Goal: Task Accomplishment & Management: Complete application form

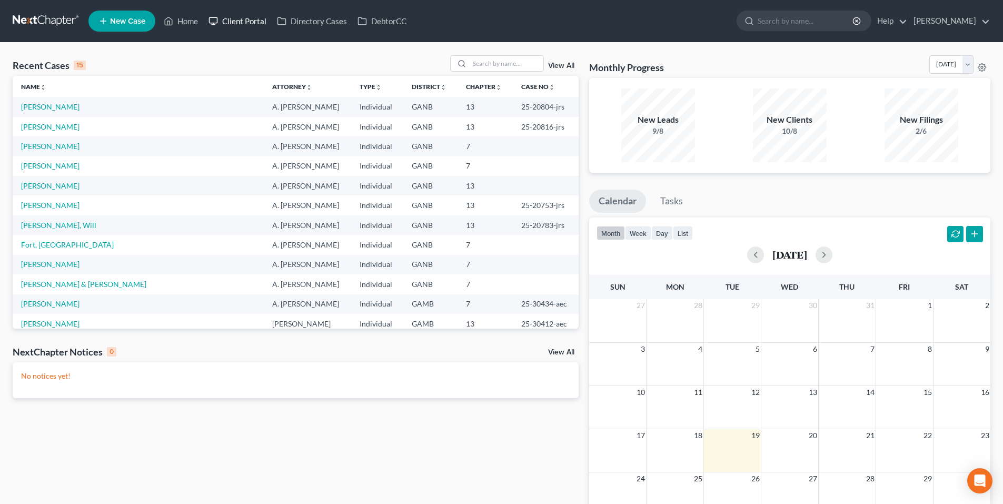
click at [245, 18] on link "Client Portal" at bounding box center [237, 21] width 68 height 19
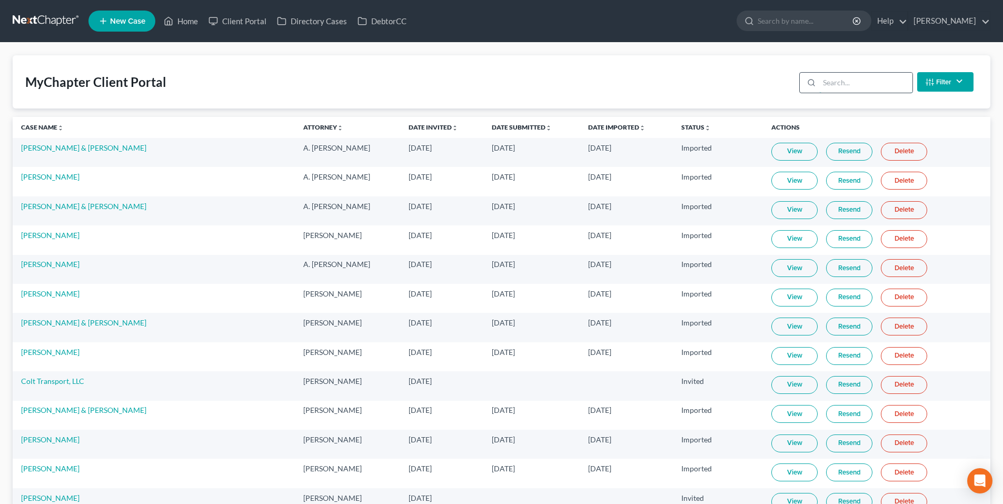
click at [880, 81] on input "search" at bounding box center [865, 83] width 93 height 20
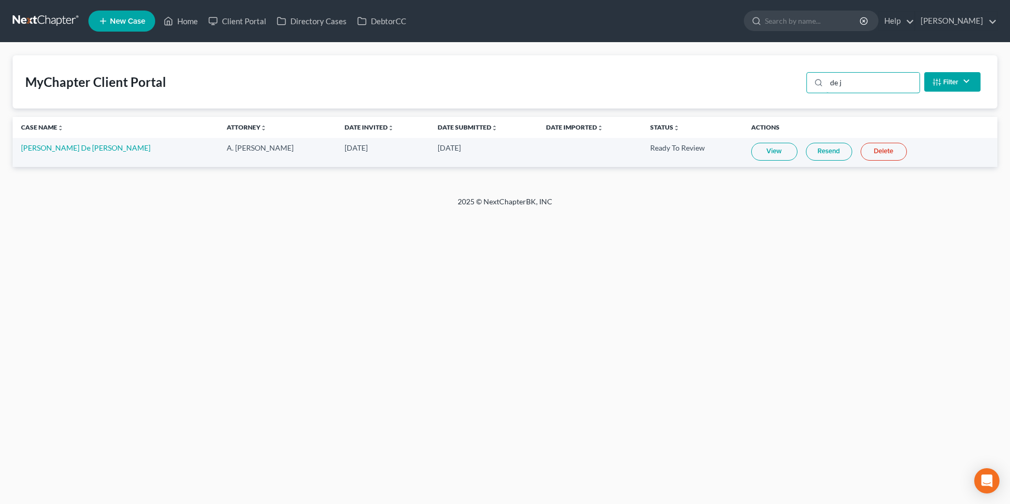
type input "de j"
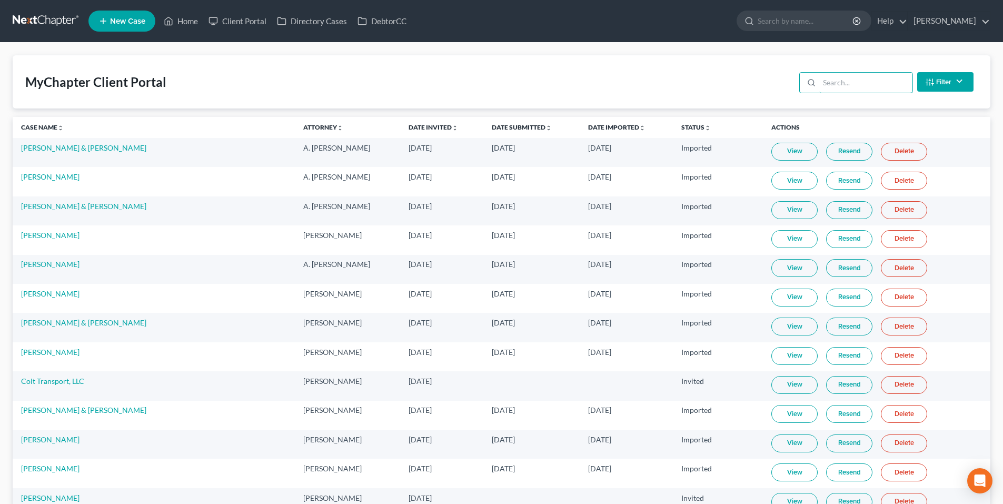
drag, startPoint x: 857, startPoint y: 87, endPoint x: 861, endPoint y: 94, distance: 8.5
click at [857, 87] on input "search" at bounding box center [865, 83] width 93 height 20
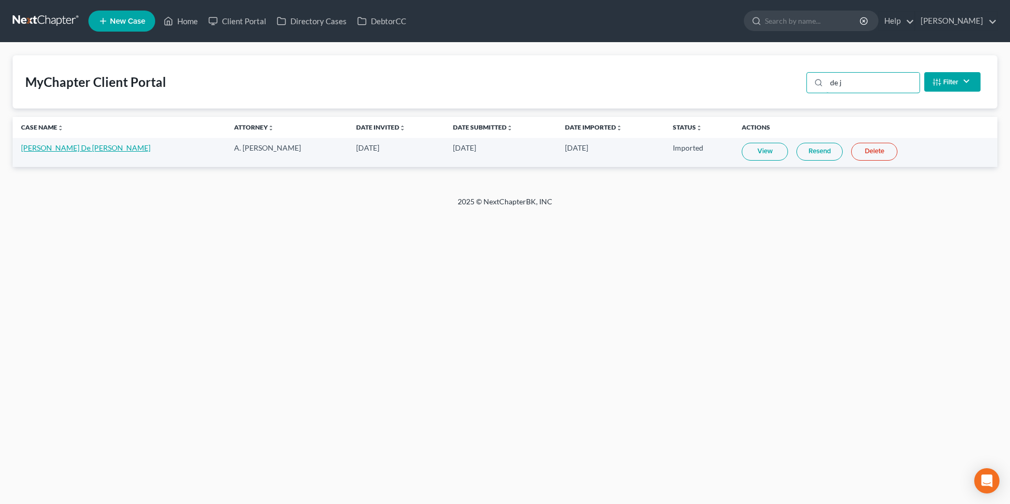
type input "de j"
click at [55, 149] on link "[PERSON_NAME] De [PERSON_NAME]" at bounding box center [85, 147] width 129 height 9
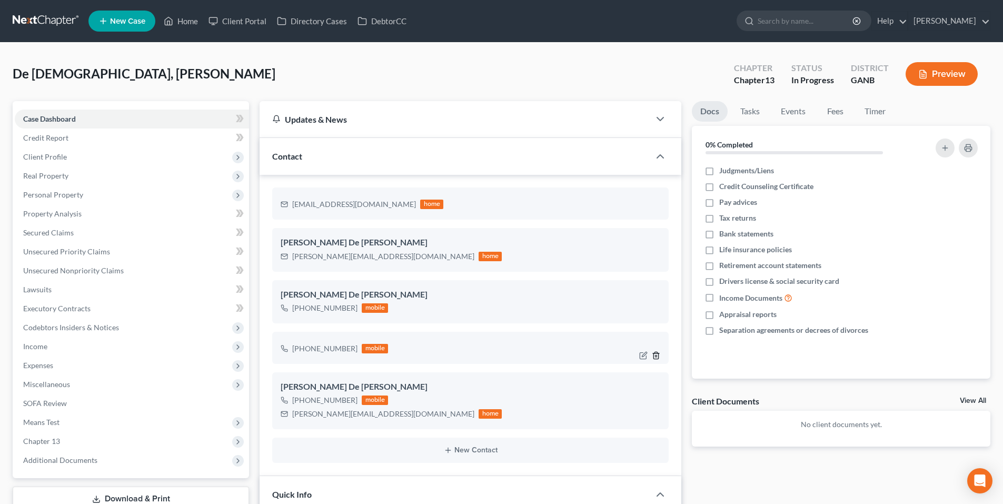
click at [655, 356] on icon "button" at bounding box center [656, 355] width 8 height 8
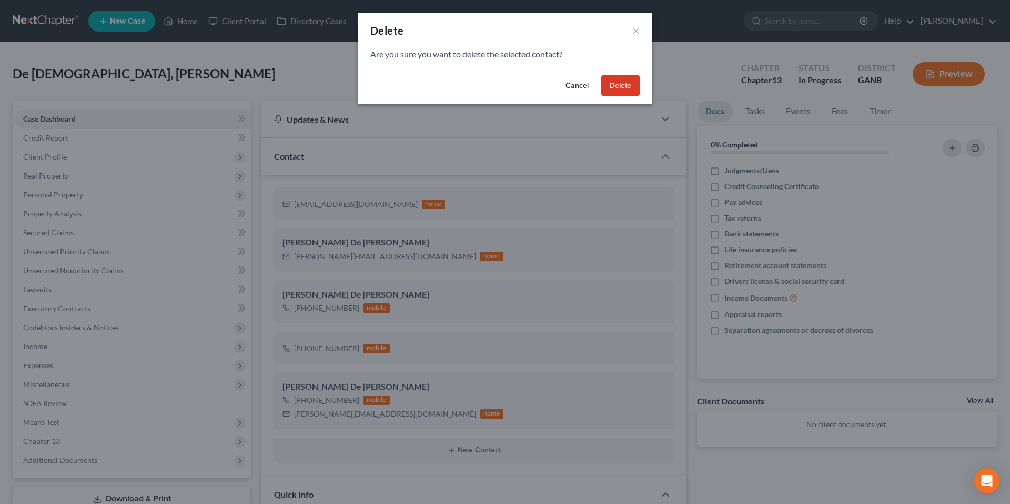
click at [629, 87] on button "Delete" at bounding box center [621, 85] width 38 height 21
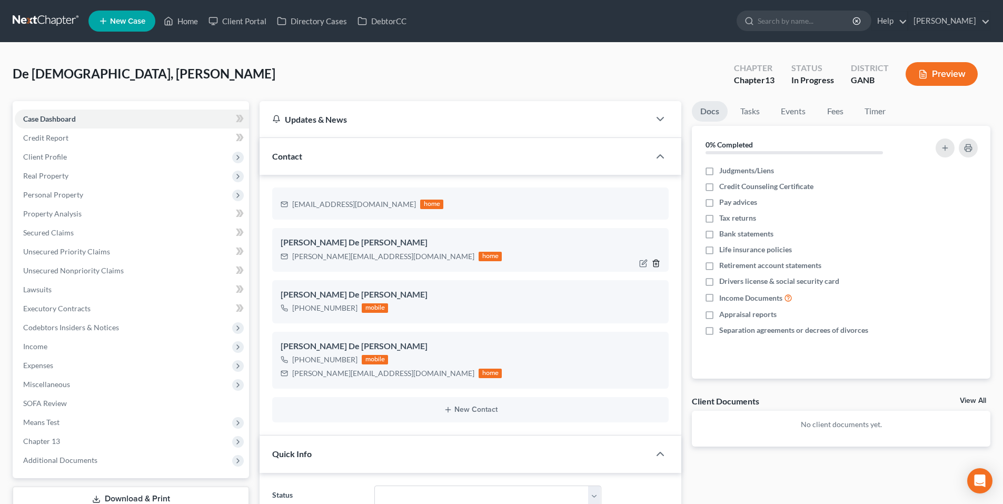
click at [658, 264] on icon "button" at bounding box center [656, 263] width 8 height 8
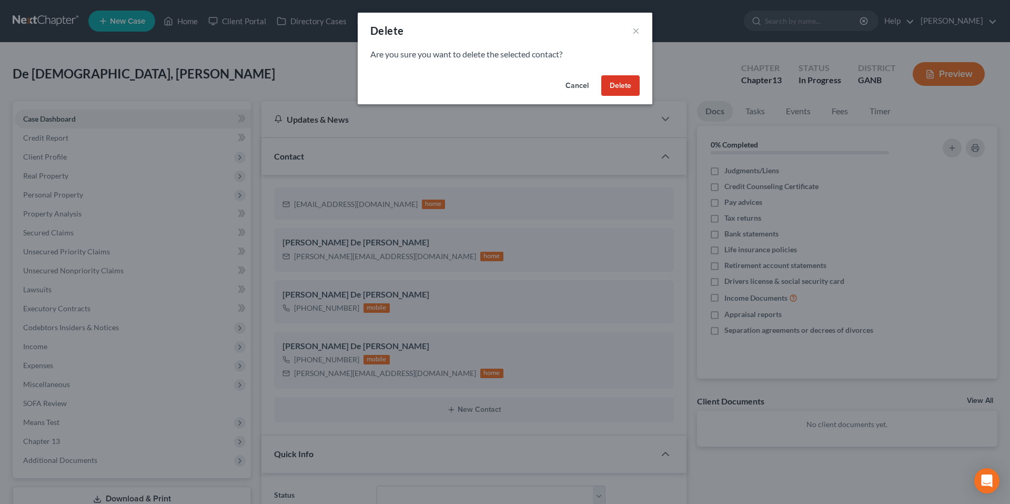
click at [610, 84] on button "Delete" at bounding box center [621, 85] width 38 height 21
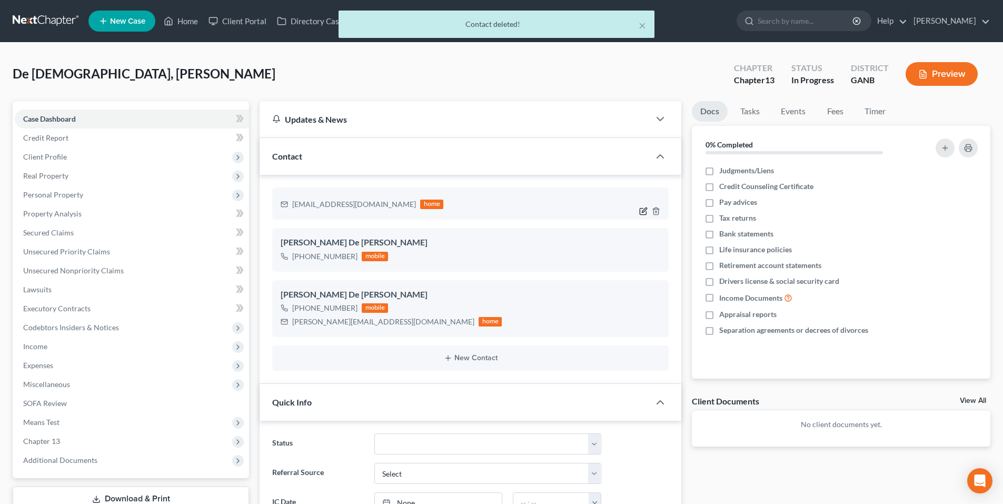
click at [641, 211] on icon "button" at bounding box center [643, 211] width 8 height 8
select select "0"
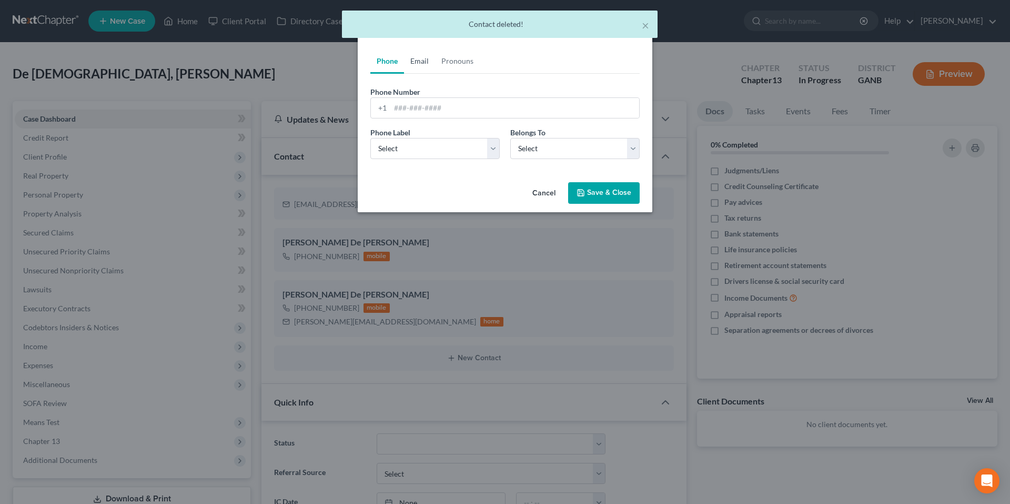
click at [420, 65] on link "Email" at bounding box center [419, 60] width 31 height 25
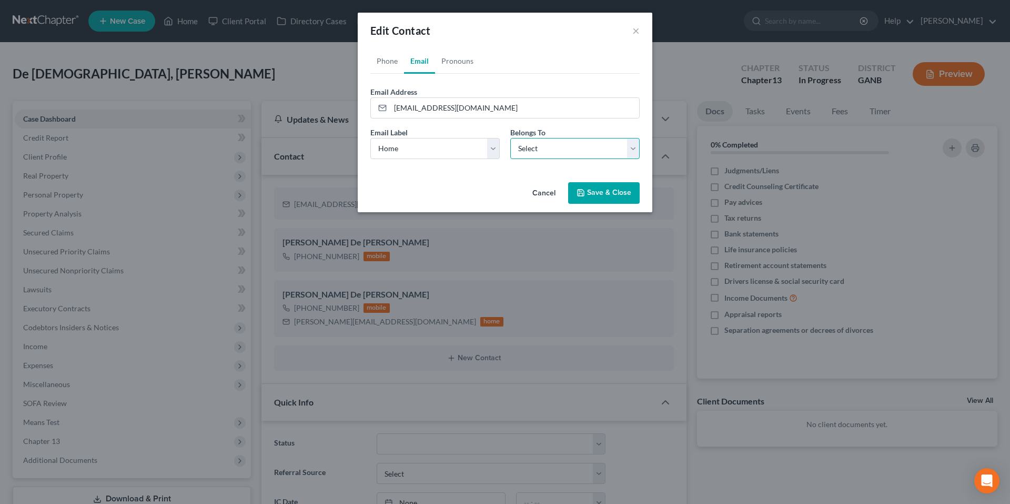
click at [547, 148] on select "Select Client Other" at bounding box center [574, 148] width 129 height 21
click at [542, 146] on select "Select Client Other" at bounding box center [574, 148] width 129 height 21
click at [638, 33] on button "×" at bounding box center [636, 30] width 7 height 13
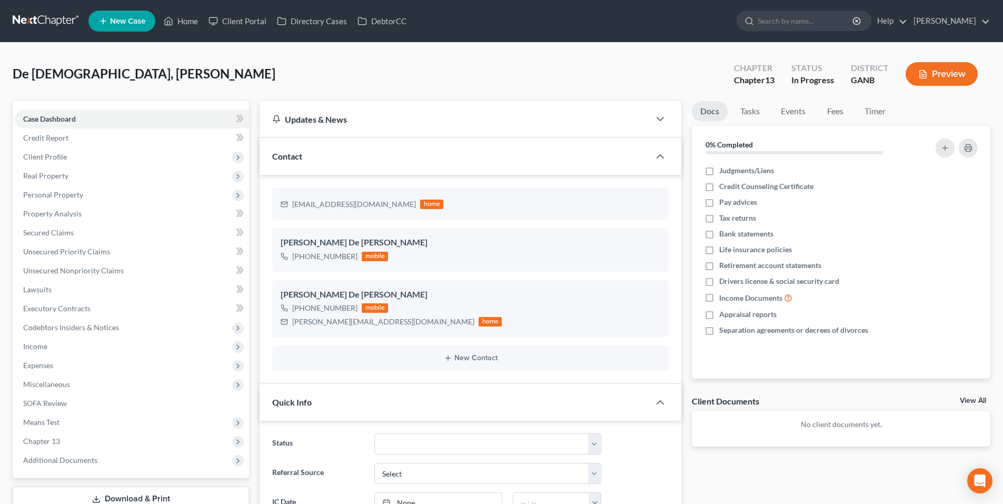
click at [483, 53] on div "De Jesus, Elvis Upgraded Chapter Chapter 13 Status In Progress District GANB Pr…" at bounding box center [501, 477] width 1003 height 868
click at [115, 154] on span "Client Profile" at bounding box center [132, 156] width 234 height 19
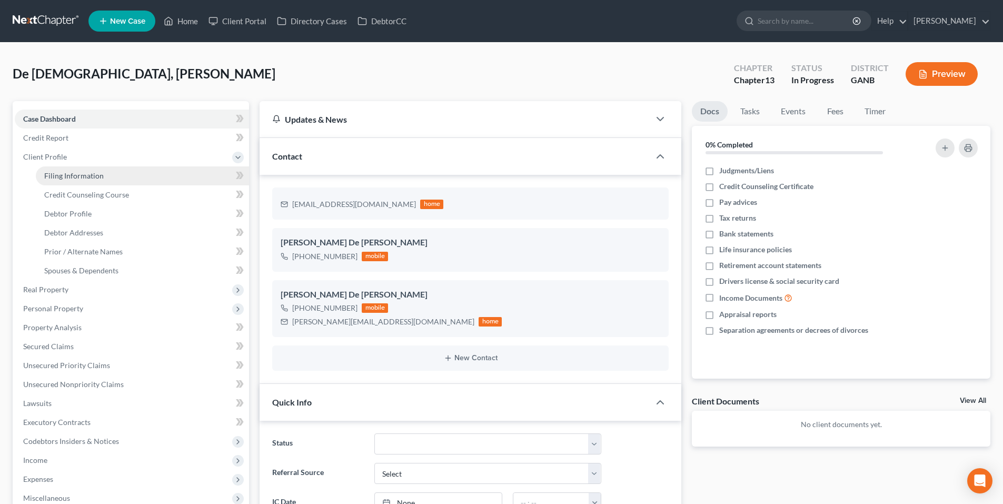
click at [114, 173] on link "Filing Information" at bounding box center [142, 175] width 213 height 19
select select "1"
select select "0"
select select "3"
select select "10"
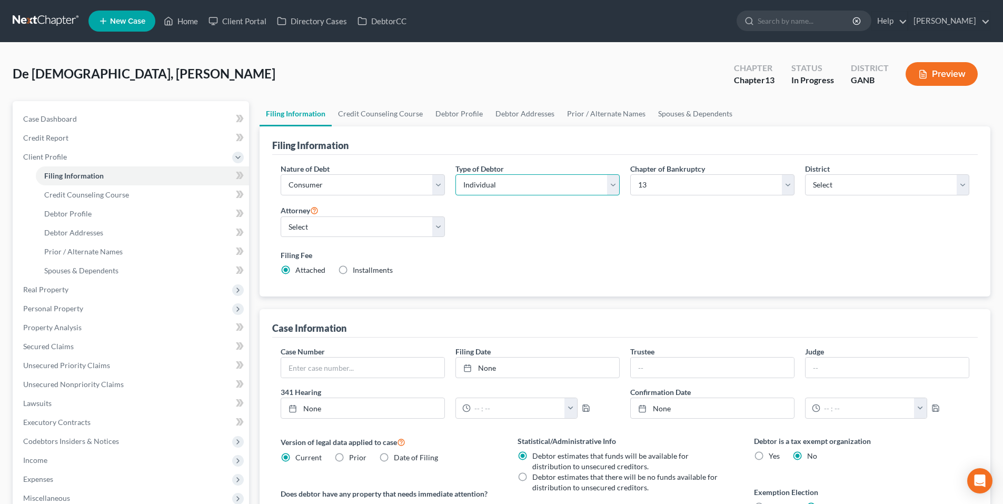
click at [510, 182] on select "Select Individual Joint" at bounding box center [537, 184] width 164 height 21
select select "1"
click at [455, 174] on select "Select Individual Joint" at bounding box center [537, 184] width 164 height 21
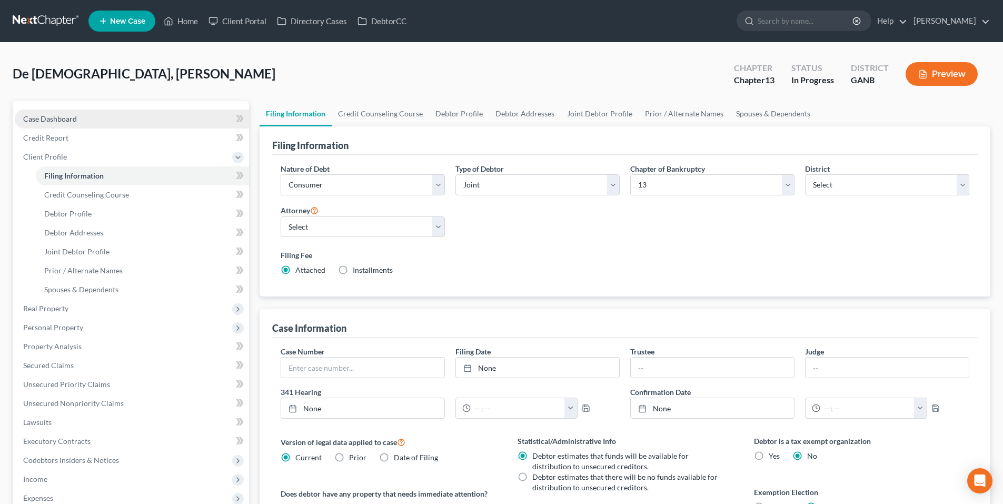
click at [75, 121] on span "Case Dashboard" at bounding box center [50, 118] width 54 height 9
select select "9"
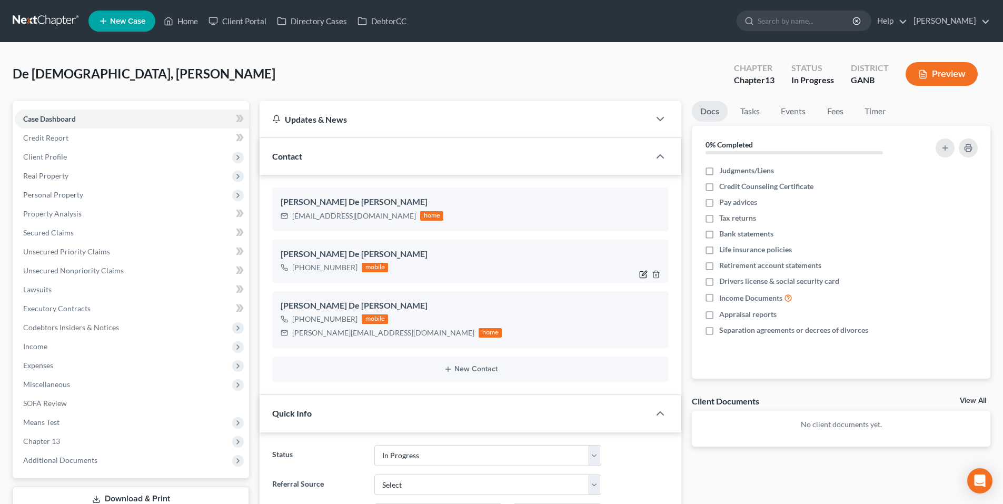
click at [641, 274] on icon "button" at bounding box center [643, 274] width 8 height 8
select select "0"
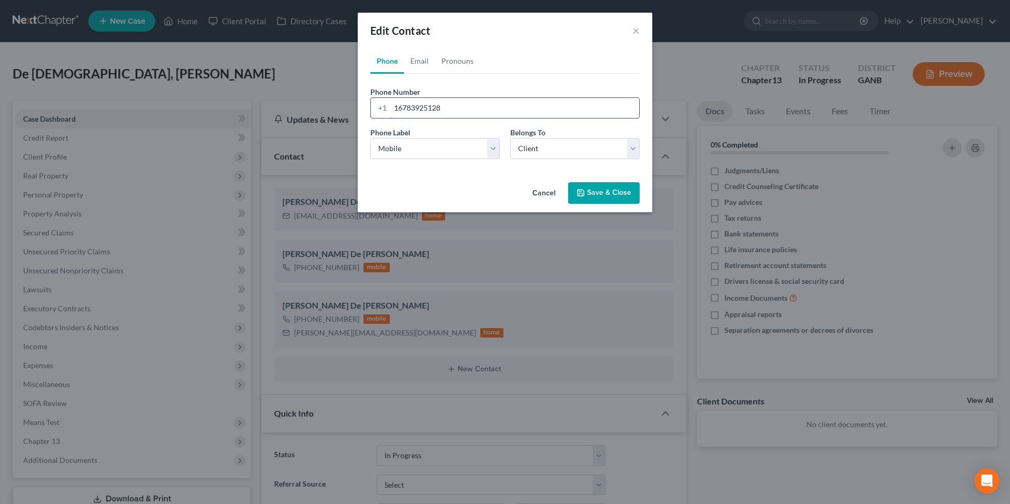
drag, startPoint x: 459, startPoint y: 112, endPoint x: 400, endPoint y: 111, distance: 58.9
click at [400, 111] on input "16783925128" at bounding box center [514, 108] width 249 height 20
type input "1"
click at [635, 33] on button "×" at bounding box center [636, 30] width 7 height 13
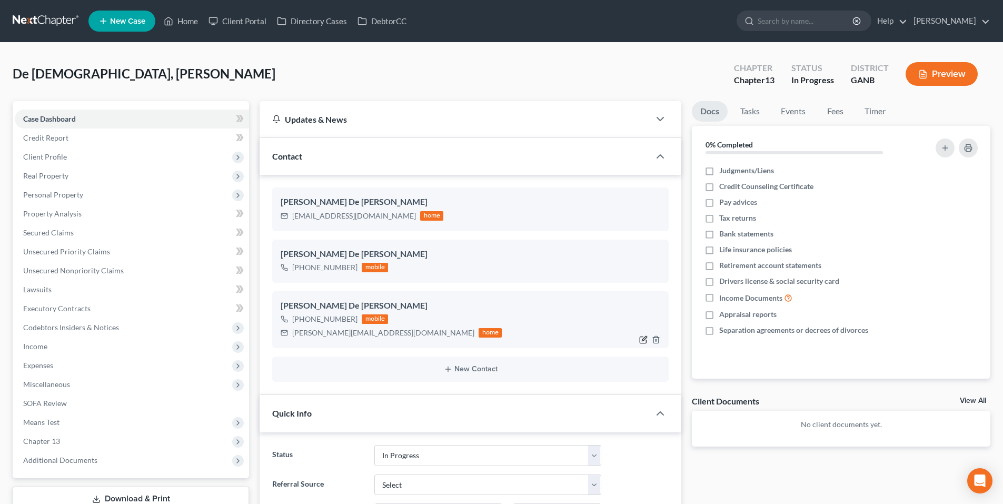
click at [643, 339] on icon "button" at bounding box center [644, 338] width 5 height 5
select select "0"
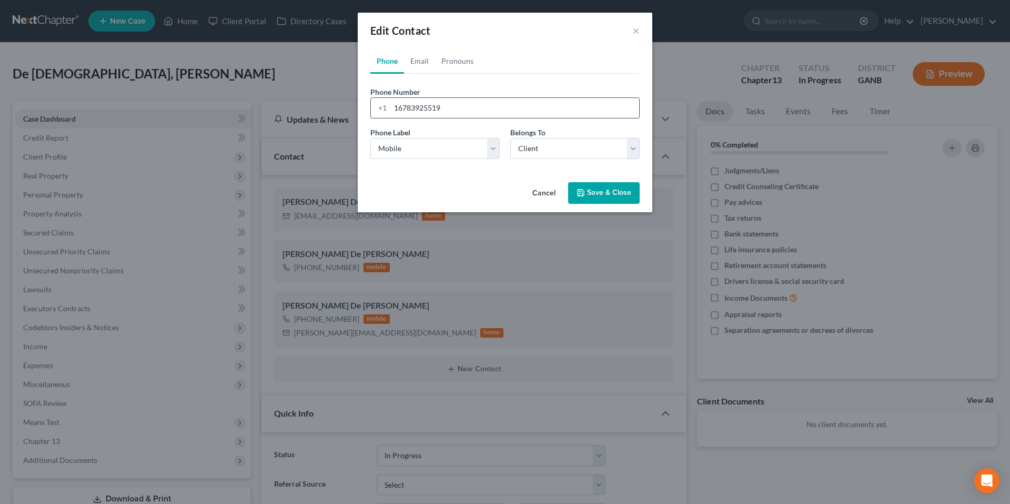
click at [478, 108] on input "16783925519" at bounding box center [514, 108] width 249 height 20
paste input "6783925128"
drag, startPoint x: 440, startPoint y: 107, endPoint x: 377, endPoint y: 117, distance: 64.0
click at [377, 117] on div "+1 16783925519 6783925128" at bounding box center [504, 107] width 269 height 21
type input "6783925128"
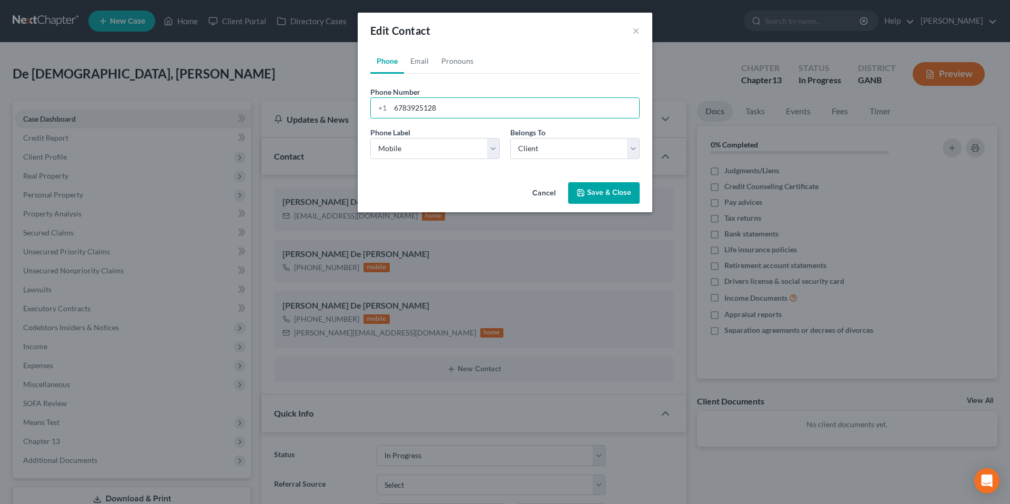
click at [594, 192] on button "Save & Close" at bounding box center [604, 193] width 72 height 22
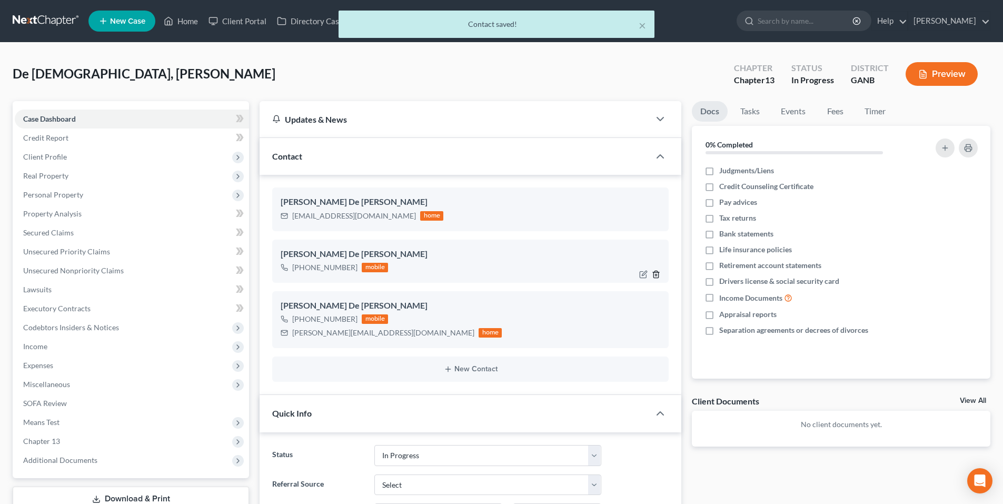
click at [655, 275] on line "button" at bounding box center [655, 275] width 0 height 2
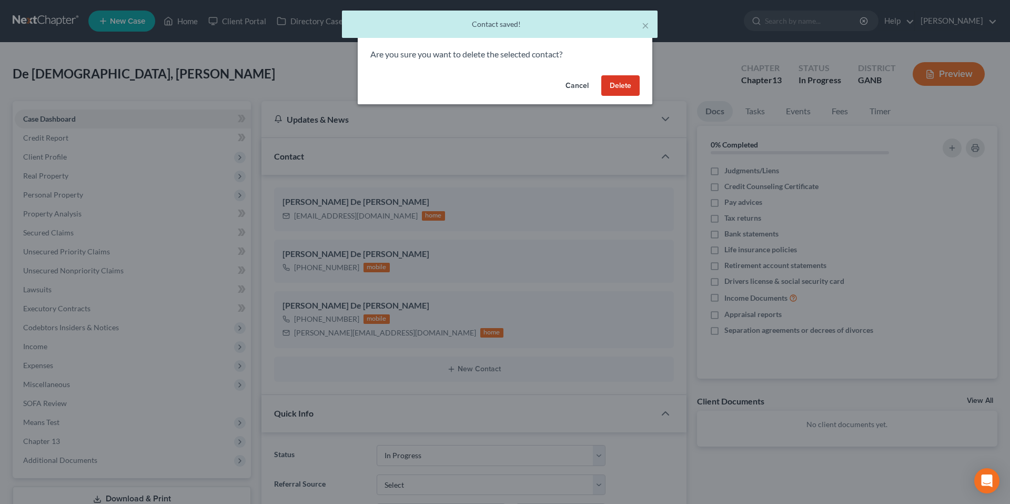
click at [623, 92] on button "Delete" at bounding box center [621, 85] width 38 height 21
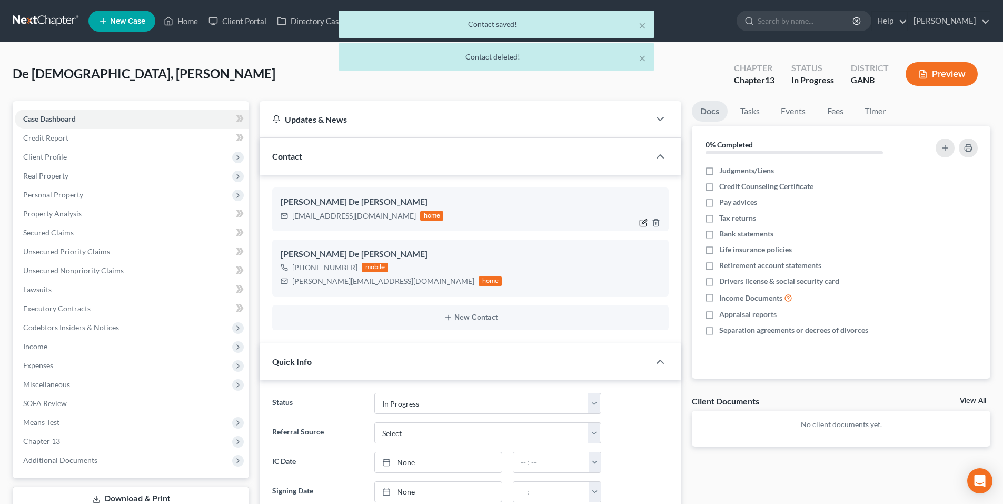
click at [639, 223] on icon "button" at bounding box center [643, 222] width 8 height 8
select select "1"
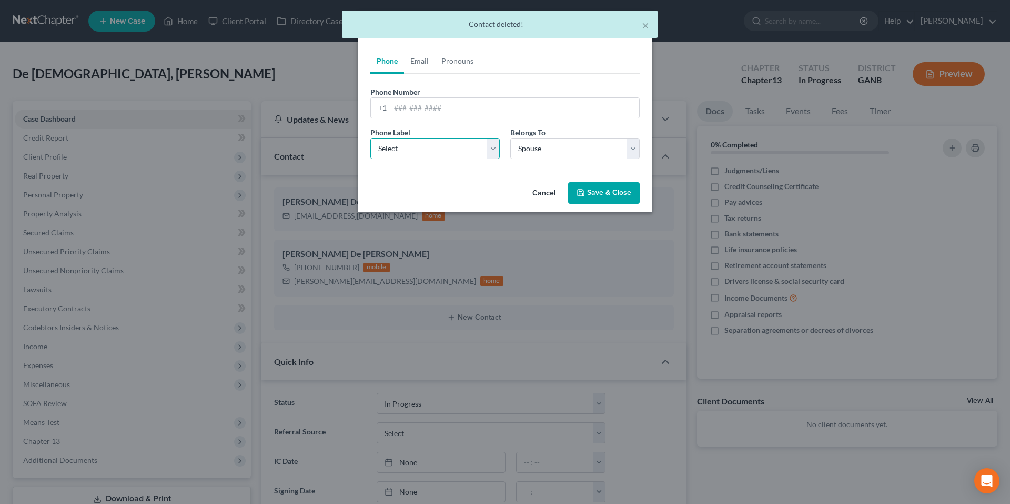
click at [411, 141] on select "Select Mobile Home Work Other" at bounding box center [434, 148] width 129 height 21
select select "0"
click at [370, 138] on select "Select Mobile Home Work Other" at bounding box center [434, 148] width 129 height 21
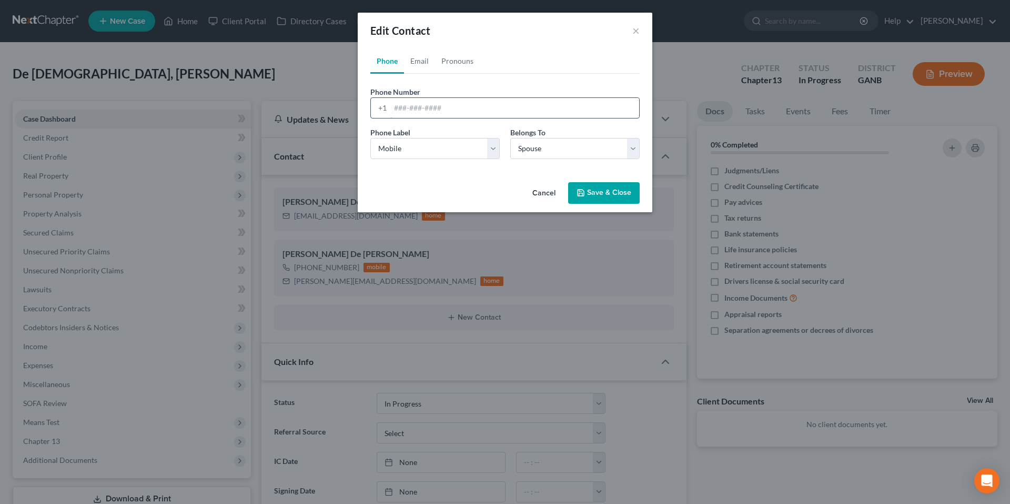
click at [424, 102] on input "tel" at bounding box center [514, 108] width 249 height 20
paste input "16783925519"
type input "16783925519"
click at [584, 193] on icon "button" at bounding box center [581, 192] width 6 height 6
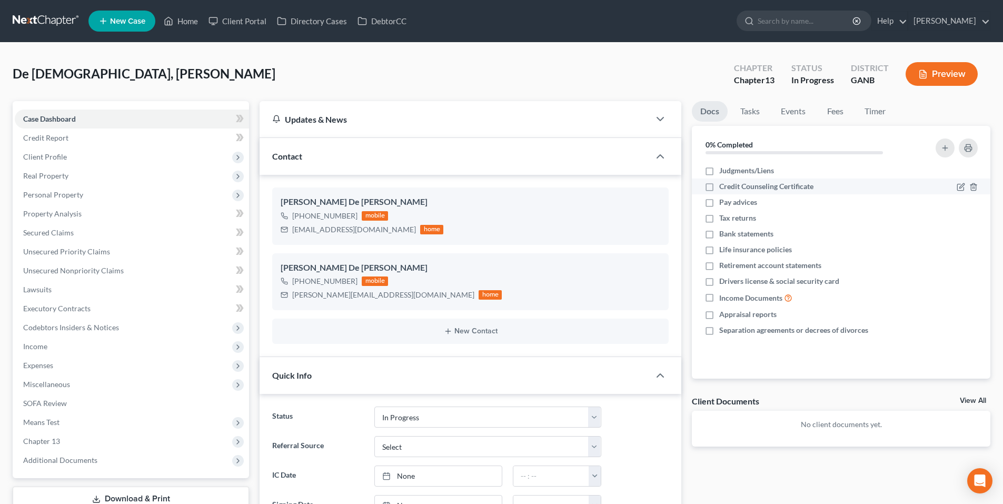
click at [719, 187] on label "Credit Counseling Certificate" at bounding box center [766, 186] width 94 height 11
click at [723, 187] on input "Credit Counseling Certificate" at bounding box center [726, 184] width 7 height 7
checkbox input "true"
click at [719, 201] on label "Pay advices" at bounding box center [738, 202] width 38 height 11
click at [723, 201] on input "Pay advices" at bounding box center [726, 200] width 7 height 7
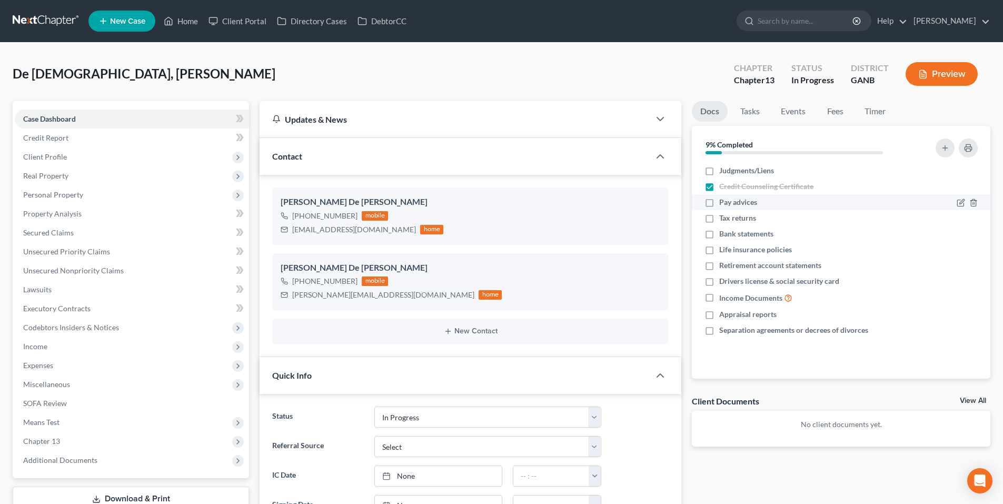
checkbox input "true"
drag, startPoint x: 708, startPoint y: 218, endPoint x: 707, endPoint y: 226, distance: 8.1
click at [719, 218] on label "Tax returns" at bounding box center [737, 218] width 37 height 11
click at [723, 218] on input "Tax returns" at bounding box center [726, 216] width 7 height 7
checkbox input "true"
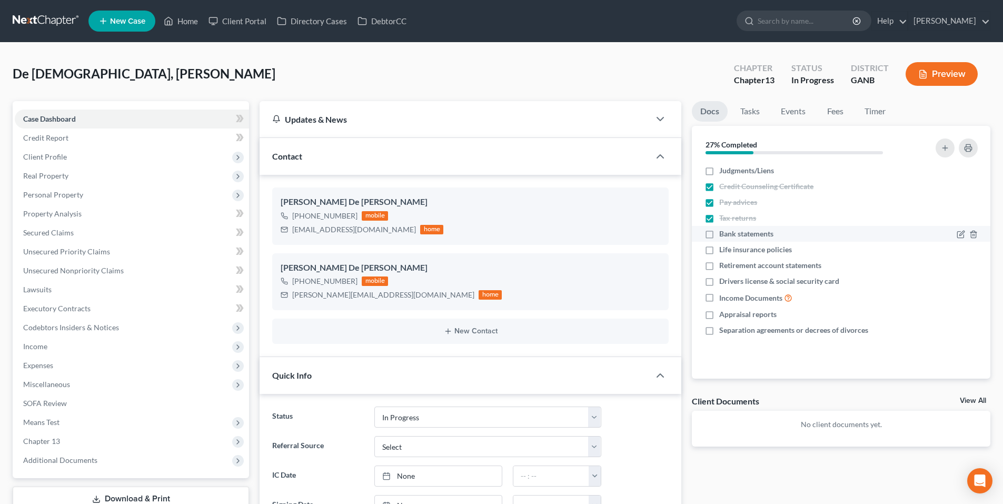
click at [719, 236] on label "Bank statements" at bounding box center [746, 233] width 54 height 11
click at [723, 235] on input "Bank statements" at bounding box center [726, 231] width 7 height 7
checkbox input "true"
click at [719, 282] on label "Drivers license & social security card" at bounding box center [779, 281] width 120 height 11
click at [723, 282] on input "Drivers license & social security card" at bounding box center [726, 279] width 7 height 7
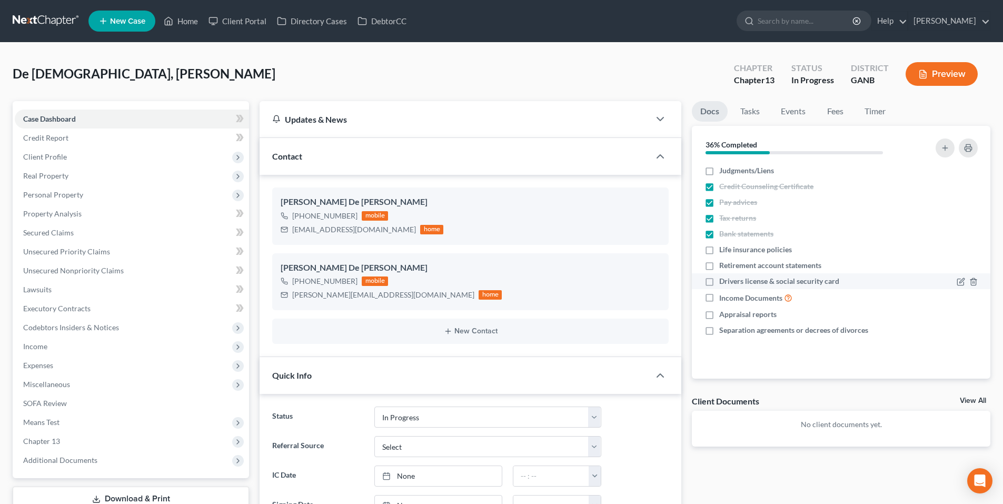
checkbox input "true"
click at [719, 270] on label "Retirement account statements" at bounding box center [770, 265] width 102 height 11
click at [723, 267] on input "Retirement account statements" at bounding box center [726, 263] width 7 height 7
checkbox input "true"
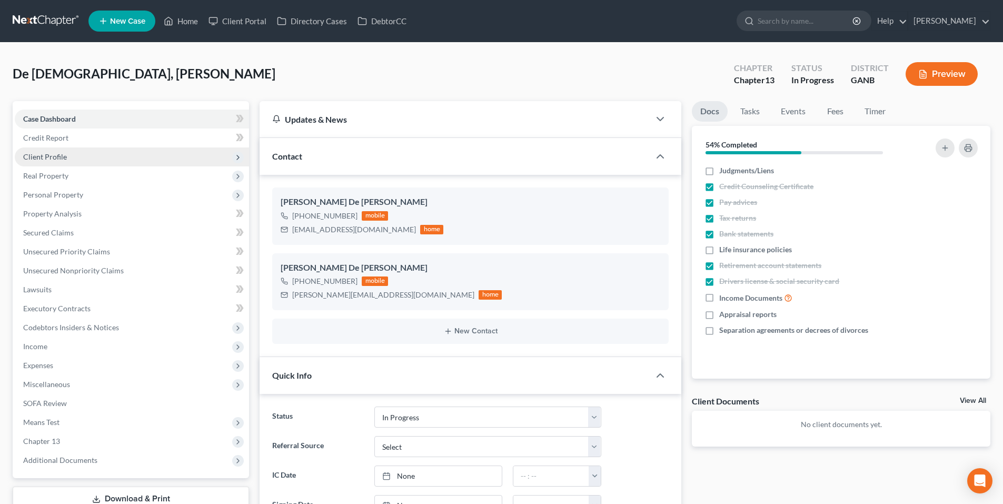
click at [71, 151] on span "Client Profile" at bounding box center [132, 156] width 234 height 19
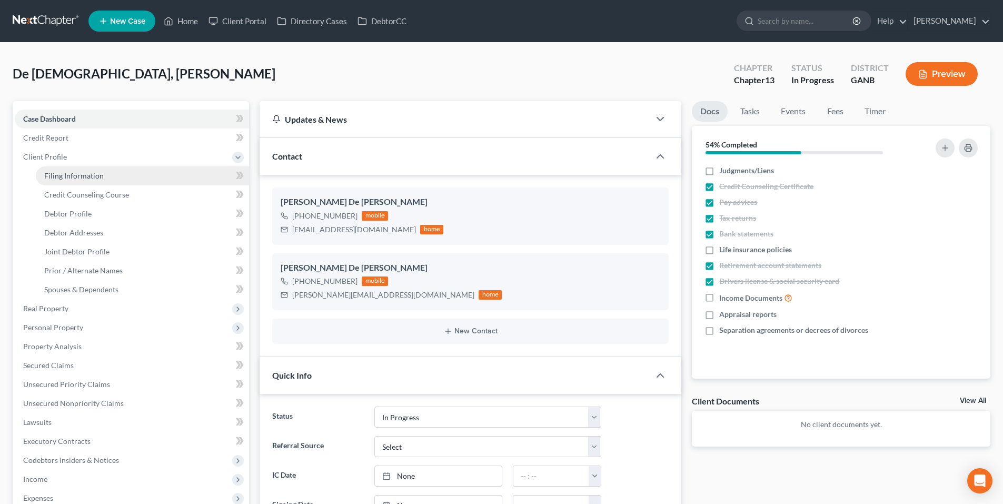
click at [87, 173] on span "Filing Information" at bounding box center [73, 175] width 59 height 9
select select "1"
select select "3"
select select "19"
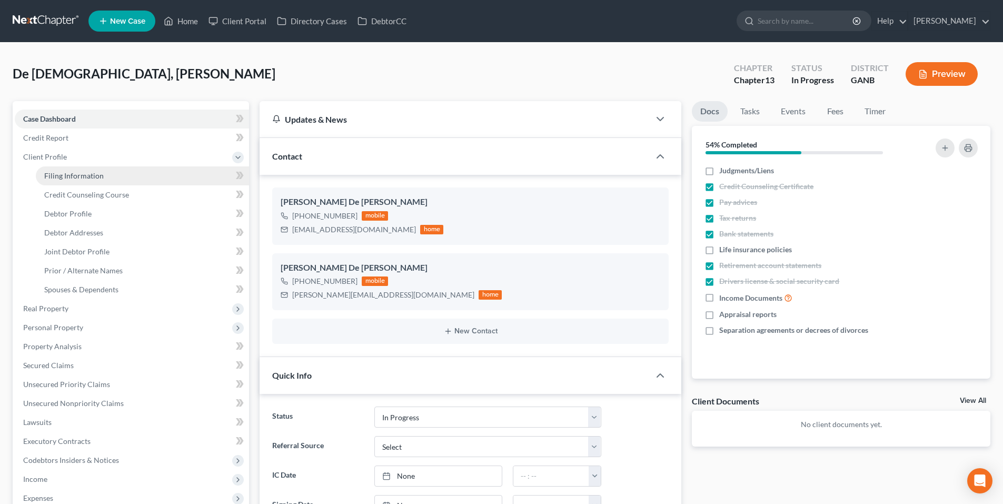
select select "2"
select select "10"
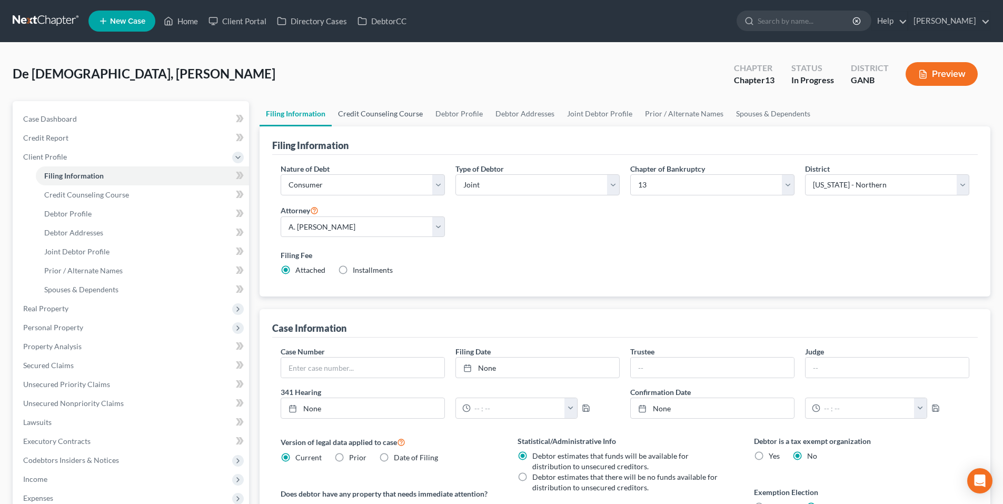
click at [370, 115] on link "Credit Counseling Course" at bounding box center [380, 113] width 97 height 25
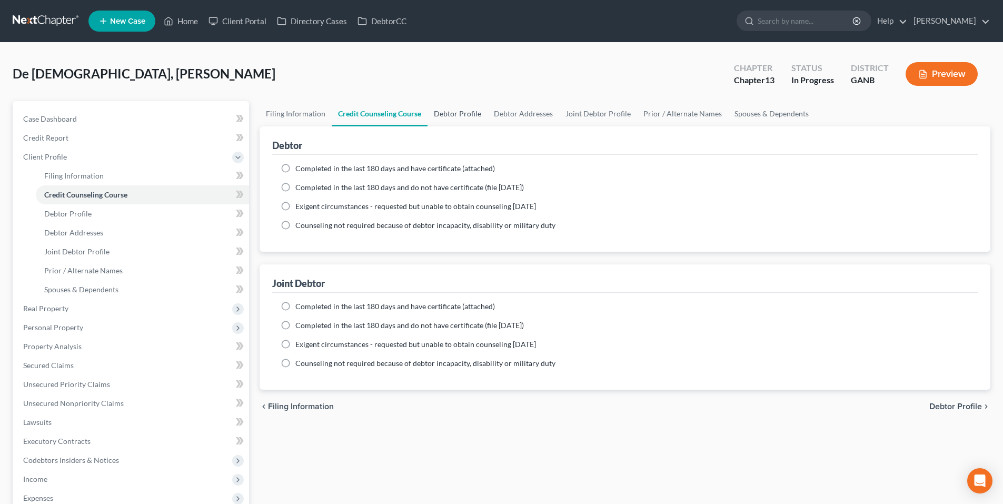
click at [474, 116] on link "Debtor Profile" at bounding box center [457, 113] width 60 height 25
select select "1"
select select "3"
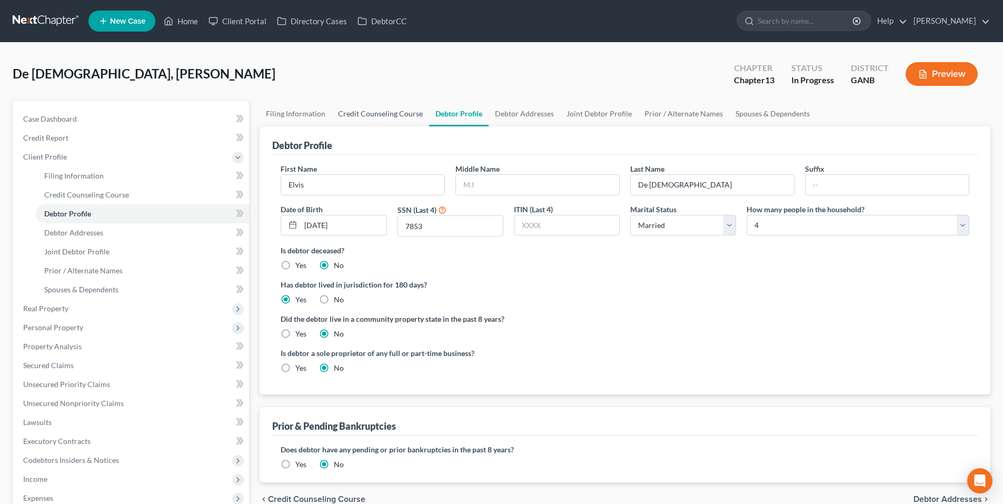
click at [380, 113] on link "Credit Counseling Course" at bounding box center [380, 113] width 97 height 25
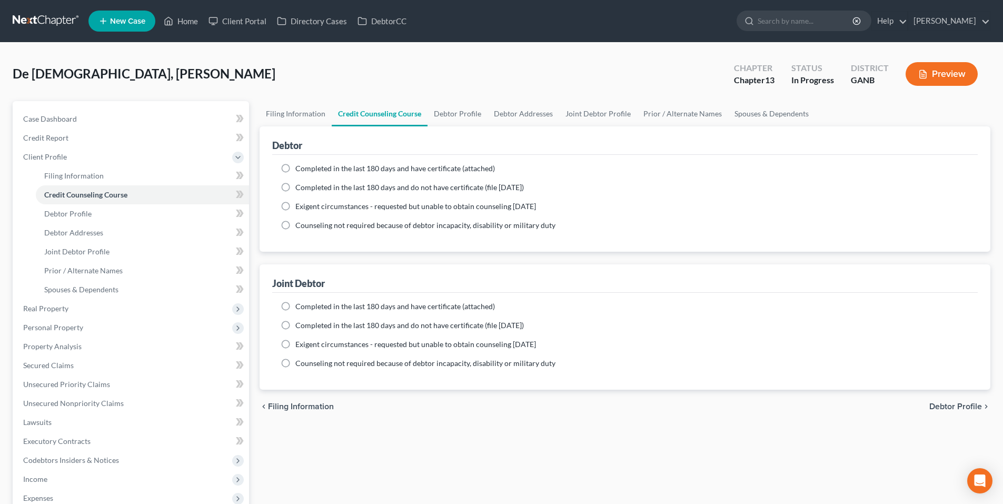
click at [295, 168] on label "Completed in the last 180 days and have certificate (attached)" at bounding box center [394, 168] width 199 height 11
click at [299, 168] on input "Completed in the last 180 days and have certificate (attached)" at bounding box center [302, 166] width 7 height 7
radio input "true"
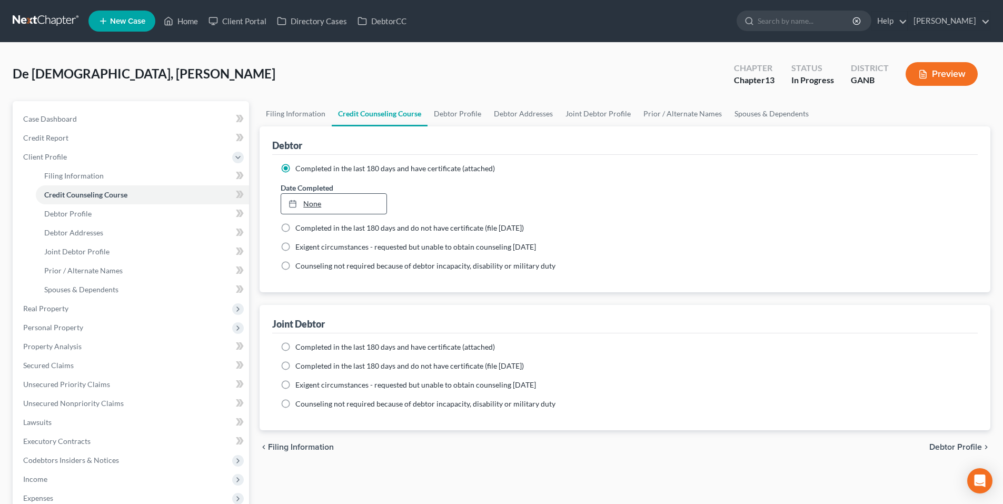
click at [330, 203] on link "None" at bounding box center [333, 204] width 105 height 20
type input "8/19/2025"
click at [455, 115] on link "Debtor Profile" at bounding box center [457, 113] width 60 height 25
select select "1"
select select "3"
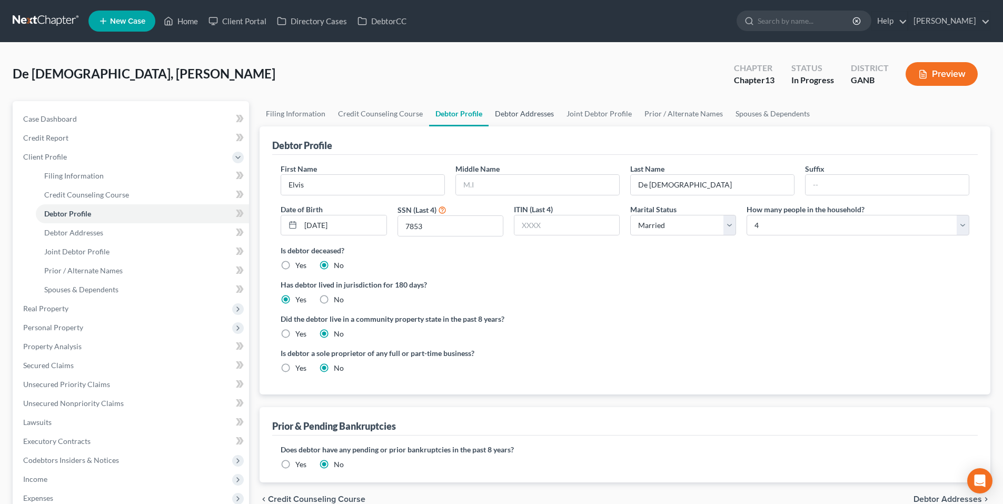
click at [541, 117] on link "Debtor Addresses" at bounding box center [524, 113] width 72 height 25
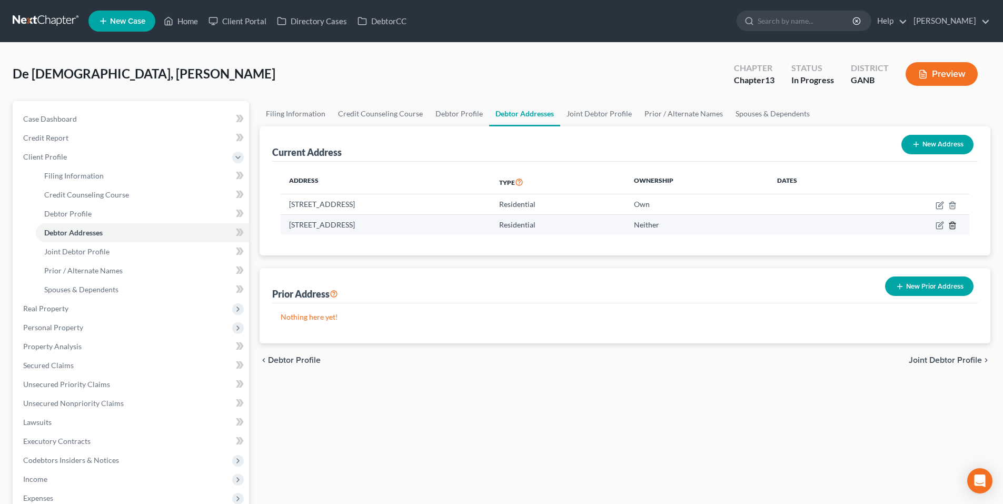
click at [951, 227] on line "button" at bounding box center [951, 226] width 0 height 2
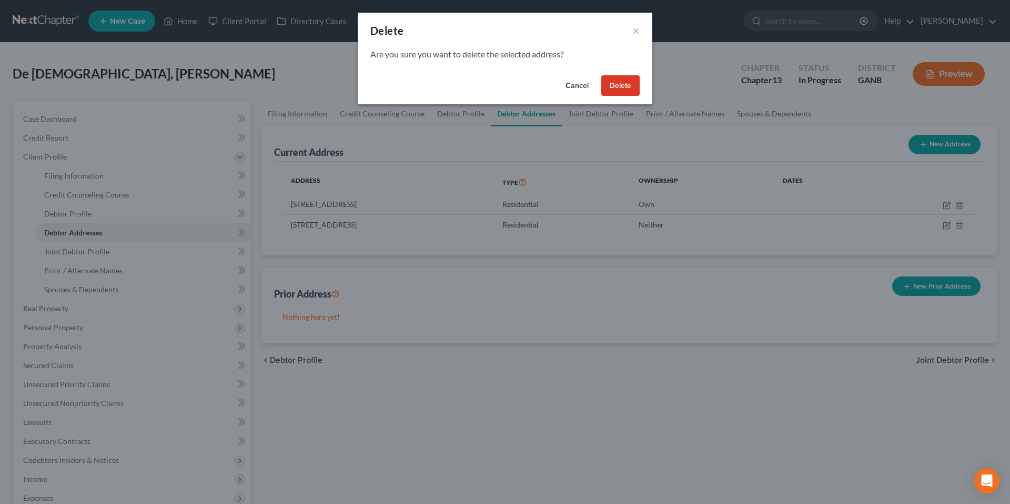
click at [615, 91] on button "Delete" at bounding box center [621, 85] width 38 height 21
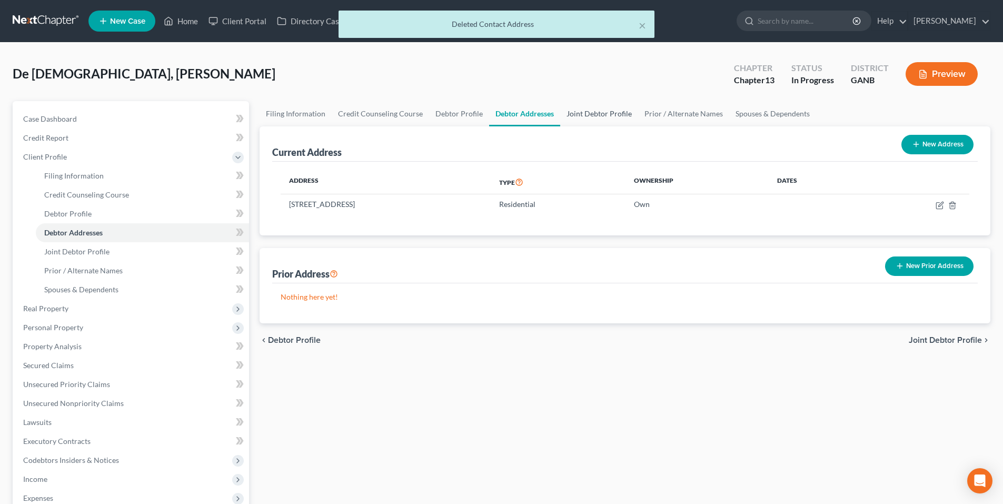
click at [589, 115] on link "Joint Debtor Profile" at bounding box center [599, 113] width 78 height 25
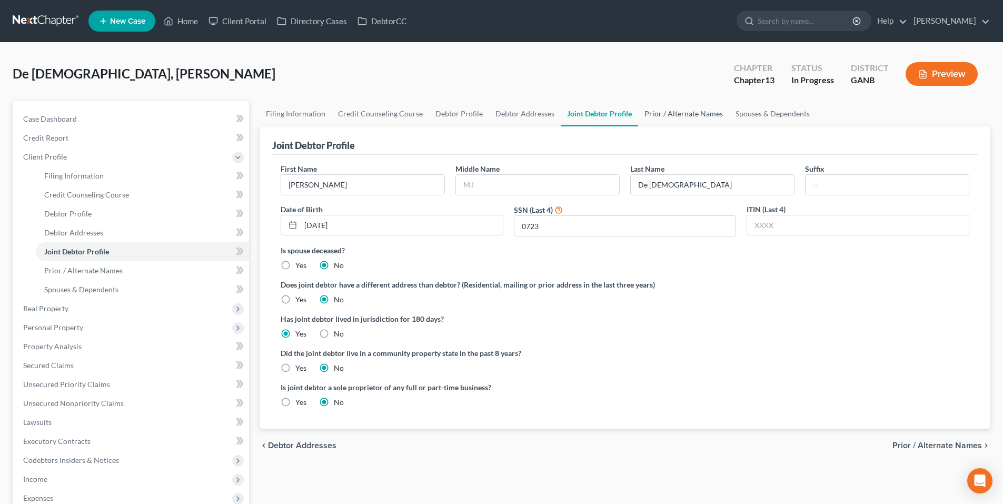
click at [709, 111] on link "Prior / Alternate Names" at bounding box center [683, 113] width 91 height 25
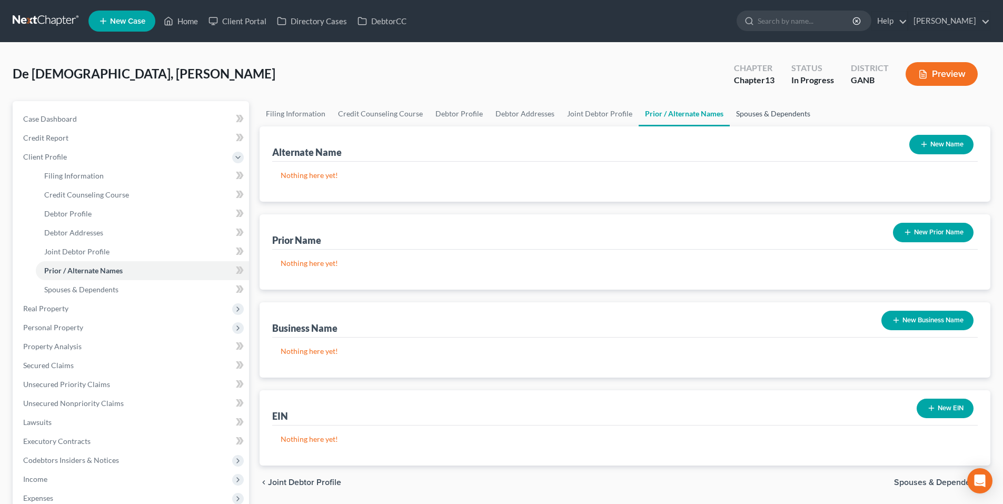
click at [780, 114] on link "Spouses & Dependents" at bounding box center [772, 113] width 87 height 25
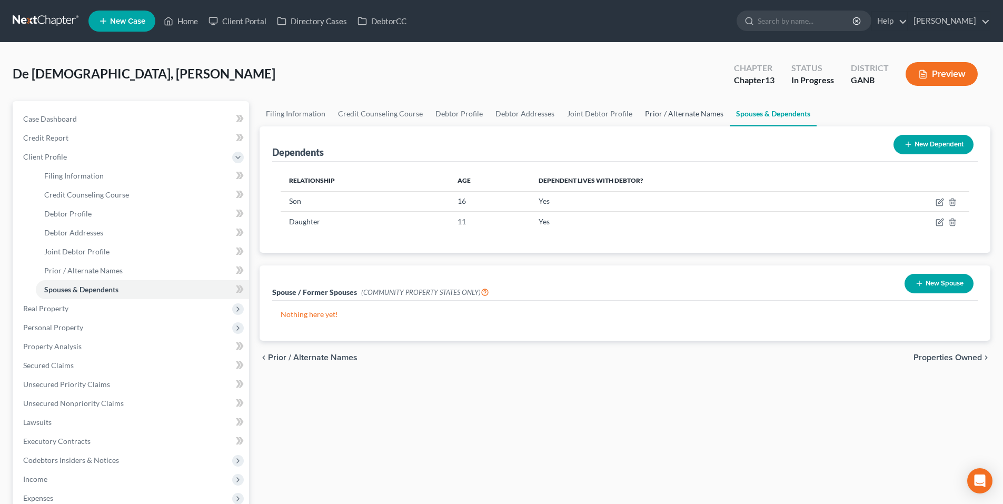
click at [670, 116] on link "Prior / Alternate Names" at bounding box center [683, 113] width 91 height 25
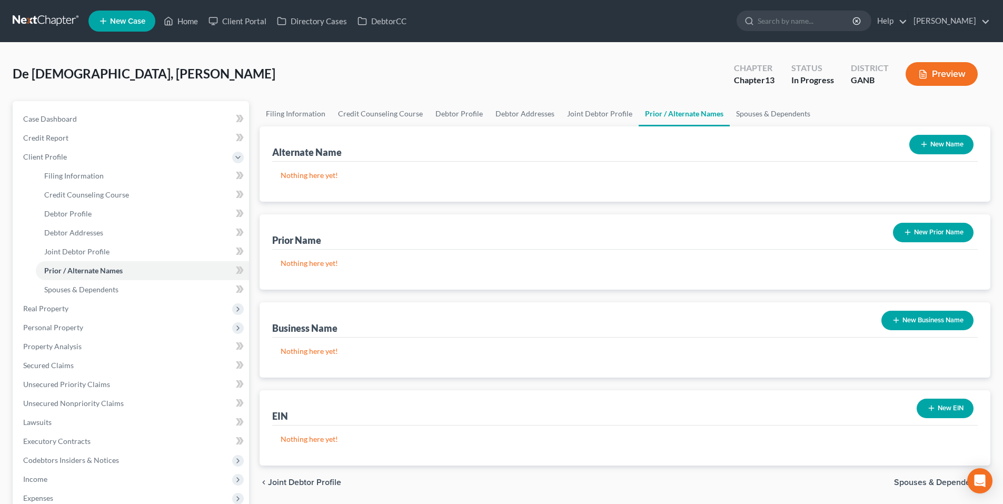
click at [929, 320] on button "New Business Name" at bounding box center [927, 319] width 92 height 19
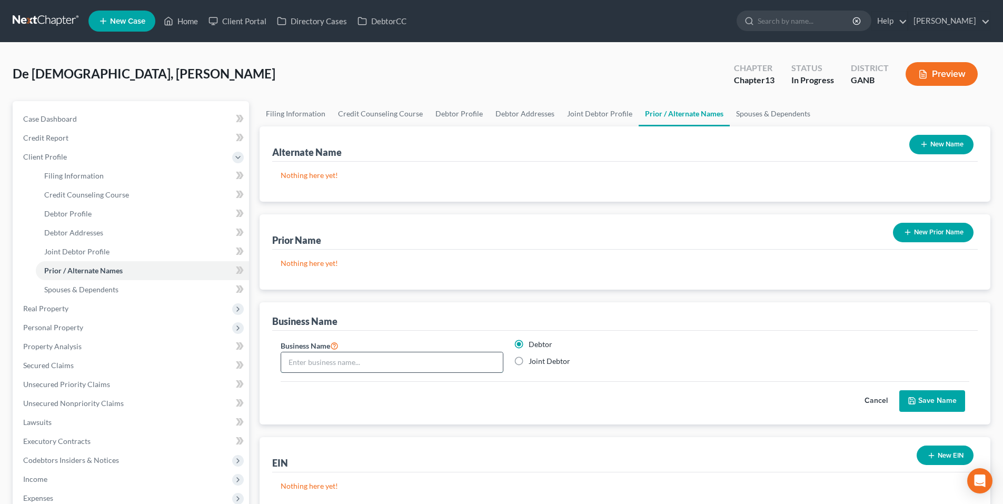
click at [474, 358] on input "text" at bounding box center [392, 362] width 222 height 20
type input "JoSells ATL Real Estate, LLC"
click at [528, 362] on label "Joint Debtor" at bounding box center [549, 361] width 42 height 11
click at [533, 362] on input "Joint Debtor" at bounding box center [536, 359] width 7 height 7
radio input "true"
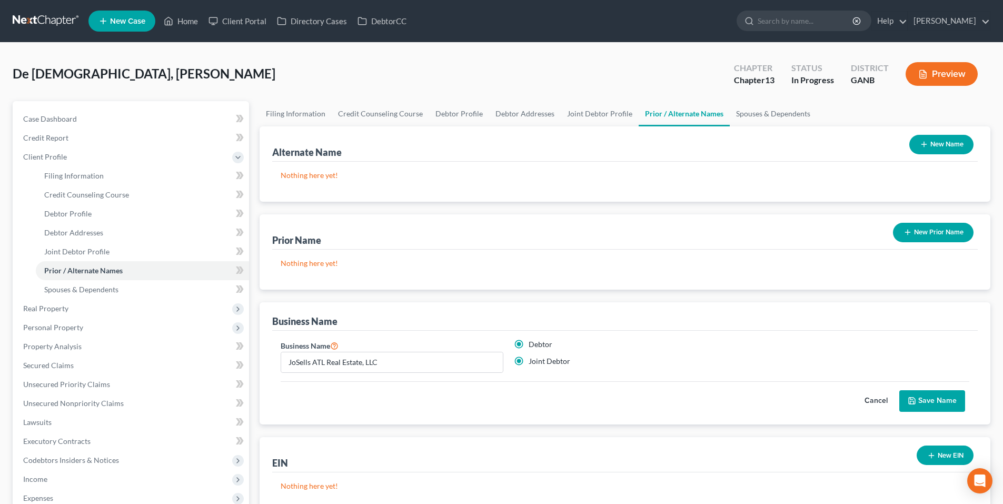
radio input "false"
click at [916, 392] on button "Save Name" at bounding box center [932, 401] width 66 height 22
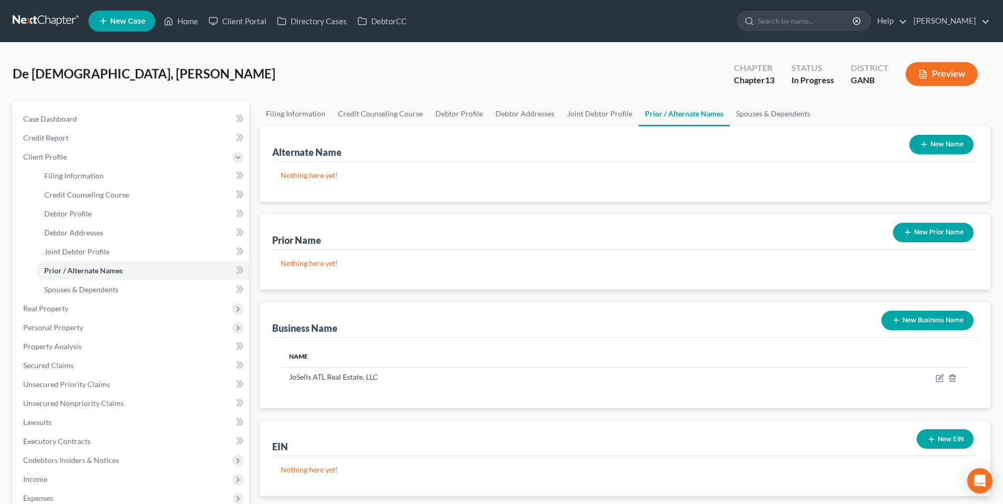
click at [937, 319] on button "New Business Name" at bounding box center [927, 319] width 92 height 19
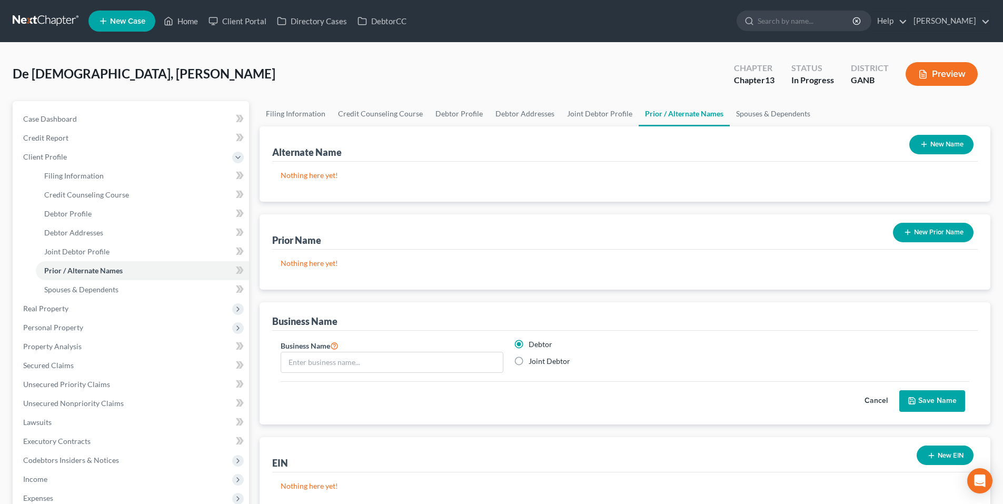
click at [528, 364] on label "Joint Debtor" at bounding box center [549, 361] width 42 height 11
click at [533, 363] on input "Joint Debtor" at bounding box center [536, 359] width 7 height 7
radio input "true"
radio input "false"
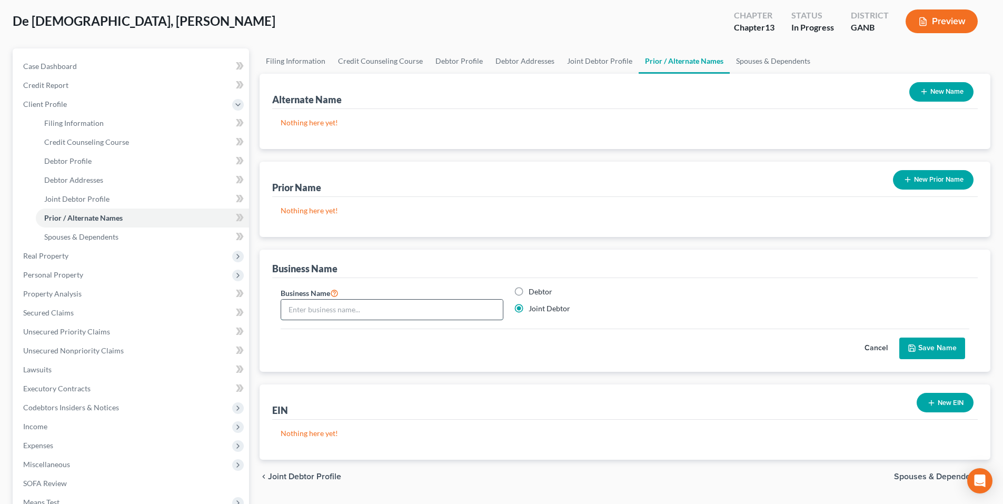
click at [442, 315] on input "text" at bounding box center [392, 309] width 222 height 20
type input "Jo Sells Real Estate Corp"
click at [926, 345] on button "Save Name" at bounding box center [932, 348] width 66 height 22
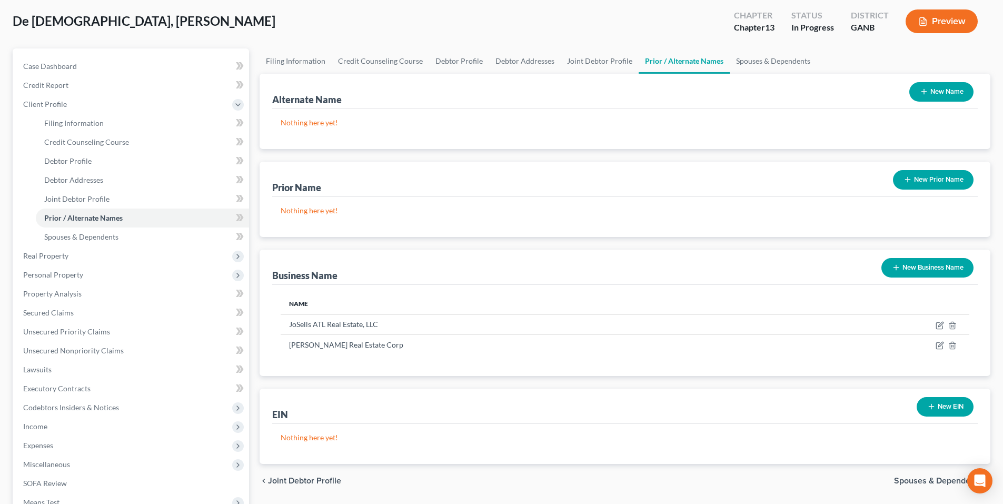
drag, startPoint x: 925, startPoint y: 263, endPoint x: 913, endPoint y: 262, distance: 11.6
click at [925, 263] on button "New Business Name" at bounding box center [927, 267] width 92 height 19
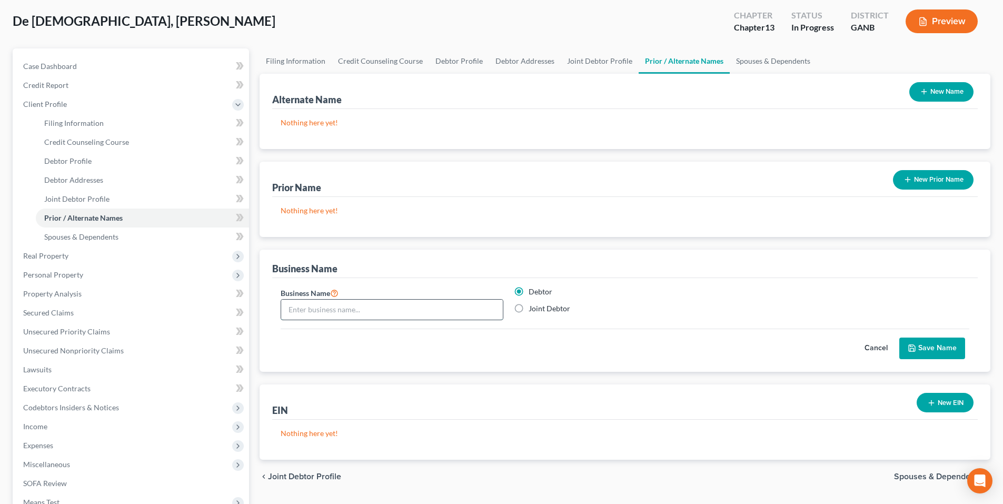
click at [371, 304] on input "text" at bounding box center [392, 309] width 222 height 20
type input "JoSold Home Realty, LLC"
click at [909, 344] on icon "submit" at bounding box center [911, 348] width 8 height 8
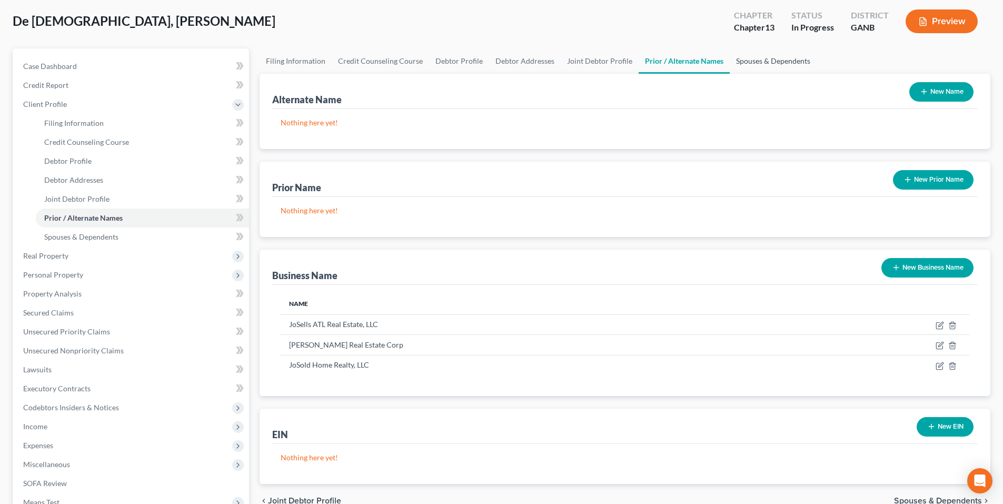
click at [769, 63] on link "Spouses & Dependents" at bounding box center [772, 60] width 87 height 25
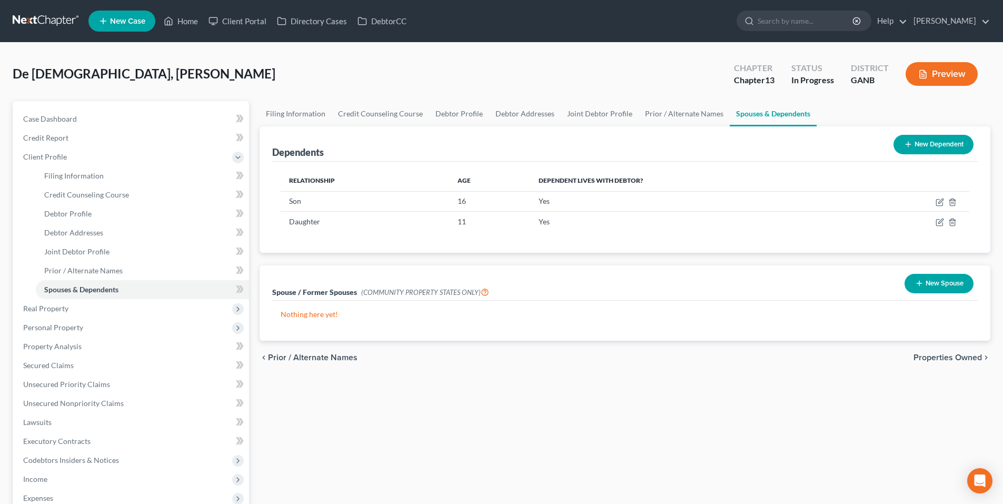
click at [962, 355] on span "Properties Owned" at bounding box center [947, 357] width 68 height 8
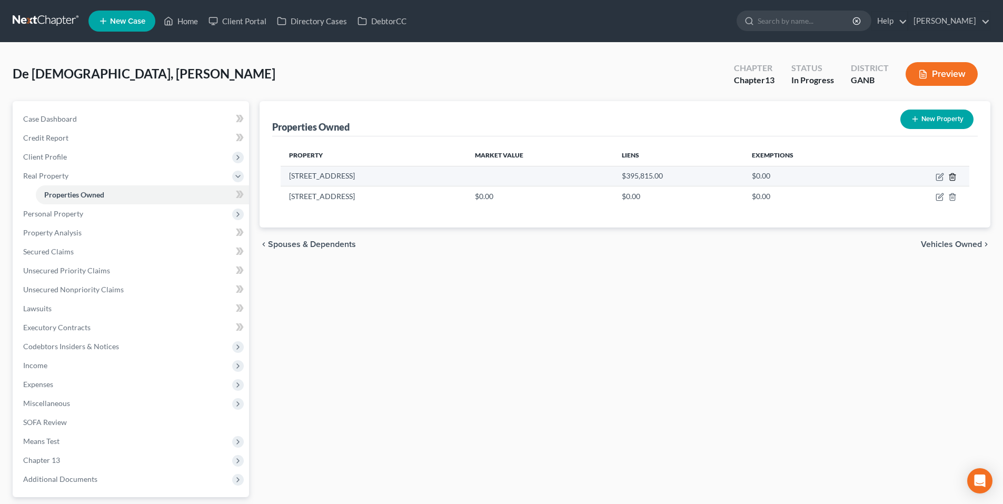
click at [953, 177] on line "button" at bounding box center [953, 177] width 0 height 2
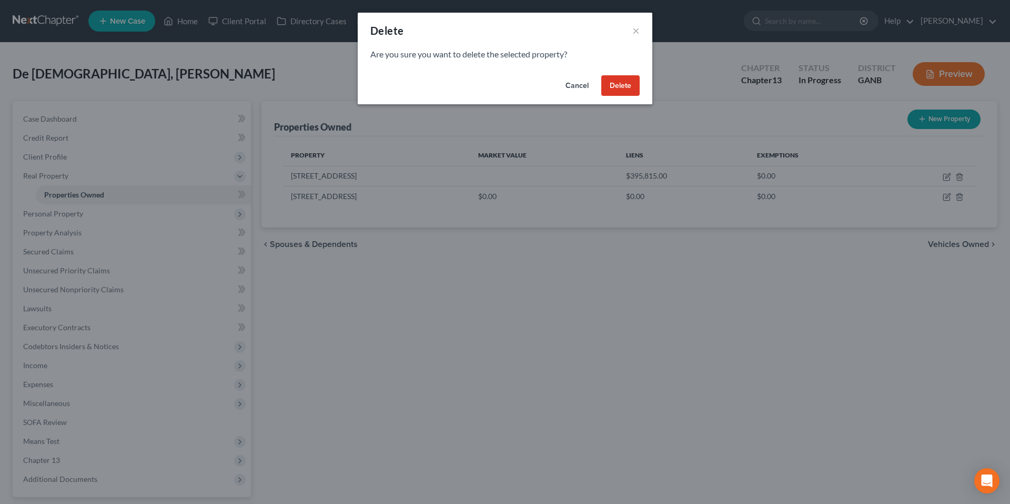
click at [632, 83] on button "Delete" at bounding box center [621, 85] width 38 height 21
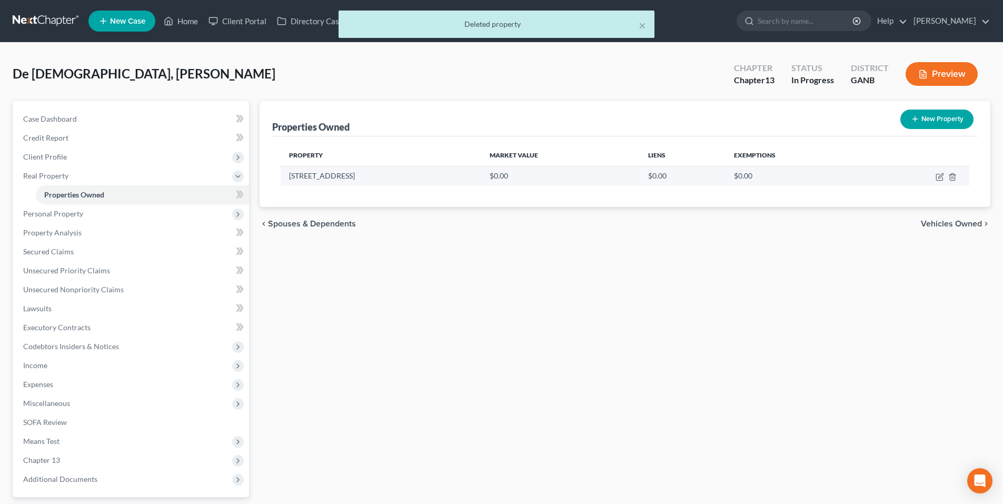
click at [935, 177] on td at bounding box center [918, 176] width 102 height 20
click at [936, 176] on icon "button" at bounding box center [939, 177] width 6 height 6
select select "10"
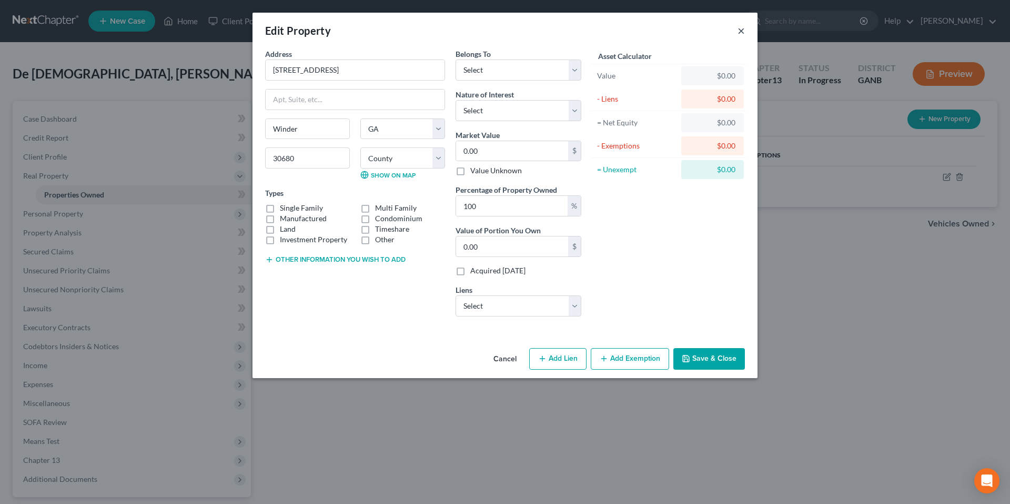
click at [742, 29] on button "×" at bounding box center [741, 30] width 7 height 13
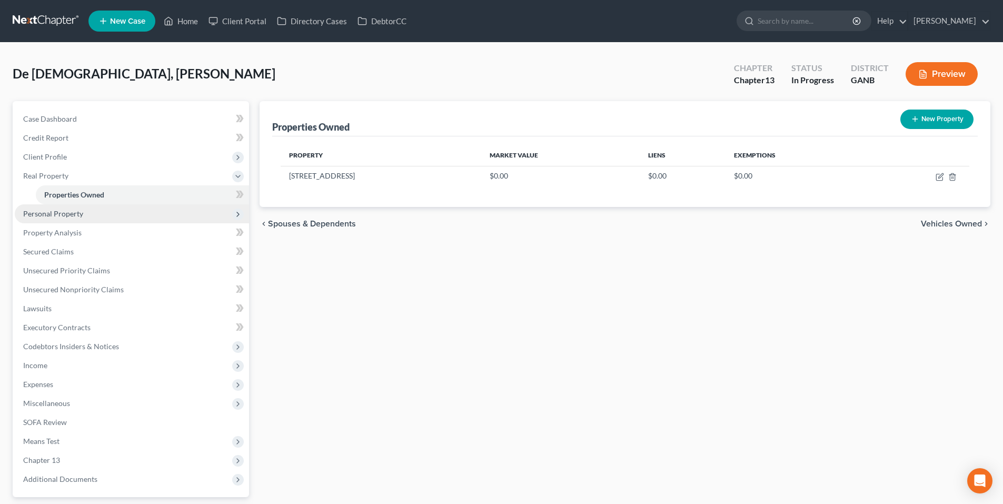
click at [110, 216] on span "Personal Property" at bounding box center [132, 213] width 234 height 19
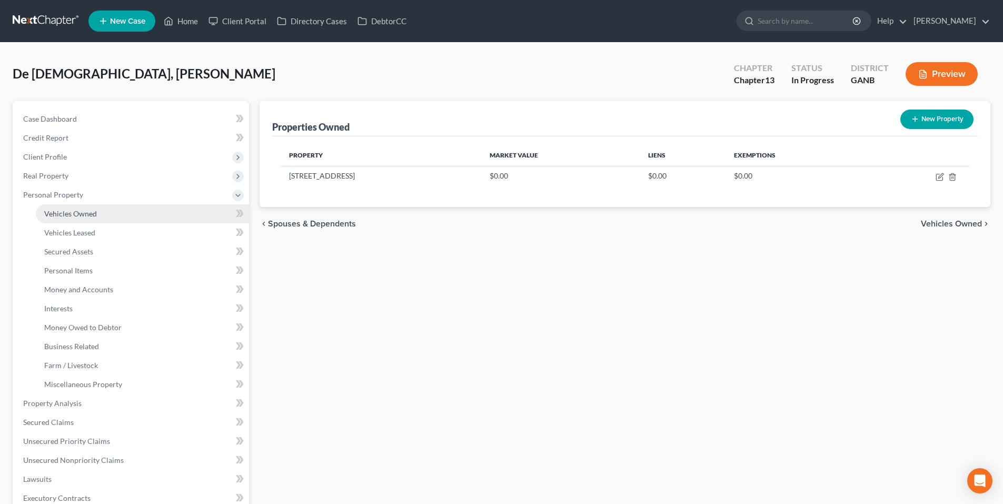
click at [104, 218] on link "Vehicles Owned" at bounding box center [142, 213] width 213 height 19
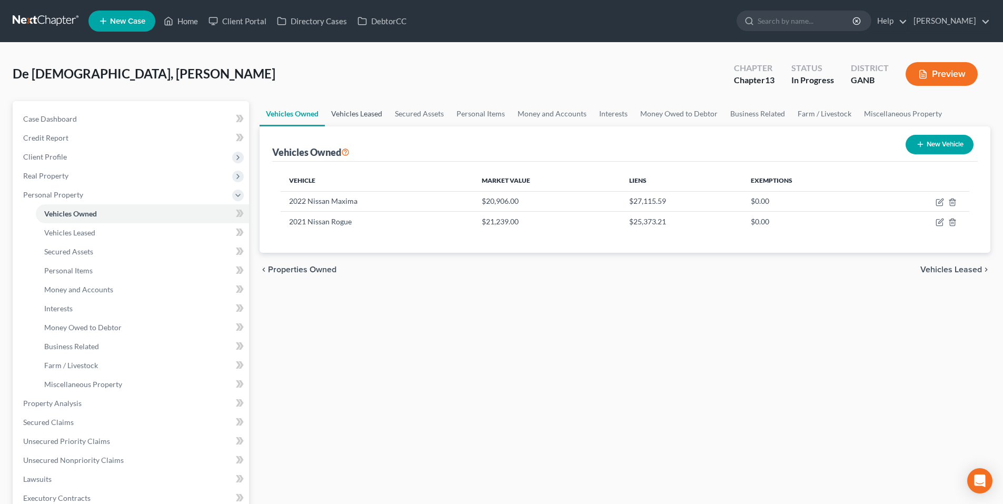
click at [361, 116] on link "Vehicles Leased" at bounding box center [357, 113] width 64 height 25
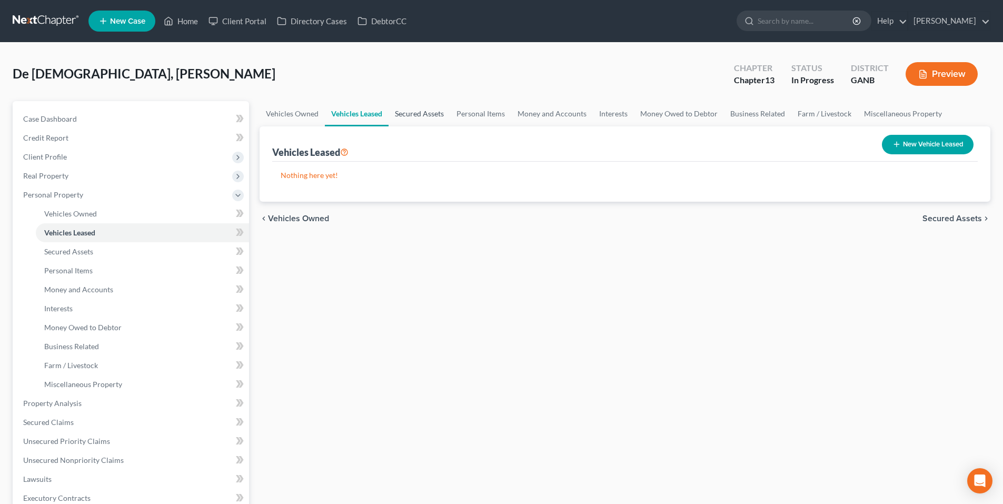
click at [416, 110] on link "Secured Assets" at bounding box center [419, 113] width 62 height 25
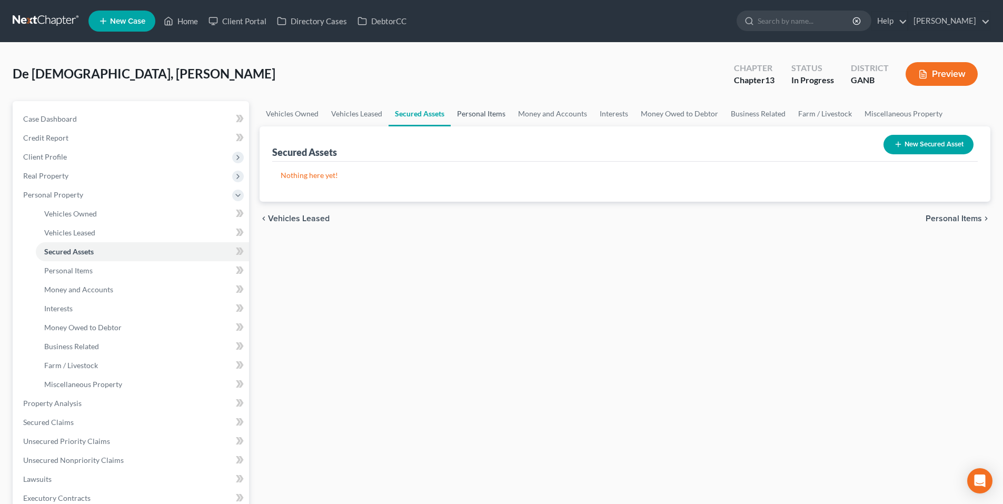
click at [495, 112] on link "Personal Items" at bounding box center [480, 113] width 61 height 25
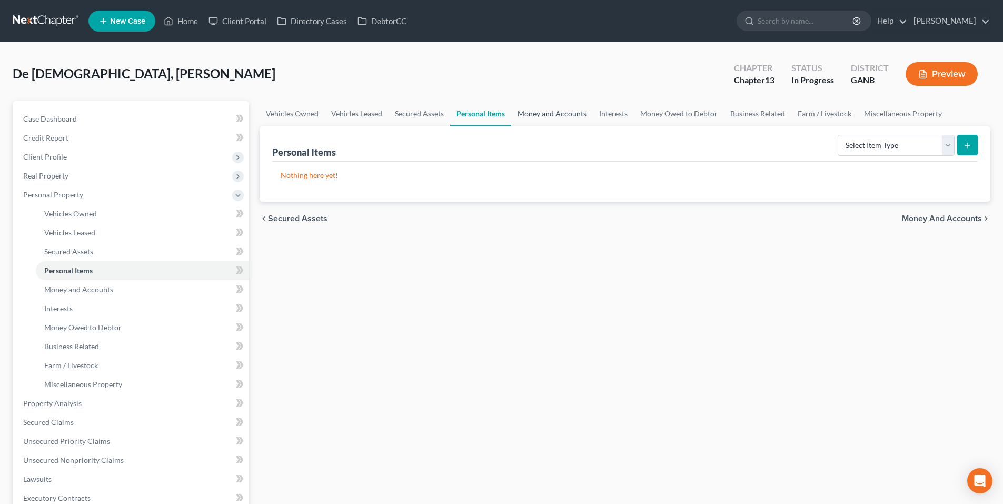
click at [538, 109] on link "Money and Accounts" at bounding box center [552, 113] width 82 height 25
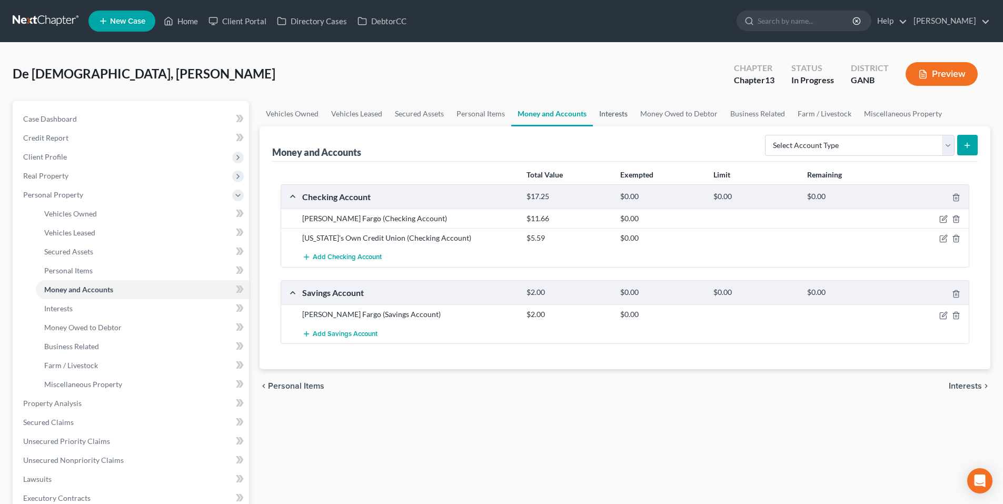
click at [605, 116] on link "Interests" at bounding box center [613, 113] width 41 height 25
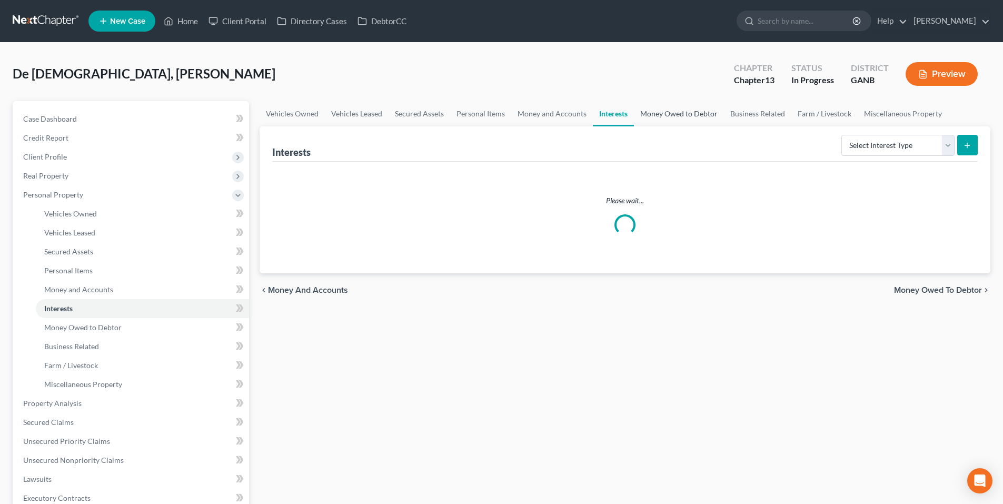
click at [690, 116] on link "Money Owed to Debtor" at bounding box center [679, 113] width 90 height 25
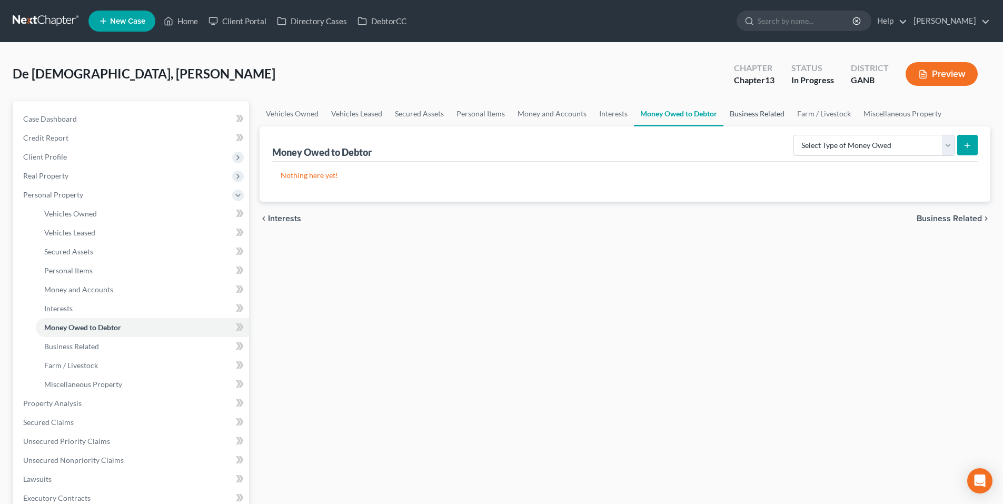
click at [767, 116] on link "Business Related" at bounding box center [756, 113] width 67 height 25
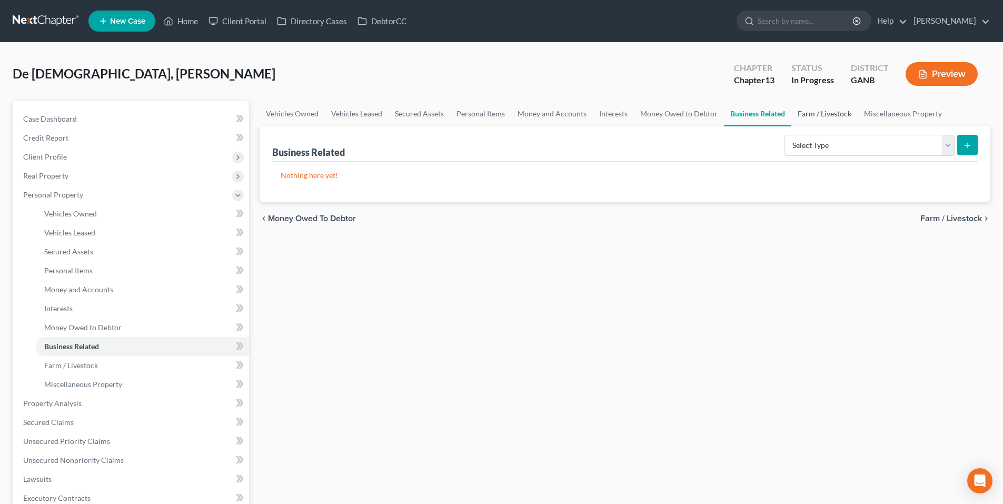
click at [816, 116] on link "Farm / Livestock" at bounding box center [824, 113] width 66 height 25
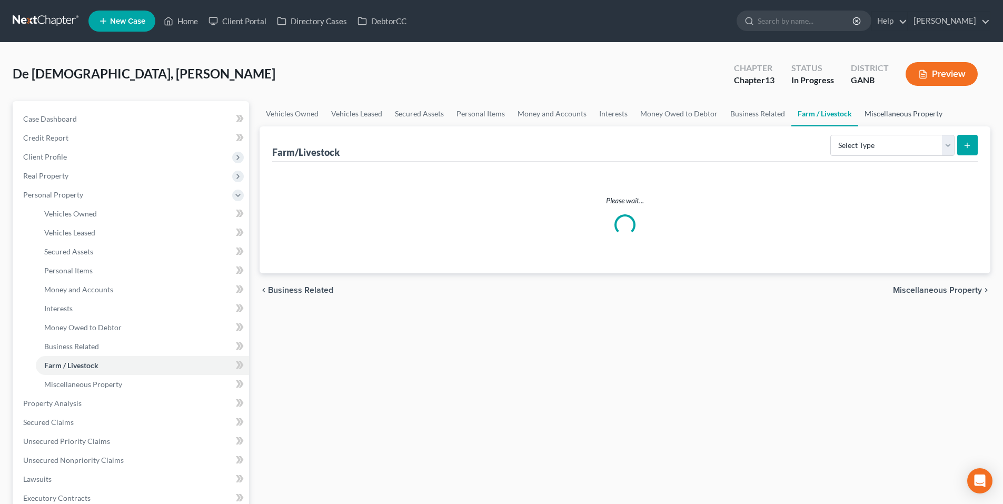
click at [909, 113] on link "Miscellaneous Property" at bounding box center [903, 113] width 91 height 25
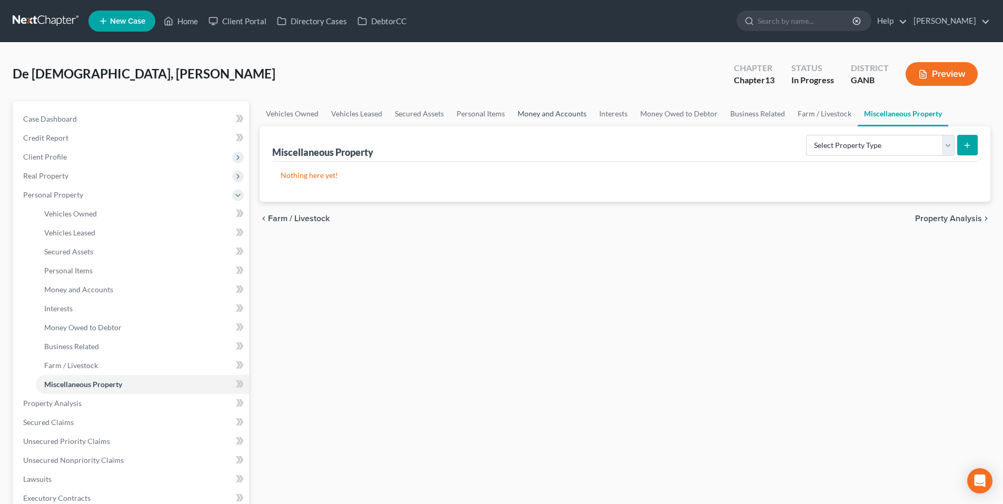
click at [560, 115] on link "Money and Accounts" at bounding box center [552, 113] width 82 height 25
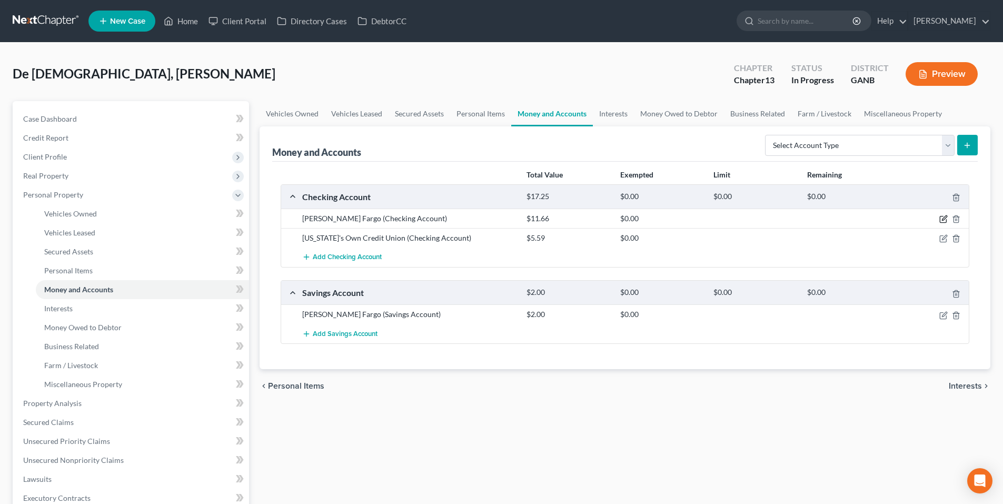
click at [943, 217] on icon "button" at bounding box center [943, 219] width 8 height 8
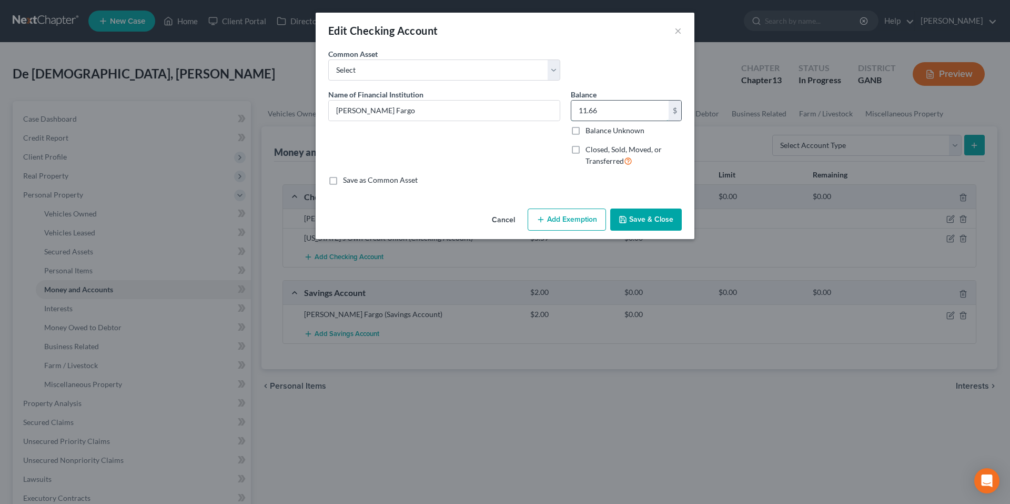
click at [622, 114] on input "11.66" at bounding box center [620, 111] width 97 height 20
click at [622, 113] on input "11.66" at bounding box center [620, 111] width 97 height 20
type input "89.54"
click at [647, 221] on button "Save & Close" at bounding box center [646, 219] width 72 height 22
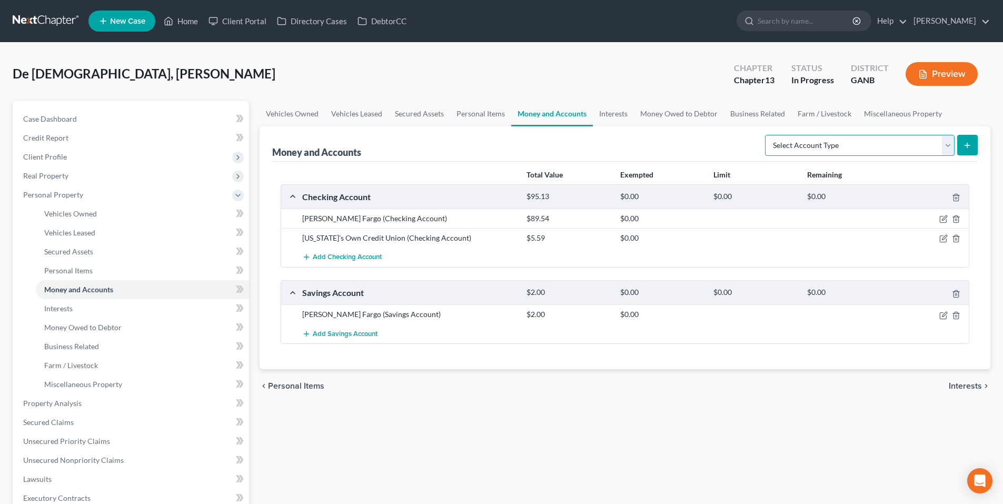
click at [947, 141] on select "Select Account Type Brokerage Cash on Hand Certificates of Deposit Checking Acc…" at bounding box center [859, 145] width 189 height 21
select select "checking"
click at [767, 135] on select "Select Account Type Brokerage Cash on Hand Certificates of Deposit Checking Acc…" at bounding box center [859, 145] width 189 height 21
click at [964, 144] on icon "submit" at bounding box center [967, 145] width 8 height 8
click at [946, 145] on select "Select Account Type Brokerage Cash on Hand Certificates of Deposit Checking Acc…" at bounding box center [859, 145] width 189 height 21
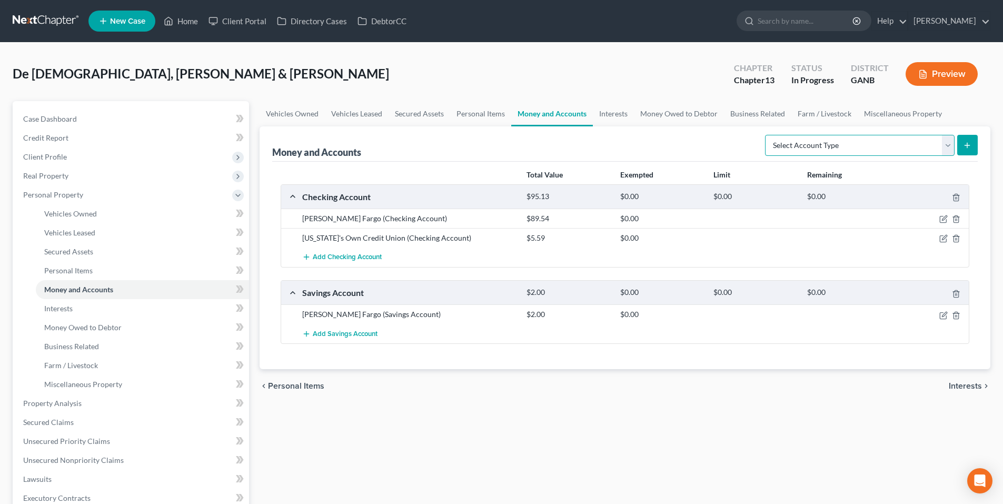
select select "checking"
click at [767, 135] on select "Select Account Type Brokerage Cash on Hand Certificates of Deposit Checking Acc…" at bounding box center [859, 145] width 189 height 21
click at [969, 144] on icon "submit" at bounding box center [967, 145] width 8 height 8
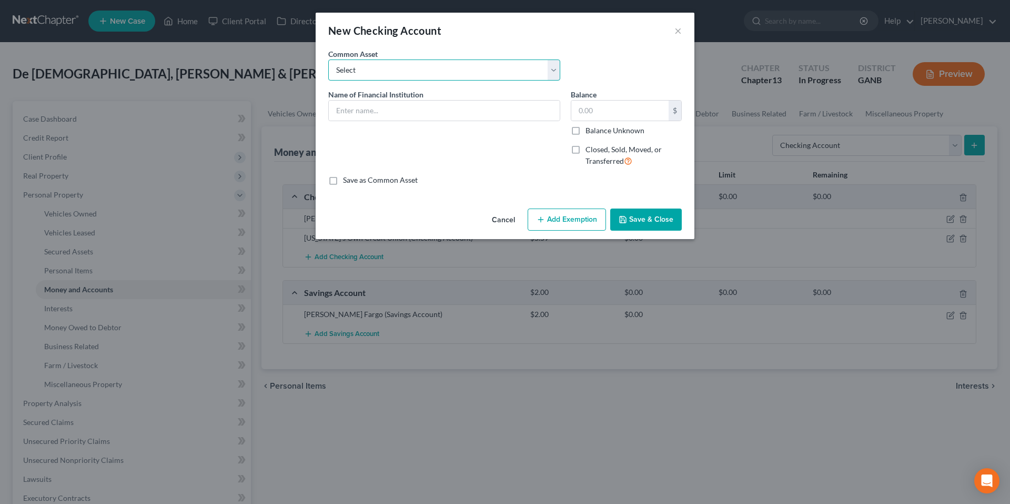
click at [555, 66] on select "Select Navy Federal Credit Union USAA Truist Bank of the Ozarks (Bank OZK) PNC …" at bounding box center [444, 69] width 232 height 21
select select "18"
click at [328, 59] on select "Select Navy Federal Credit Union USAA Truist Bank of the Ozarks (Bank OZK) PNC …" at bounding box center [444, 69] width 232 height 21
type input "Wells Fargo"
click at [616, 113] on input "126.25" at bounding box center [620, 111] width 97 height 20
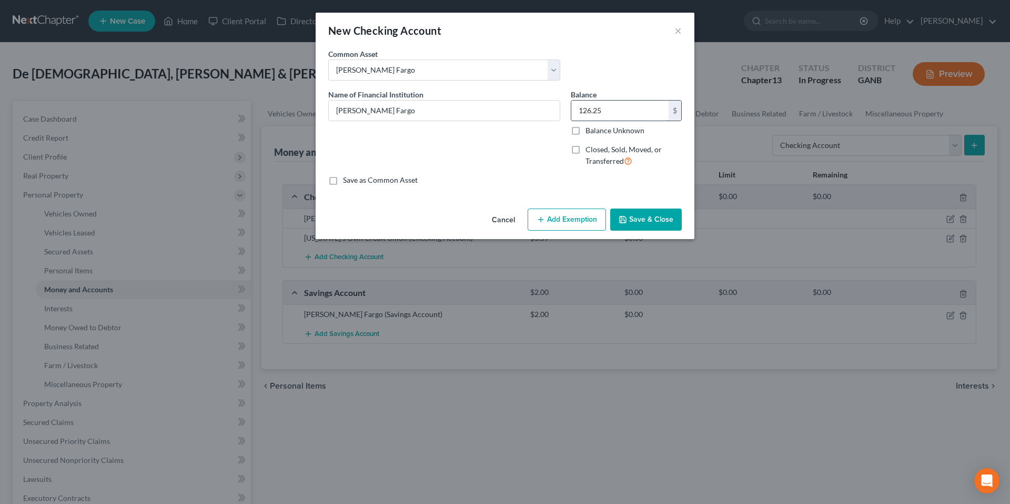
click at [616, 113] on input "126.25" at bounding box center [620, 111] width 97 height 20
type input "118.12"
click at [645, 221] on button "Save & Close" at bounding box center [646, 219] width 72 height 22
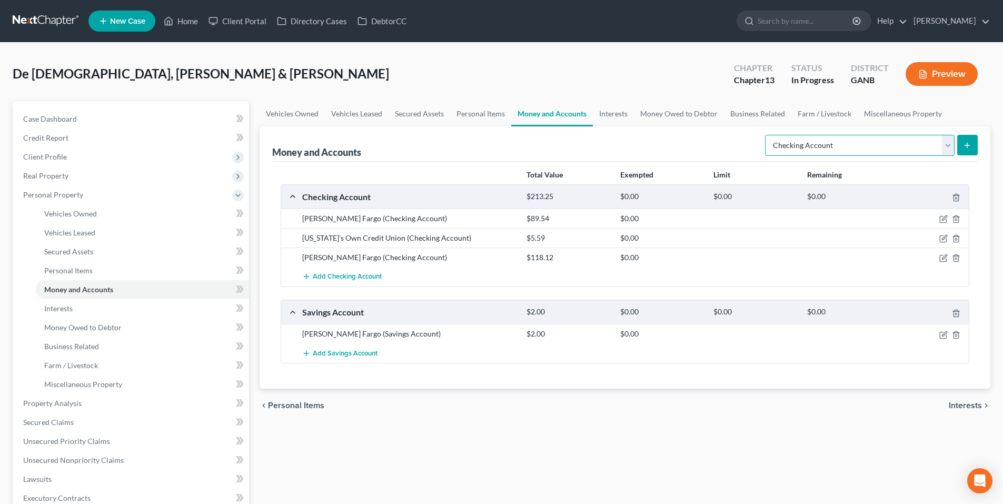
click at [946, 145] on select "Select Account Type Brokerage Cash on Hand Certificates of Deposit Checking Acc…" at bounding box center [859, 145] width 189 height 21
click at [946, 146] on select "Select Account Type Brokerage Cash on Hand Certificates of Deposit Checking Acc…" at bounding box center [859, 145] width 189 height 21
click at [972, 141] on button "submit" at bounding box center [967, 145] width 21 height 21
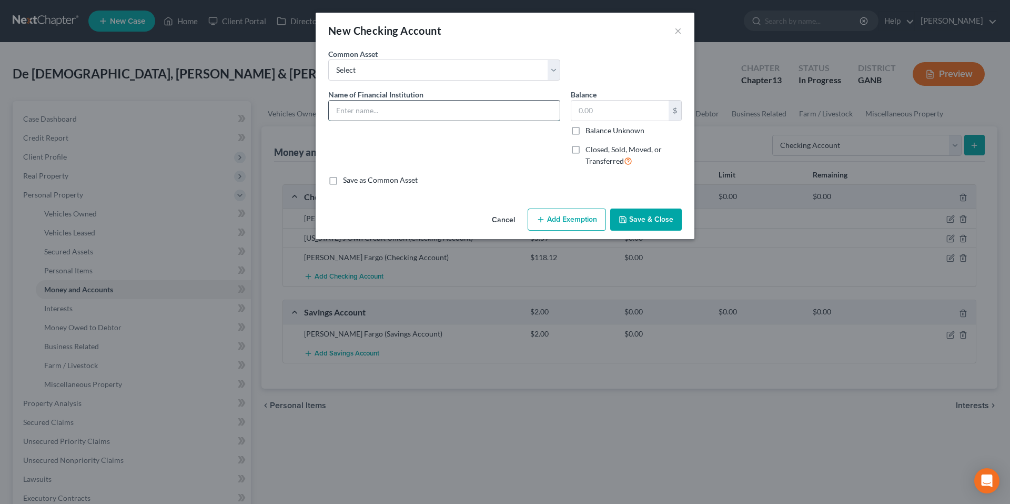
click at [452, 105] on input "text" at bounding box center [444, 111] width 231 height 20
type input "Truist"
click at [594, 115] on input "text" at bounding box center [620, 111] width 97 height 20
type input "0.00"
click at [638, 222] on button "Save & Close" at bounding box center [646, 219] width 72 height 22
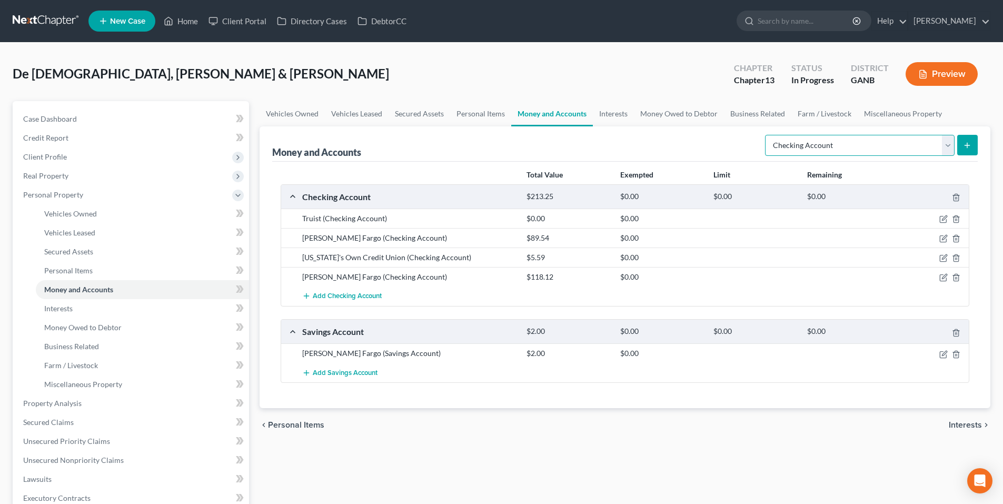
click at [915, 147] on select "Select Account Type Brokerage Cash on Hand Certificates of Deposit Checking Acc…" at bounding box center [859, 145] width 189 height 21
select select "savings"
click at [767, 135] on select "Select Account Type Brokerage Cash on Hand Certificates of Deposit Checking Acc…" at bounding box center [859, 145] width 189 height 21
click at [966, 144] on icon "submit" at bounding box center [967, 145] width 8 height 8
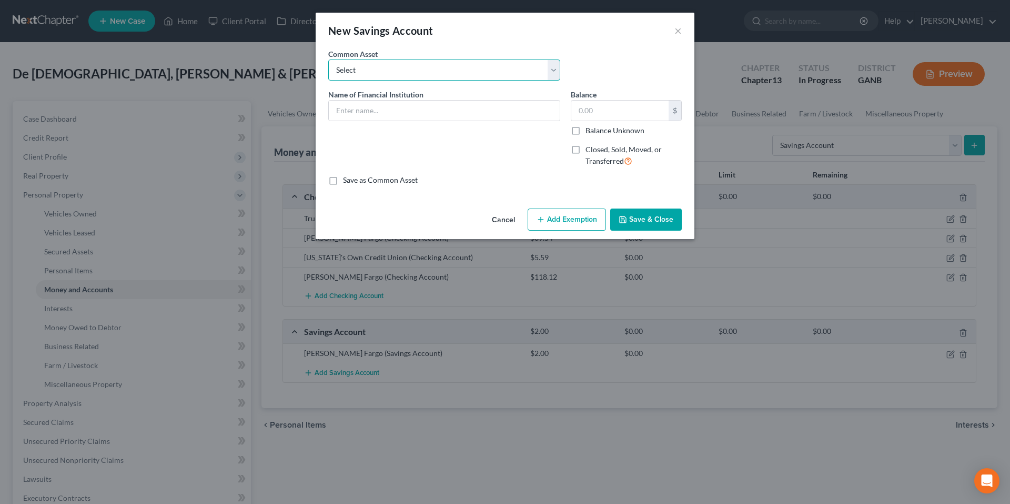
click at [398, 67] on select "Select Navy Federal Credit Union - 3808 Navy Federal Credit Union Bank of Ameri…" at bounding box center [444, 69] width 232 height 21
drag, startPoint x: 356, startPoint y: 213, endPoint x: 352, endPoint y: 141, distance: 72.2
click at [357, 207] on div "Cancel Add Exemption Save & Close" at bounding box center [505, 221] width 379 height 35
click at [365, 107] on input "text" at bounding box center [444, 111] width 231 height 20
type input "Truist"
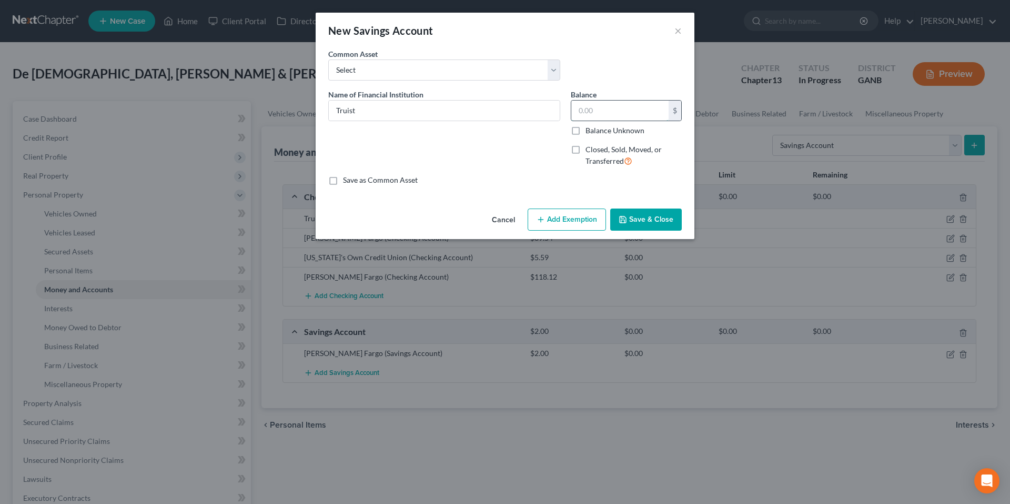
click at [607, 117] on input "text" at bounding box center [620, 111] width 97 height 20
type input "1.96"
click at [644, 216] on button "Save & Close" at bounding box center [646, 219] width 72 height 22
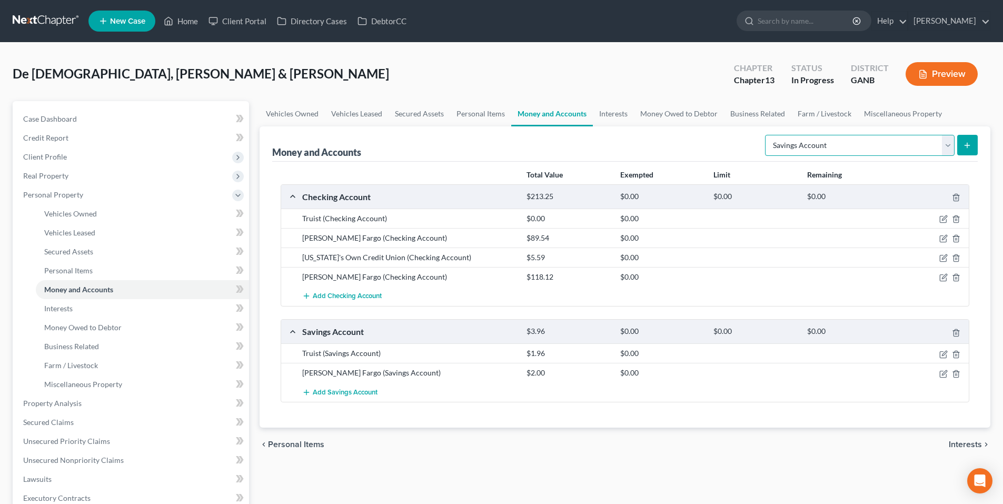
click at [940, 143] on select "Select Account Type Brokerage Cash on Hand Certificates of Deposit Checking Acc…" at bounding box center [859, 145] width 189 height 21
select select "checking"
click at [767, 135] on select "Select Account Type Brokerage Cash on Hand Certificates of Deposit Checking Acc…" at bounding box center [859, 145] width 189 height 21
click at [963, 145] on icon "submit" at bounding box center [967, 145] width 8 height 8
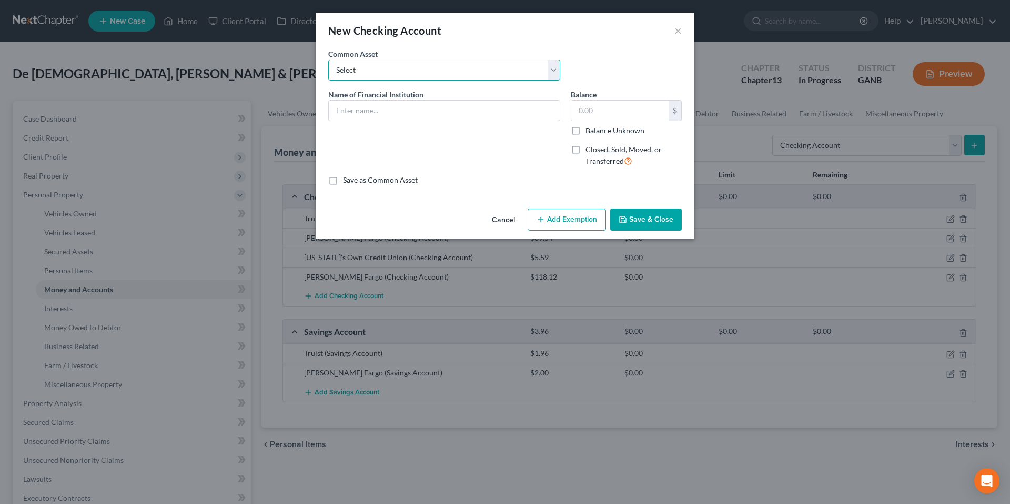
click at [452, 77] on select "Select Navy Federal Credit Union USAA Truist Bank of the Ozarks (Bank OZK) PNC …" at bounding box center [444, 69] width 232 height 21
select select "18"
click at [328, 59] on select "Select Navy Federal Credit Union USAA Truist Bank of the Ozarks (Bank OZK) PNC …" at bounding box center [444, 69] width 232 height 21
type input "Wells Fargo"
click at [626, 114] on input "126.25" at bounding box center [620, 111] width 97 height 20
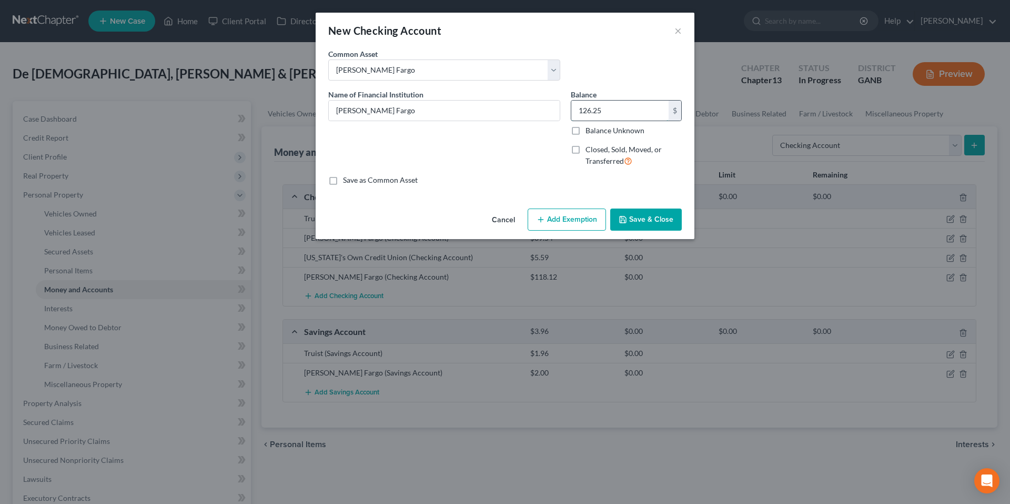
click at [626, 114] on input "126.25" at bounding box center [620, 111] width 97 height 20
type input "454.84"
click at [661, 216] on button "Save & Close" at bounding box center [646, 219] width 72 height 22
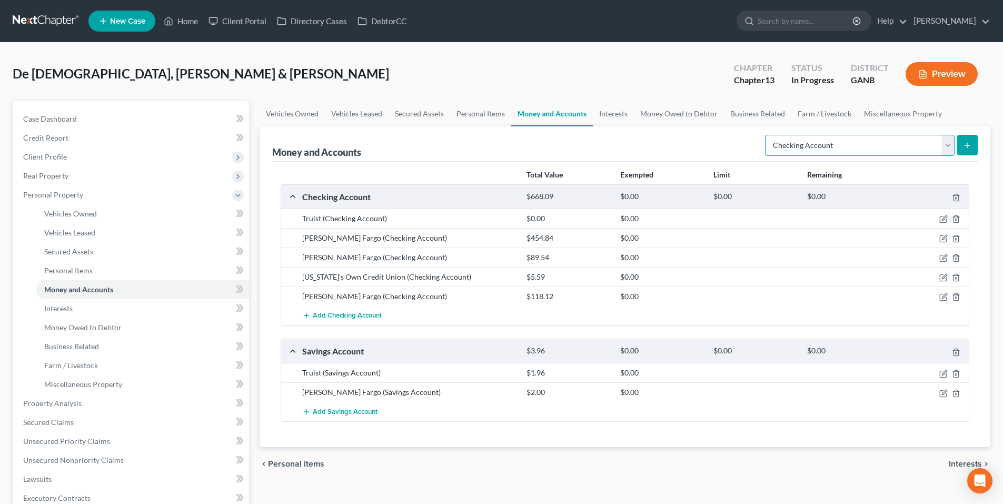
click at [886, 145] on select "Select Account Type Brokerage Cash on Hand Certificates of Deposit Checking Acc…" at bounding box center [859, 145] width 189 height 21
select select "savings"
click at [767, 135] on select "Select Account Type Brokerage Cash on Hand Certificates of Deposit Checking Acc…" at bounding box center [859, 145] width 189 height 21
click at [964, 149] on icon "submit" at bounding box center [967, 145] width 8 height 8
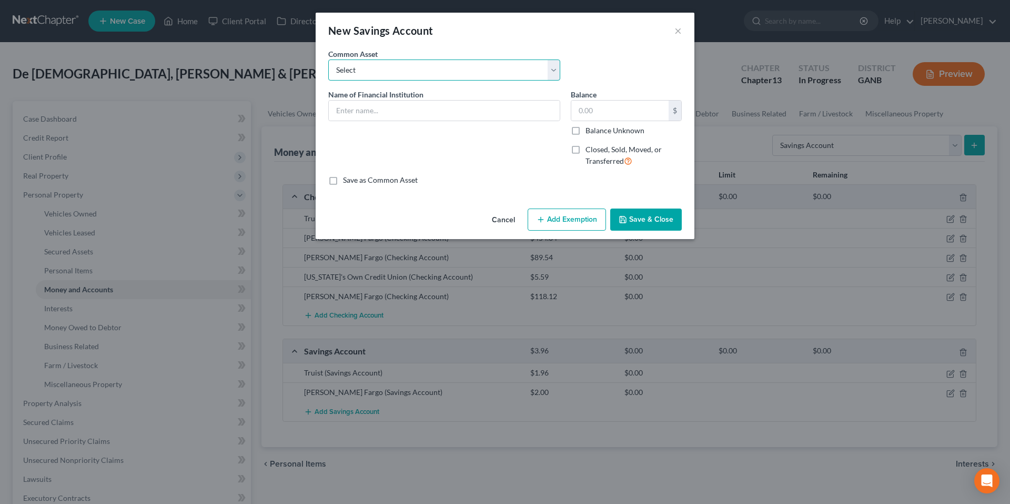
click at [527, 77] on select "Select Navy Federal Credit Union - 3808 Navy Federal Credit Union Bank of Ameri…" at bounding box center [444, 69] width 232 height 21
select select "5"
click at [328, 59] on select "Select Navy Federal Credit Union - 3808 Navy Federal Credit Union Bank of Ameri…" at bounding box center [444, 69] width 232 height 21
type input "Wells Fargo"
click at [616, 107] on input "22.01" at bounding box center [620, 111] width 97 height 20
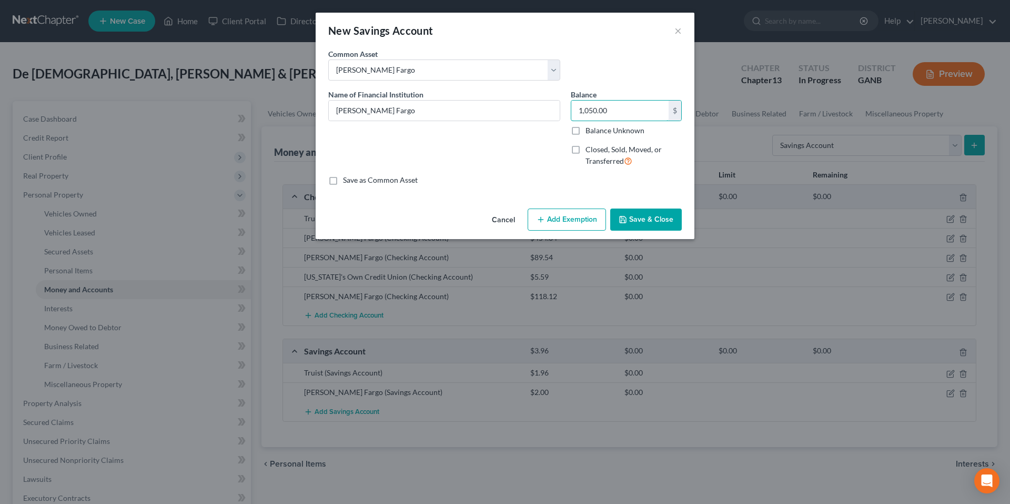
type input "1,050.00"
click at [658, 214] on button "Save & Close" at bounding box center [646, 219] width 72 height 22
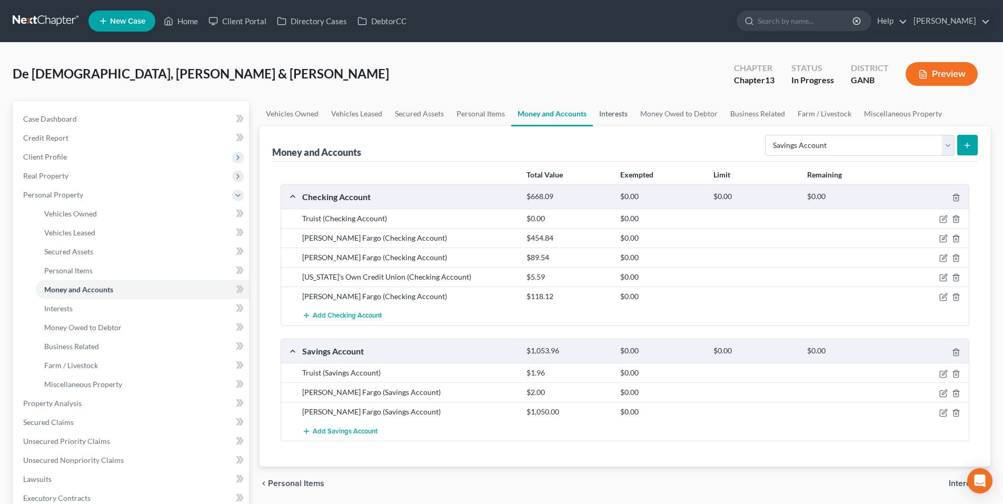
click at [618, 118] on link "Interests" at bounding box center [613, 113] width 41 height 25
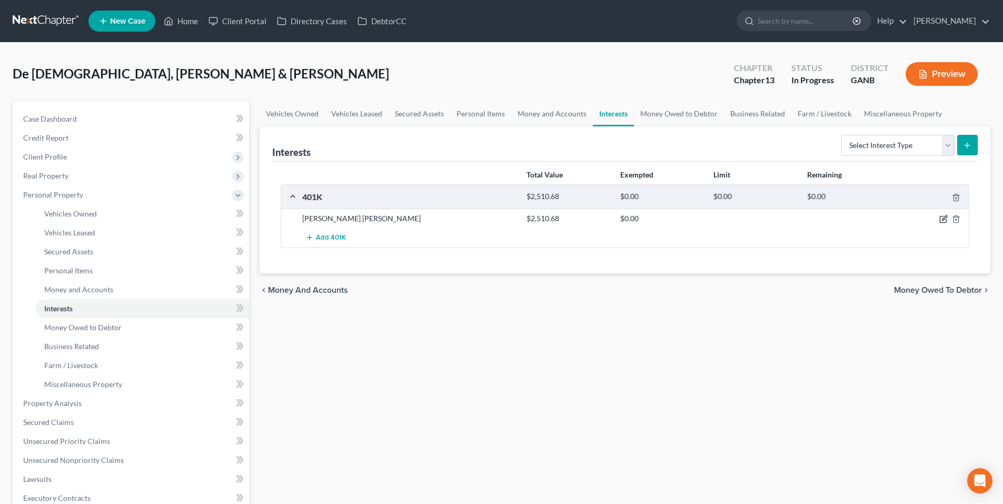
click at [942, 221] on icon "button" at bounding box center [943, 219] width 8 height 8
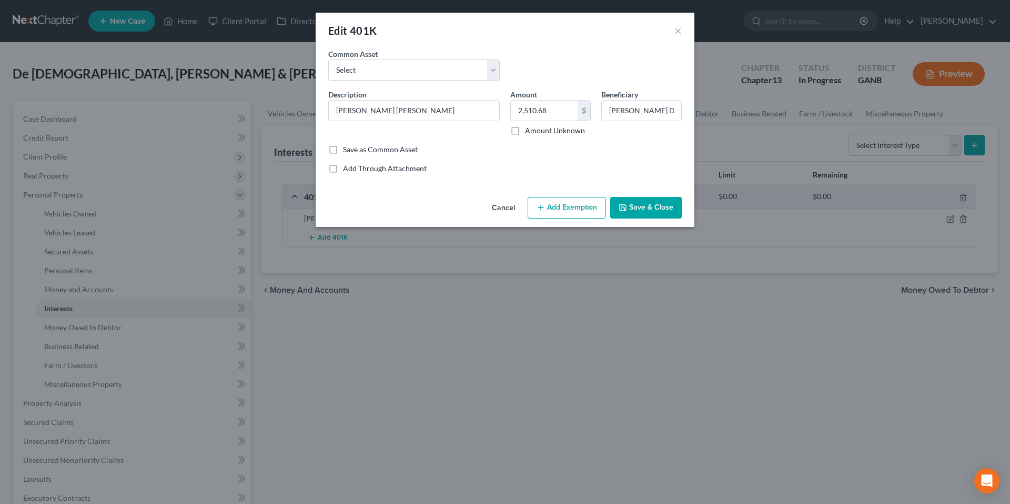
click at [640, 200] on button "Save & Close" at bounding box center [646, 208] width 72 height 22
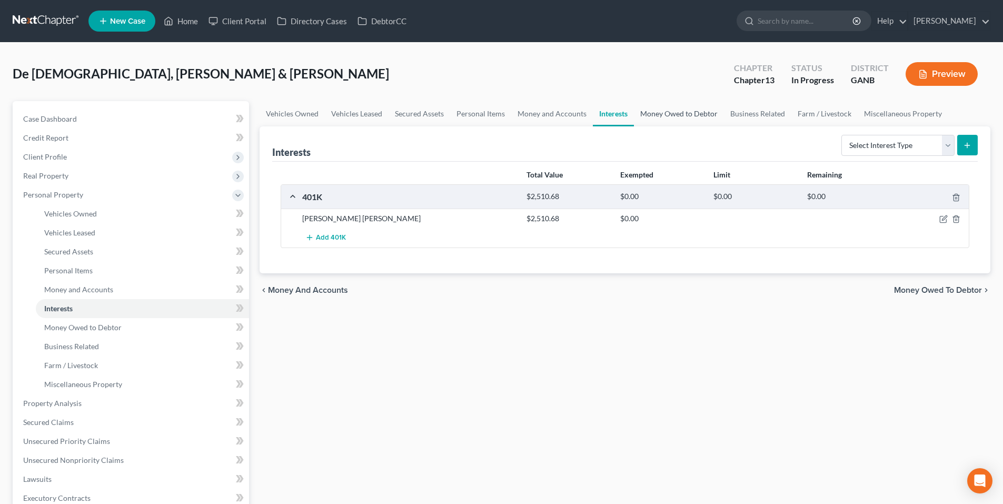
click at [671, 111] on link "Money Owed to Debtor" at bounding box center [679, 113] width 90 height 25
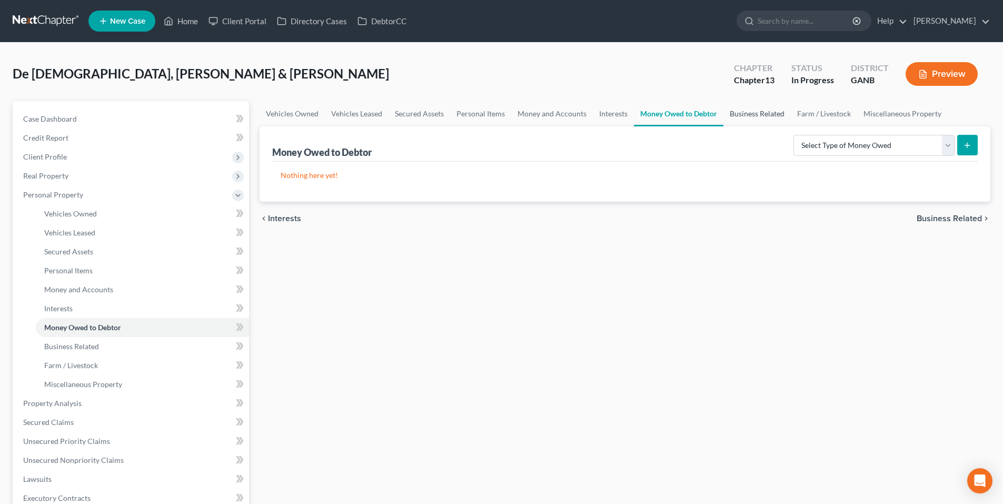
click at [738, 111] on link "Business Related" at bounding box center [756, 113] width 67 height 25
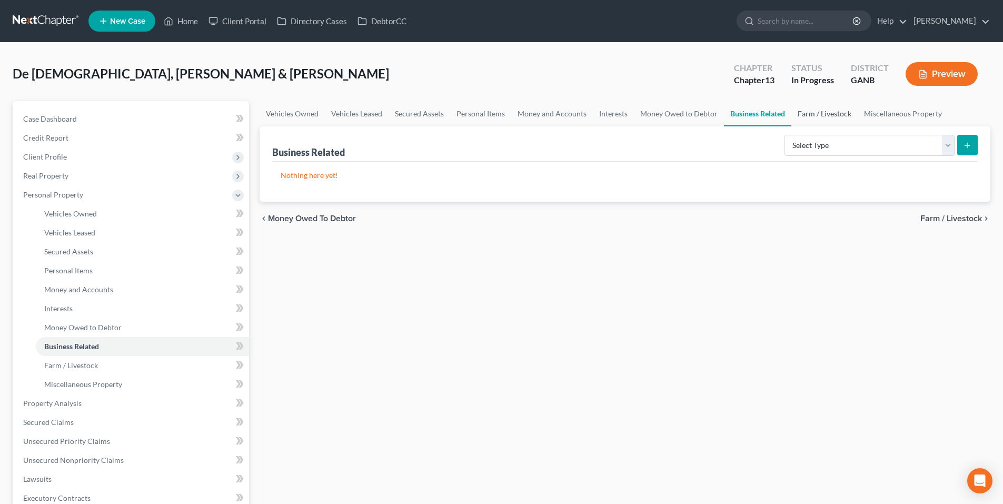
click at [811, 111] on link "Farm / Livestock" at bounding box center [824, 113] width 66 height 25
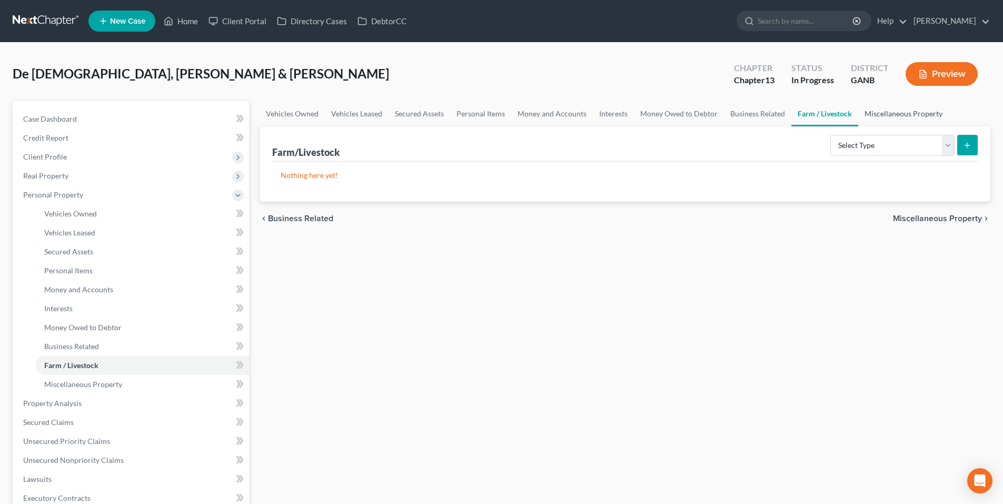
click at [884, 109] on link "Miscellaneous Property" at bounding box center [903, 113] width 91 height 25
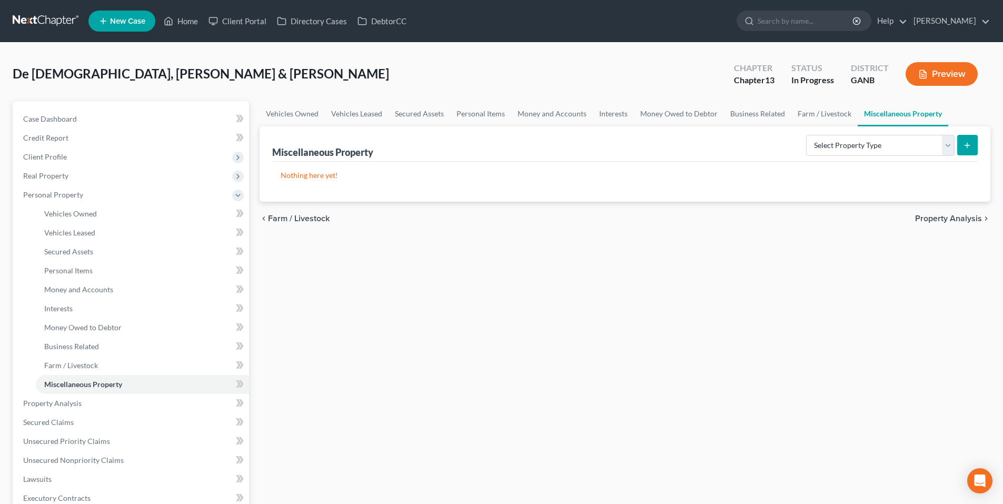
click at [932, 218] on span "Property Analysis" at bounding box center [948, 218] width 67 height 8
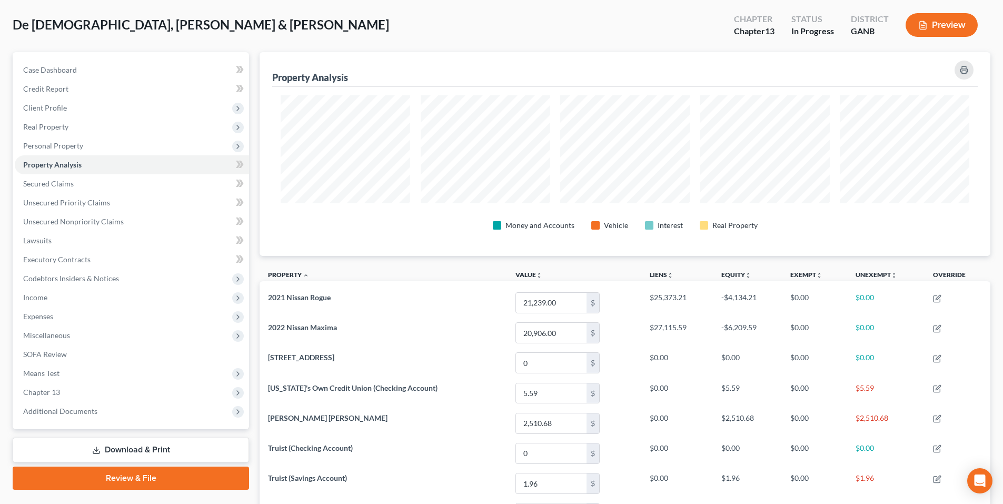
scroll to position [158, 0]
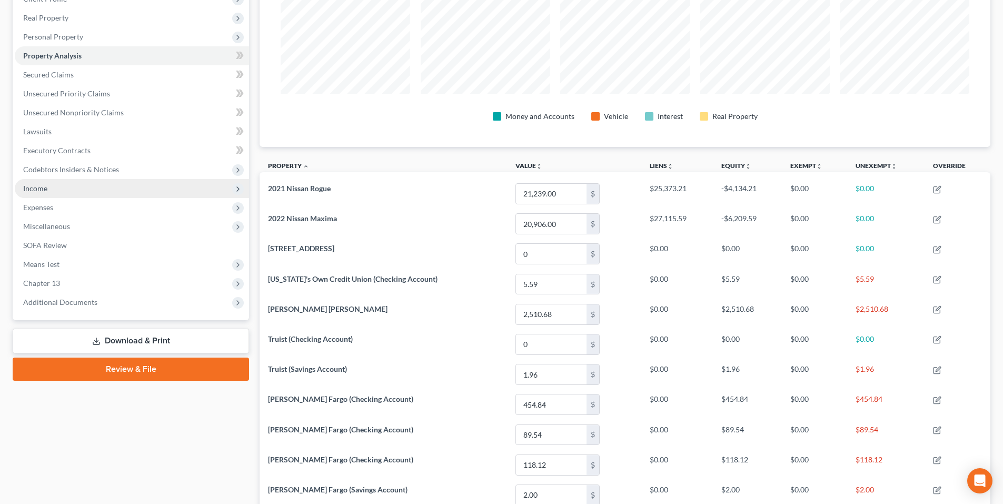
click at [59, 186] on span "Income" at bounding box center [132, 188] width 234 height 19
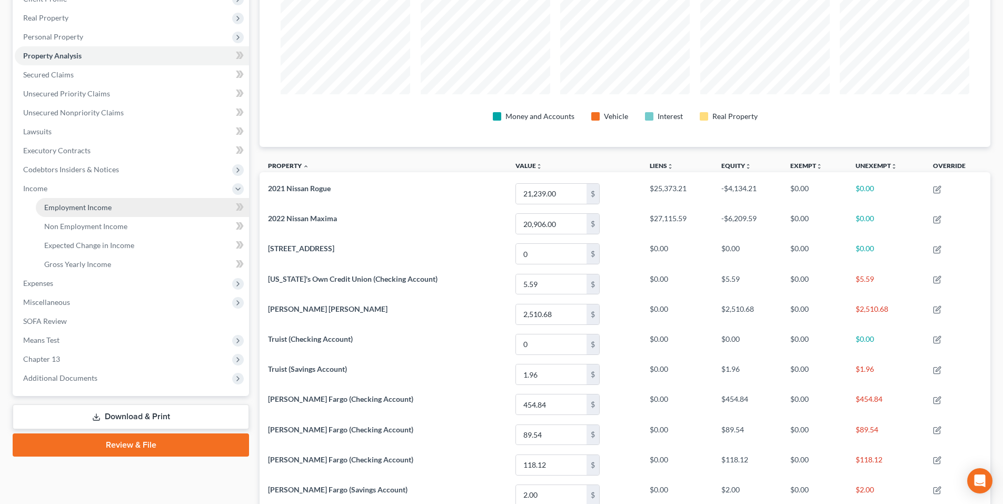
click at [59, 204] on span "Employment Income" at bounding box center [77, 207] width 67 height 9
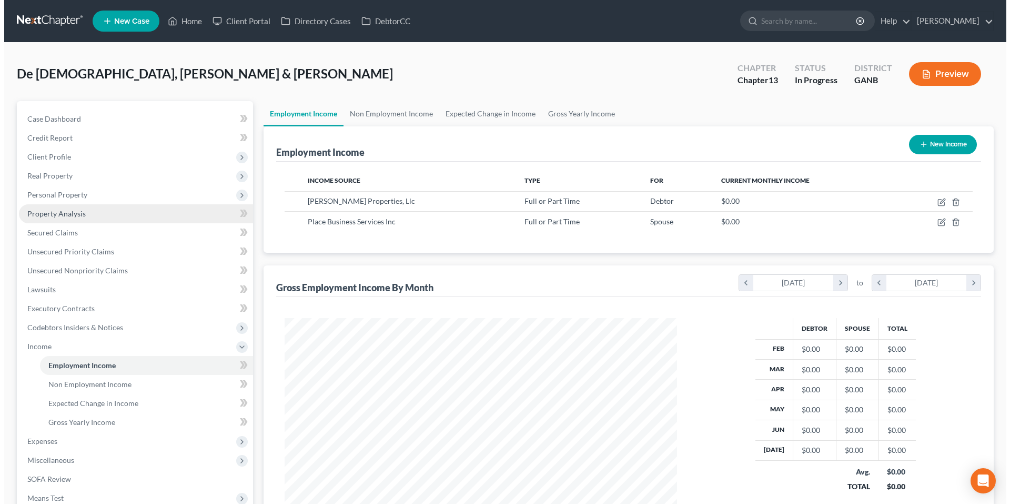
scroll to position [196, 414]
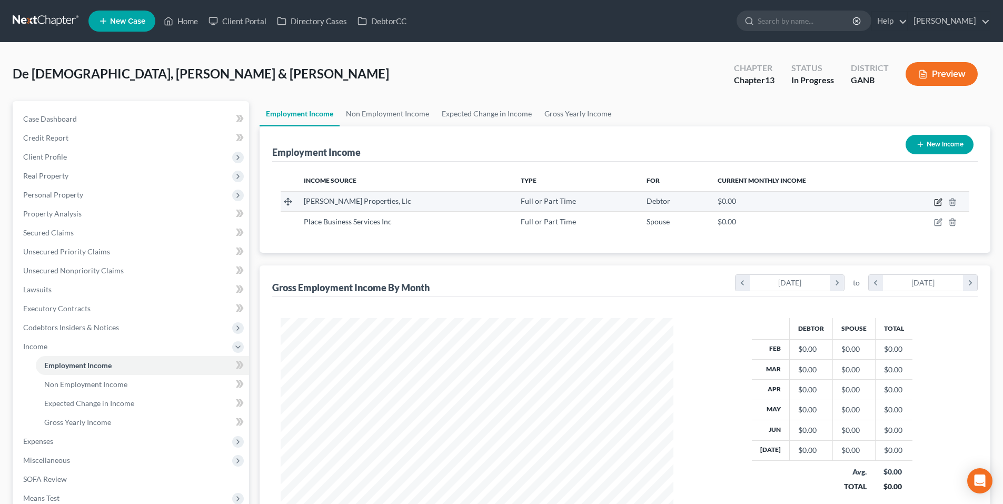
click at [938, 202] on icon "button" at bounding box center [938, 202] width 8 height 8
select select "0"
select select "44"
select select "2"
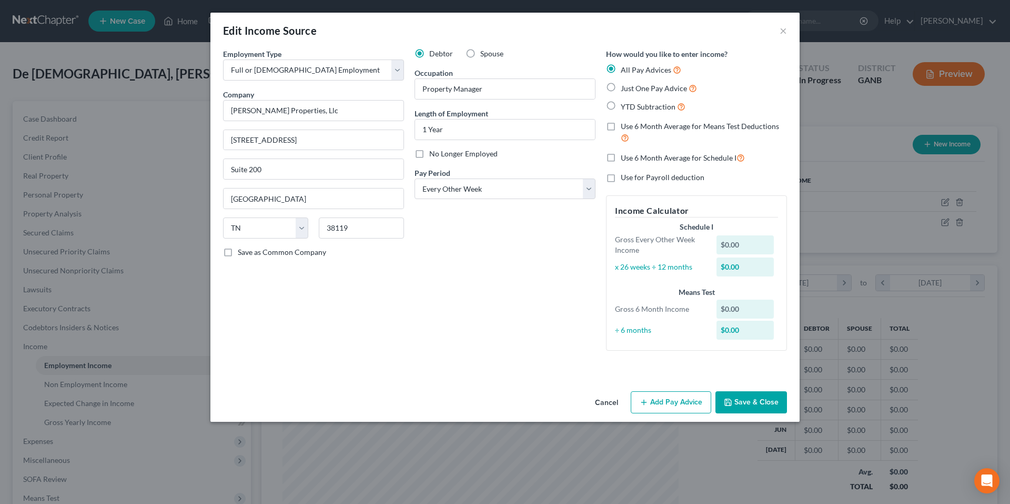
click at [618, 403] on button "Cancel" at bounding box center [607, 402] width 40 height 21
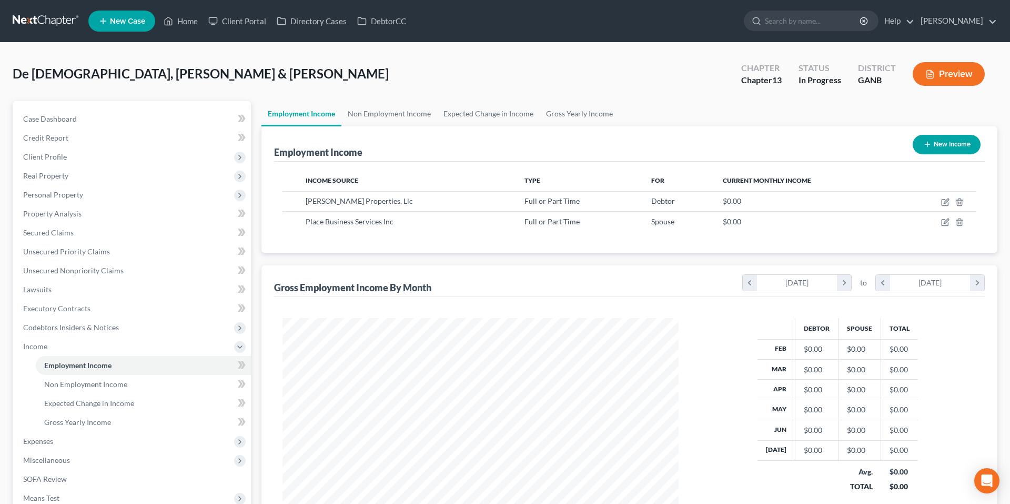
scroll to position [526057, 525840]
click at [938, 222] on icon "button" at bounding box center [938, 221] width 5 height 5
select select "0"
select select "50"
select select "1"
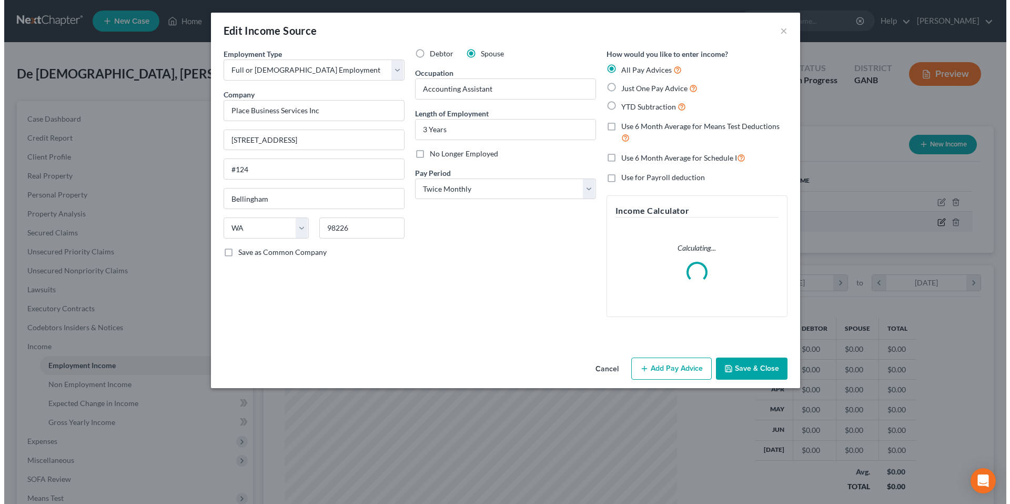
scroll to position [198, 417]
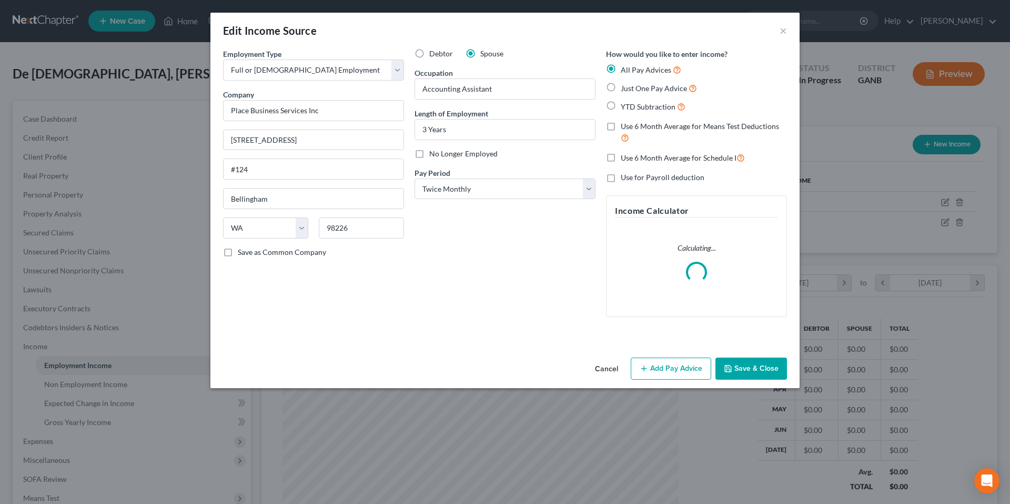
click at [696, 371] on button "Add Pay Advice" at bounding box center [671, 368] width 81 height 22
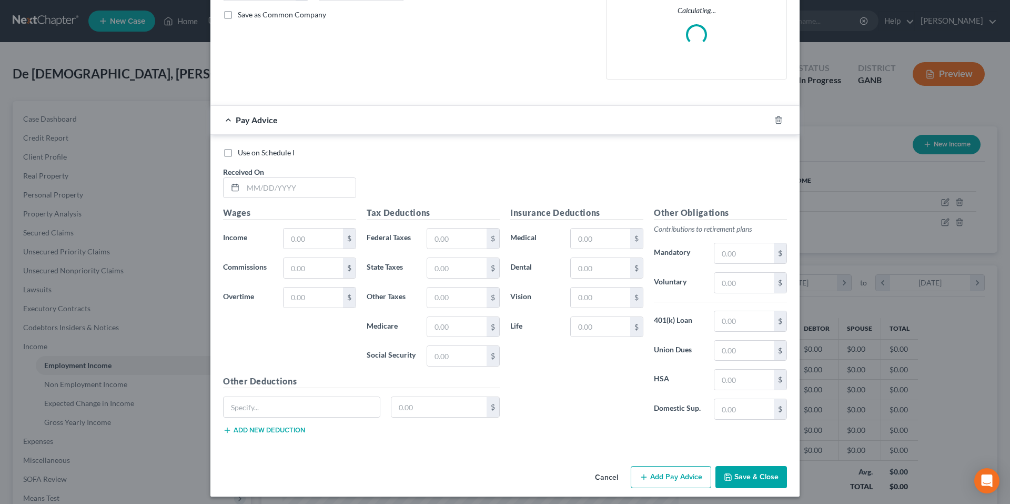
scroll to position [243, 0]
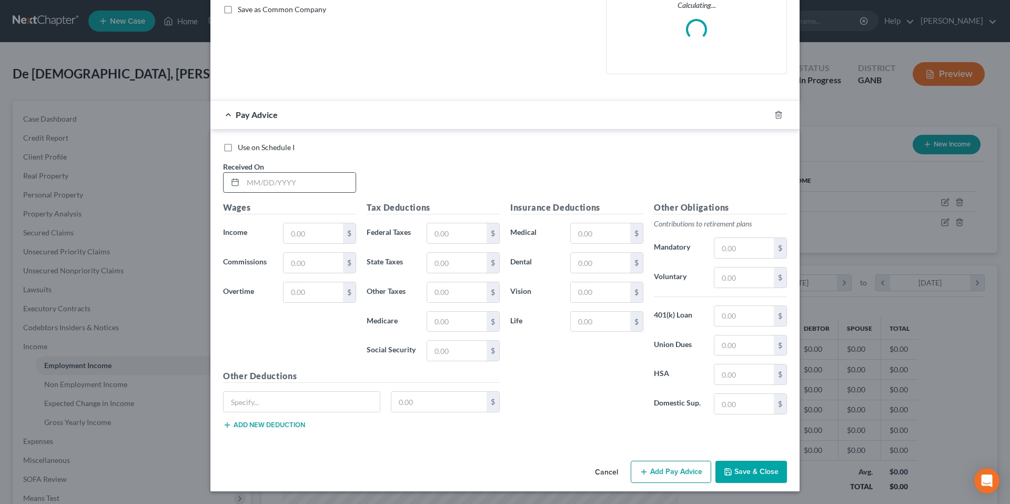
click at [343, 185] on input "text" at bounding box center [299, 183] width 113 height 20
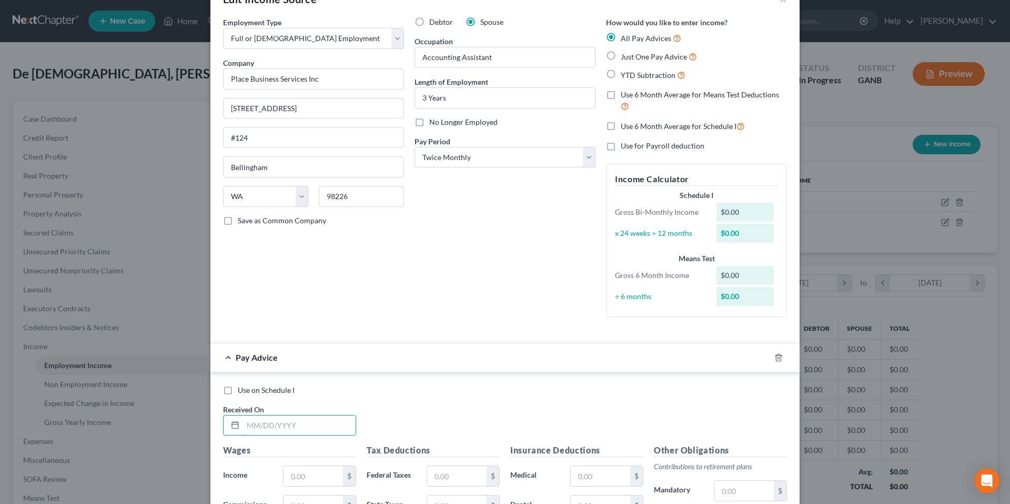
scroll to position [0, 0]
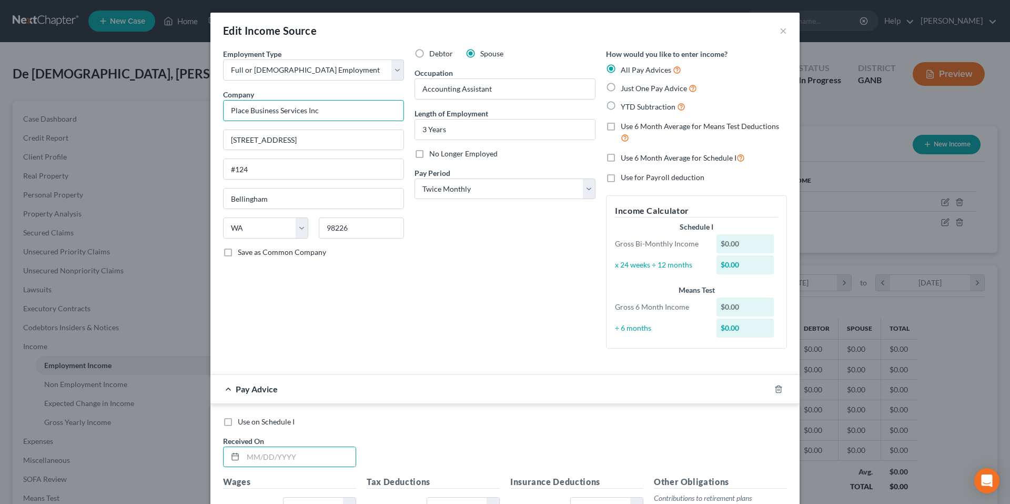
click at [366, 109] on input "Place Business Services Inc" at bounding box center [313, 110] width 181 height 21
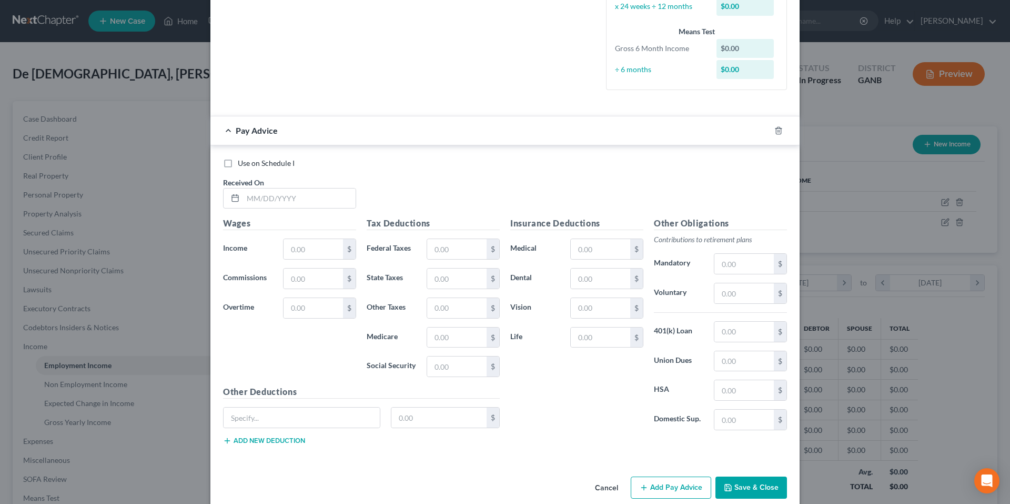
scroll to position [263, 0]
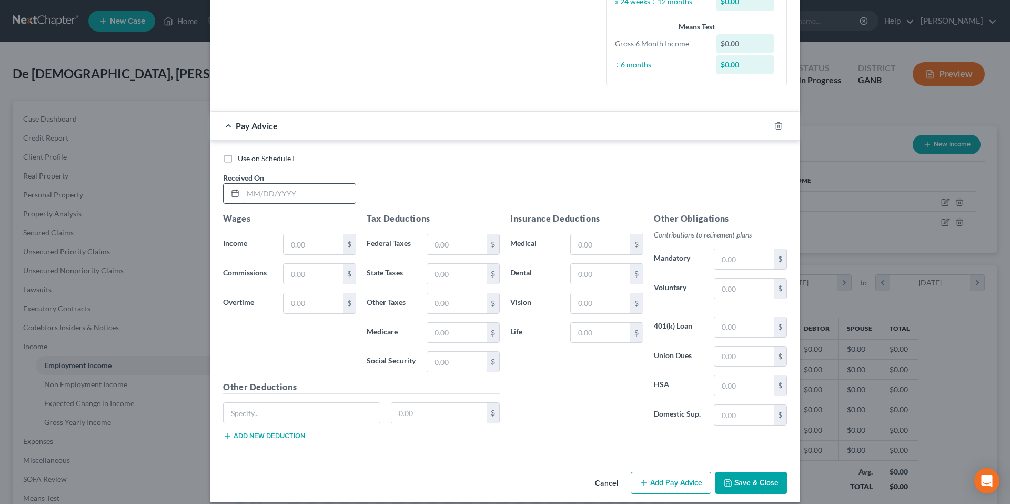
click at [334, 195] on input "text" at bounding box center [299, 194] width 113 height 20
type input "8/5/25"
type input "2,160.20"
type input "78.96"
type input "46.38"
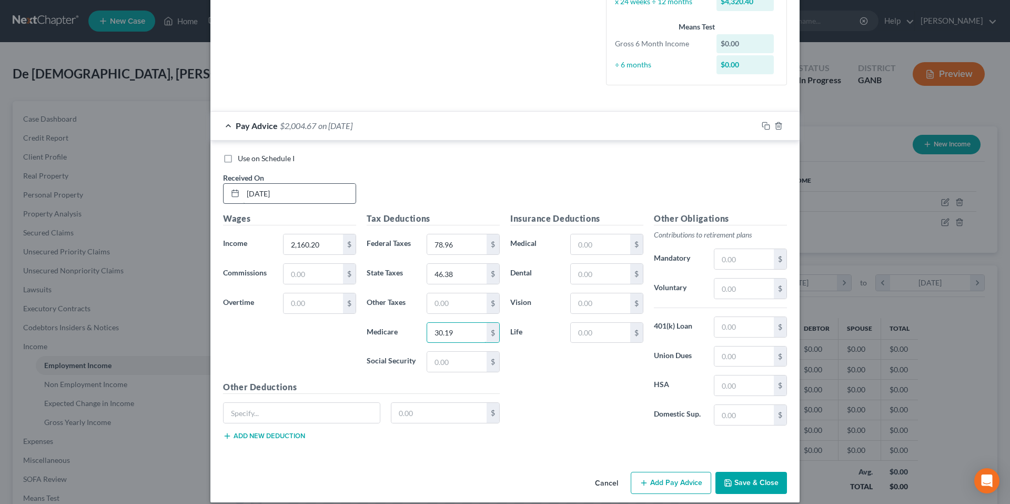
type input "30.19"
type input "129.07"
type input "290.56"
type input "20.91"
type input "3.82"
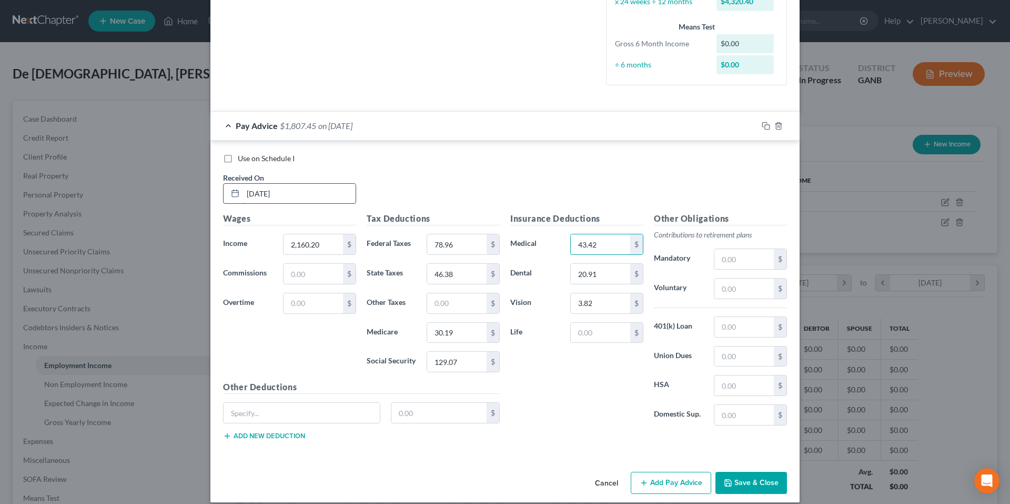
type input "43.42"
type input "3.69"
type input "6.75"
click at [341, 412] on input "text" at bounding box center [302, 413] width 156 height 20
type input "Short Term DIs"
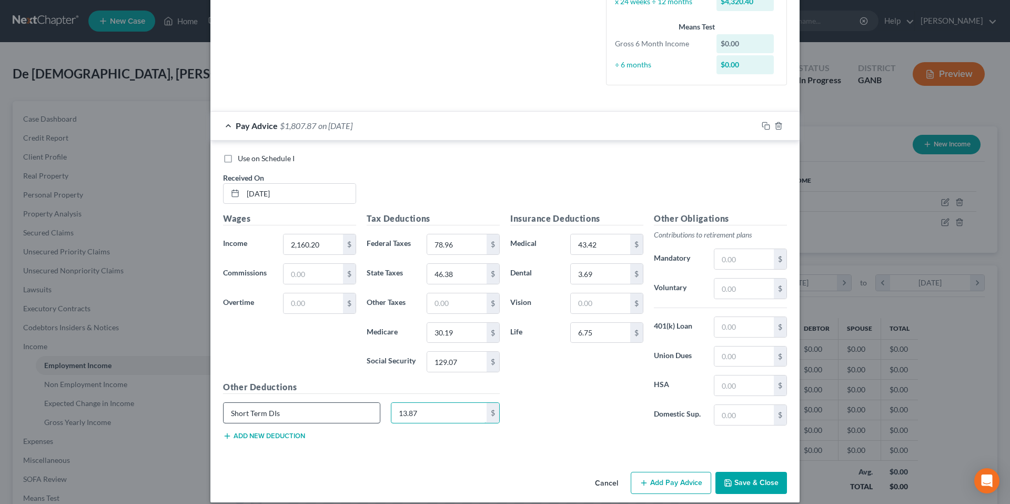
type input "13.87"
type input "21.60"
click at [743, 382] on input "text" at bounding box center [744, 385] width 59 height 20
type input "31.25"
click at [763, 124] on icon "button" at bounding box center [766, 126] width 8 height 8
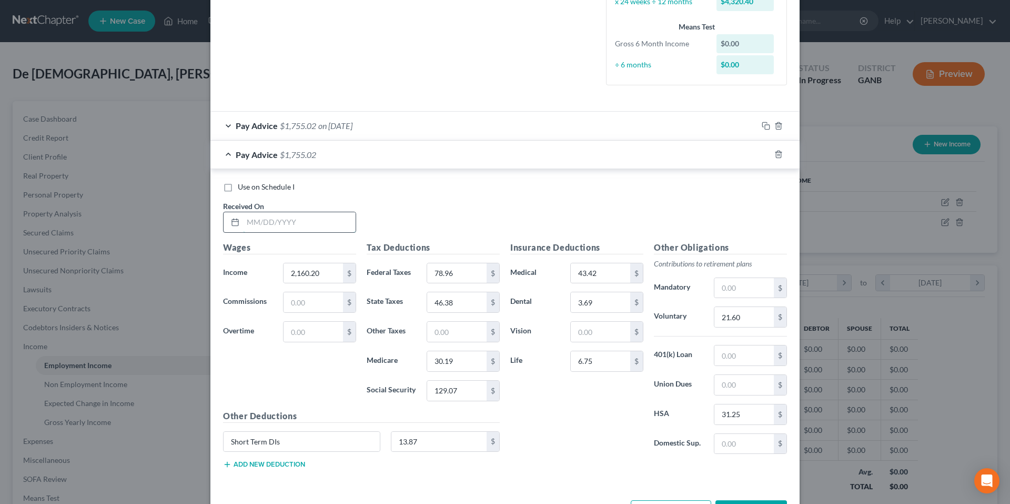
click at [280, 218] on input "text" at bounding box center [299, 222] width 113 height 20
type input "7/18/25"
type input "2,252.12"
type input "89.88"
type input "51.10"
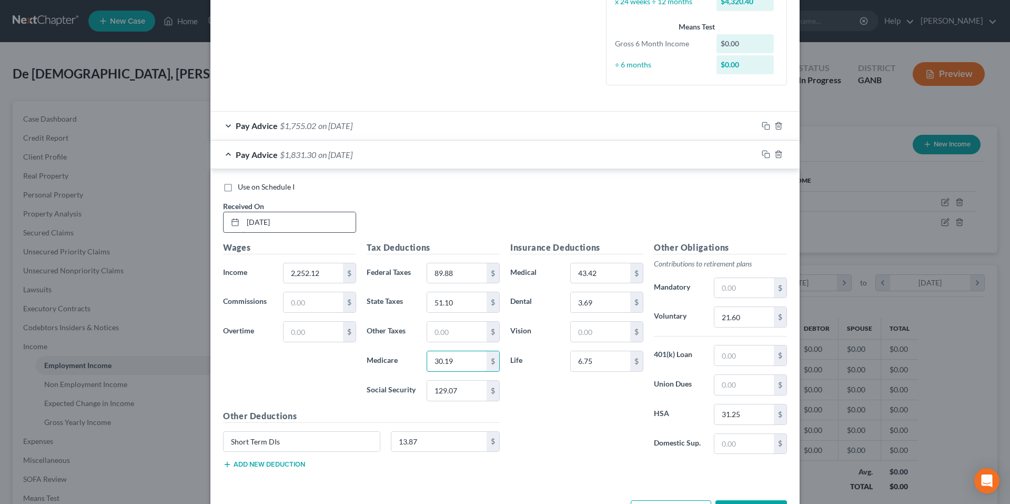
type input "2"
type input "31.51"
type input "134.78"
type input "22.52"
click at [765, 154] on rect "button" at bounding box center [767, 155] width 5 height 5
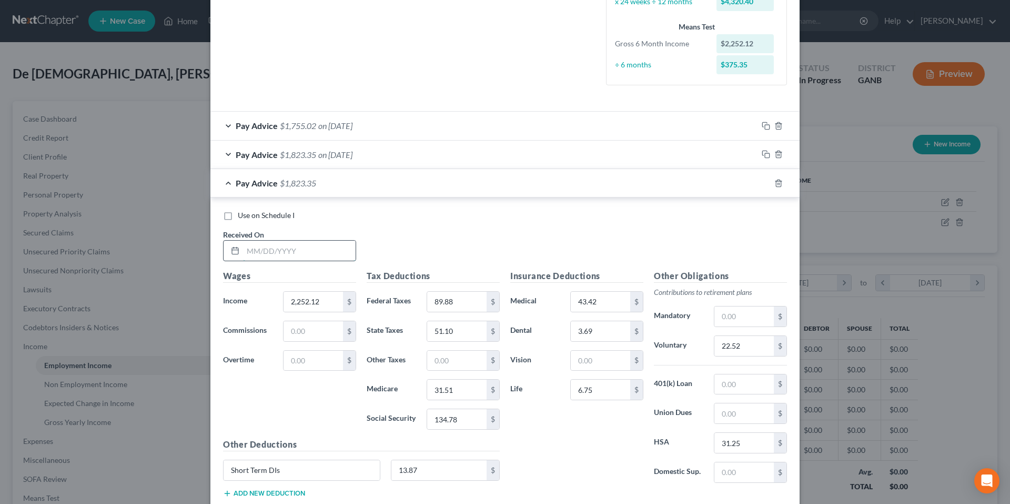
click at [301, 253] on input "text" at bounding box center [299, 250] width 113 height 20
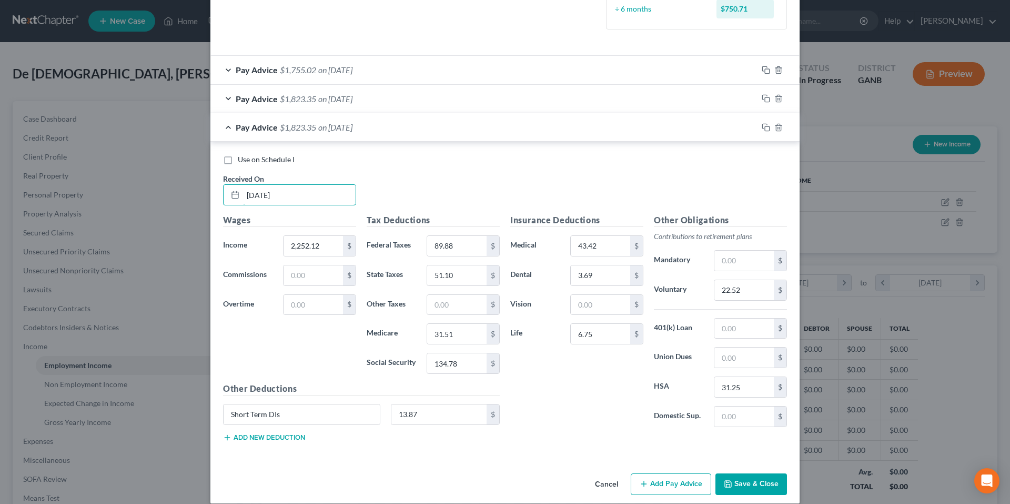
scroll to position [331, 0]
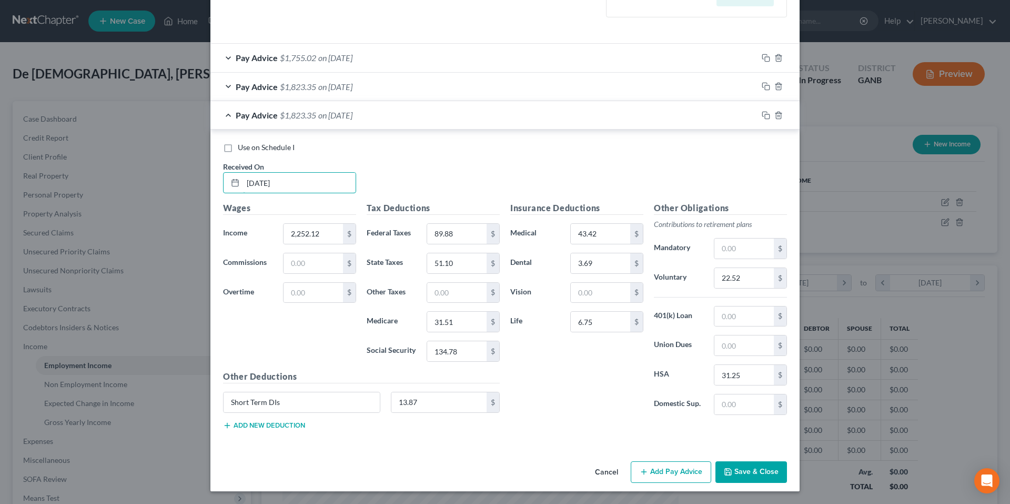
type input "7/3/25"
type input "2,066.27"
type input "68.04"
type input "41.66"
type input "28.86"
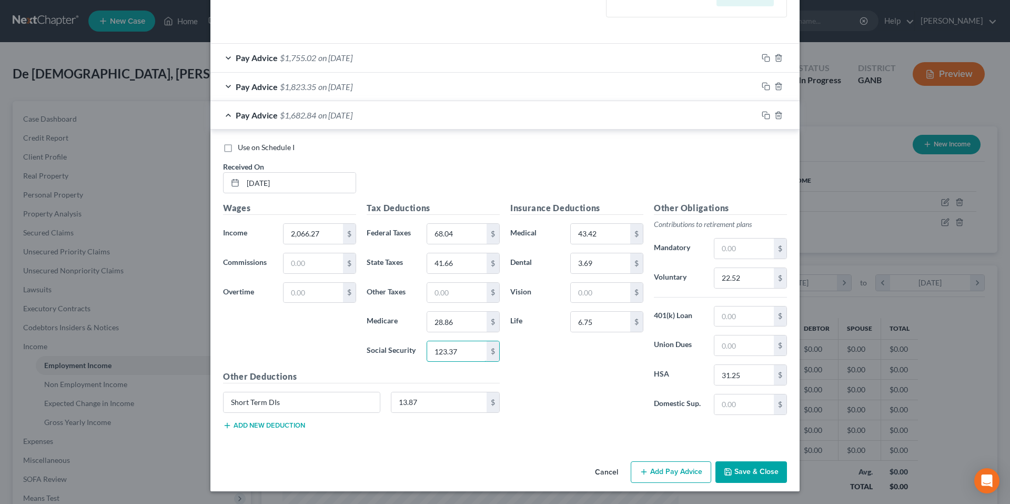
type input "123.37"
type input "20.68"
click at [762, 115] on icon "button" at bounding box center [766, 115] width 8 height 8
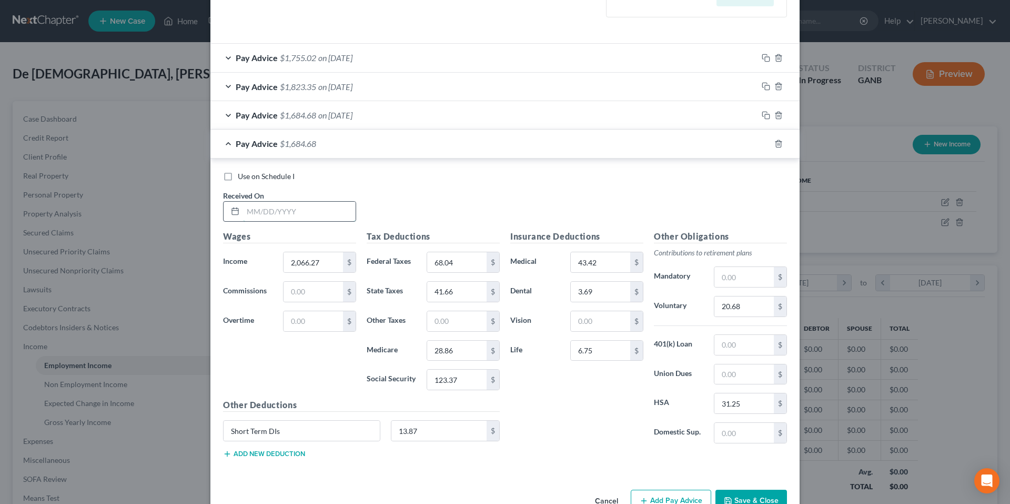
click at [329, 213] on input "text" at bounding box center [299, 212] width 113 height 20
type input "6/20/25"
type input "1,838.46"
type input "40.73"
type input "31.00"
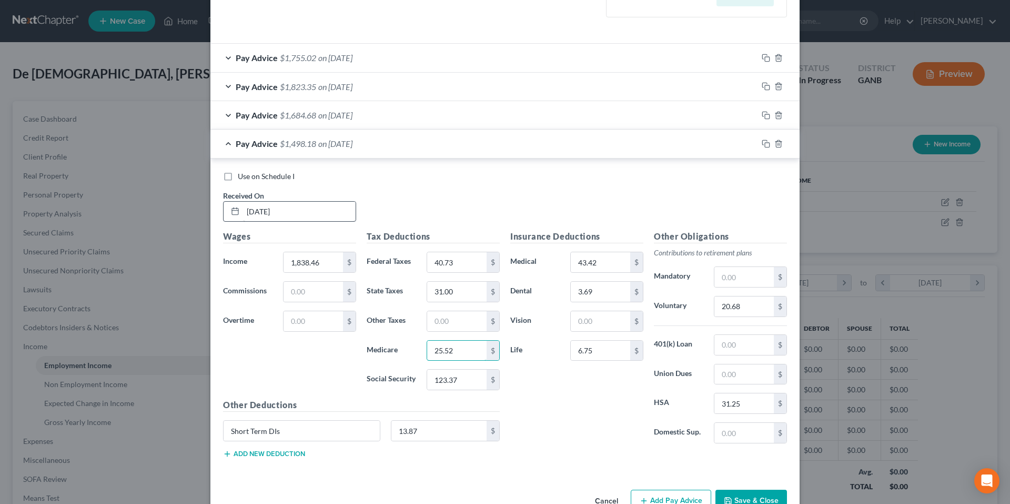
type input "25.52"
type input "109.13"
type input "18.38"
click at [766, 143] on rect "button" at bounding box center [767, 145] width 5 height 5
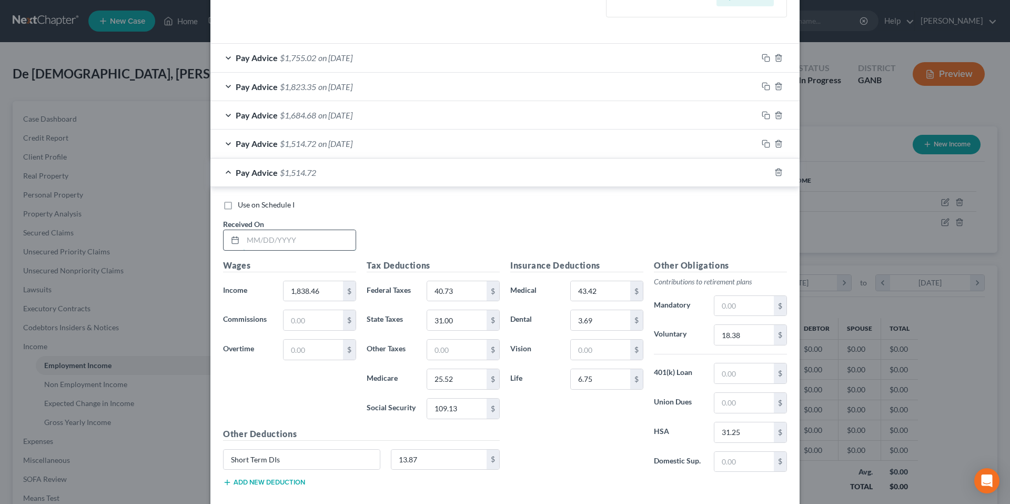
click at [347, 237] on input "text" at bounding box center [299, 240] width 113 height 20
type input "6/5/25"
type input "2,114.24"
type input "73.50"
type input "45.71"
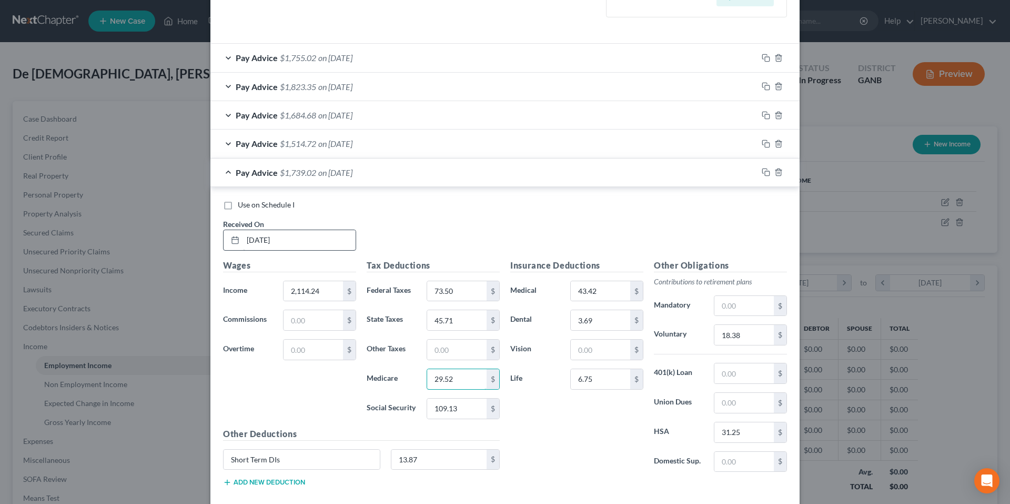
type input "29.52"
type input "126.22"
type input "21.14"
click at [762, 176] on icon "button" at bounding box center [766, 172] width 8 height 8
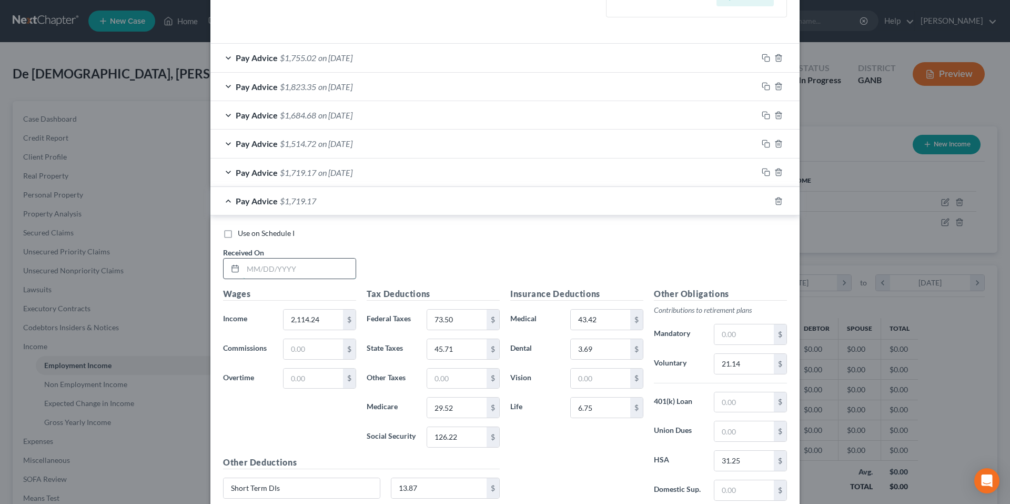
click at [327, 268] on input "text" at bounding box center [299, 268] width 113 height 20
type input "5/20/25"
type input "2,217.64"
type input "85.78"
type input "51.23"
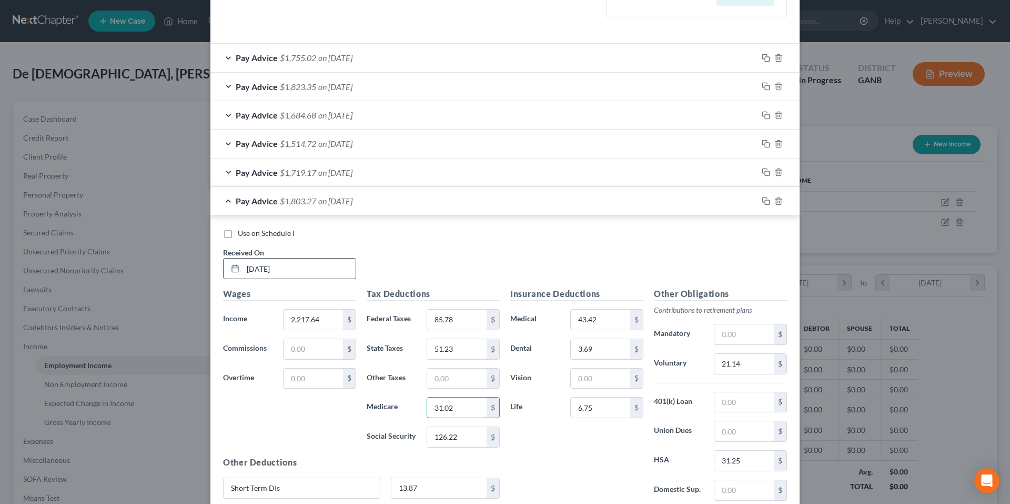
type input "31.02"
type input "132.64"
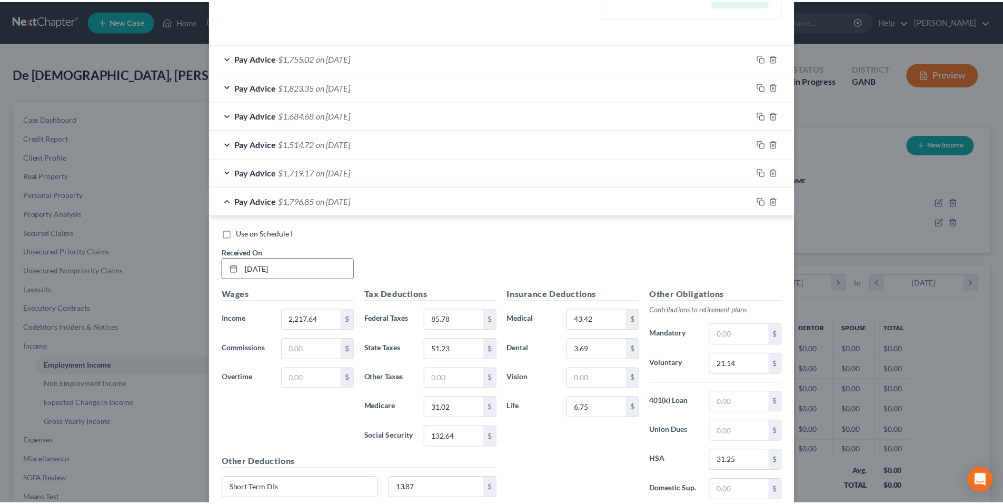
scroll to position [417, 0]
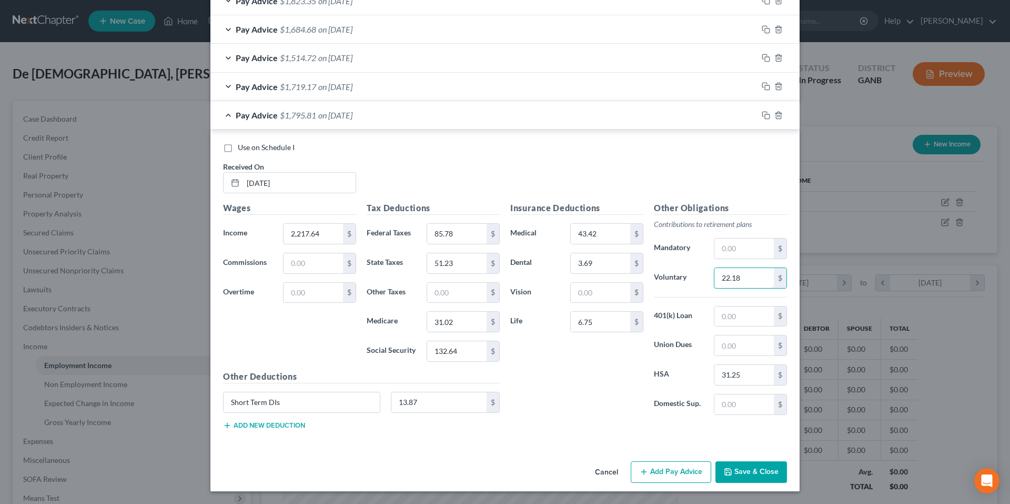
type input "22.18"
click at [735, 464] on button "Save & Close" at bounding box center [752, 472] width 72 height 22
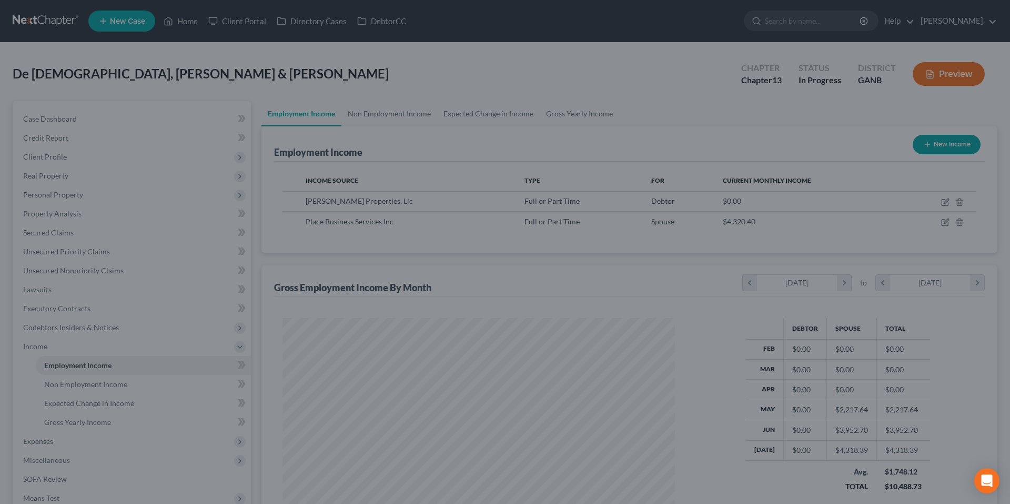
scroll to position [526057, 525840]
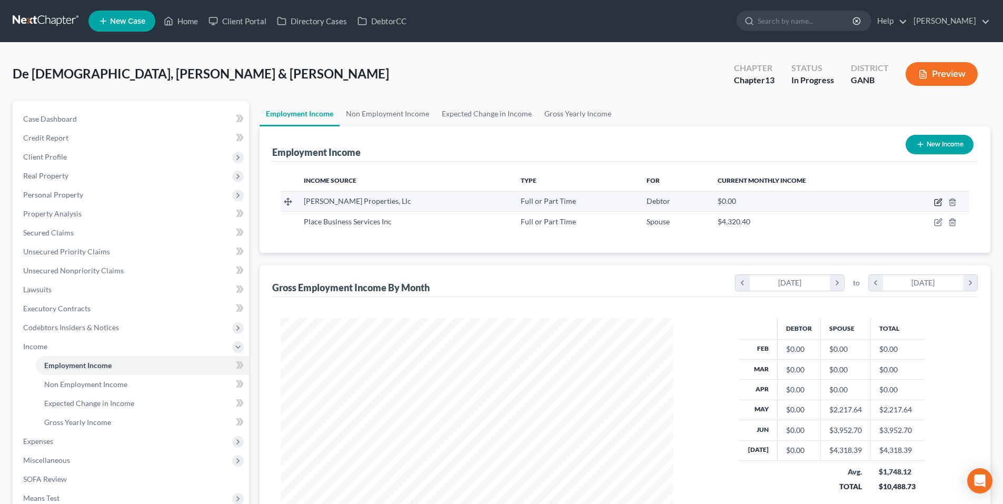
click at [934, 201] on icon "button" at bounding box center [937, 202] width 6 height 6
select select "0"
select select "44"
select select "2"
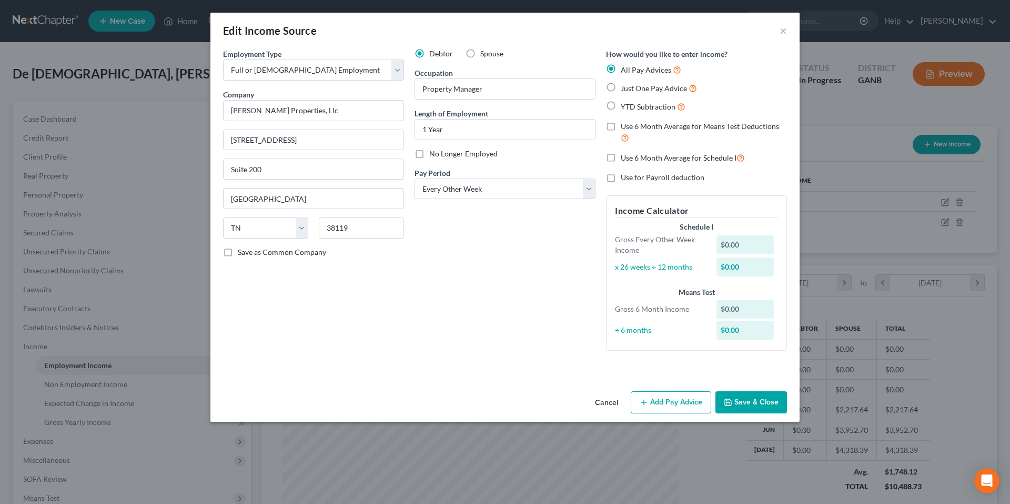
click at [674, 359] on div "How would you like to enter income? All Pay Advices Just One Pay Advice YTD Sub…" at bounding box center [697, 203] width 192 height 310
click at [677, 401] on button "Add Pay Advice" at bounding box center [671, 402] width 81 height 22
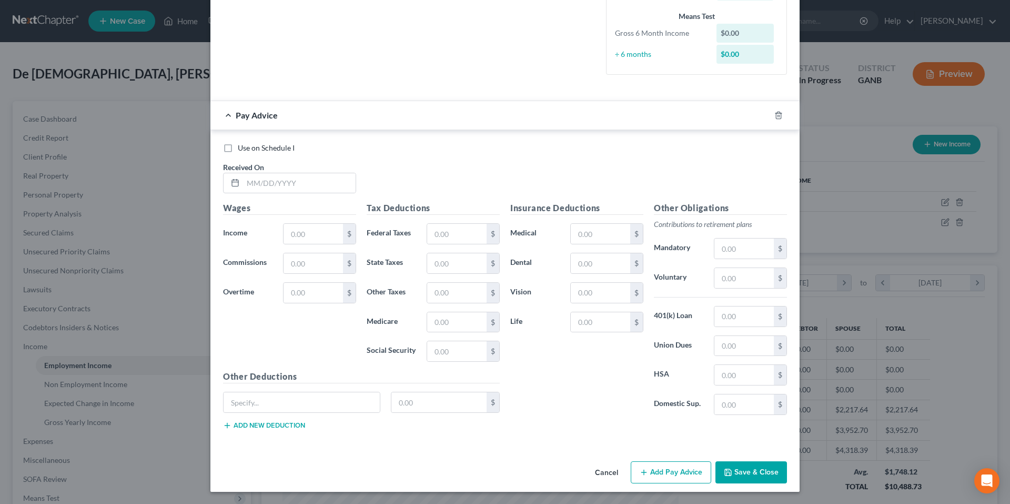
scroll to position [276, 0]
click at [326, 177] on input "text" at bounding box center [299, 183] width 113 height 20
type input "8/8/25"
type input "3,525.77"
type input "50.48"
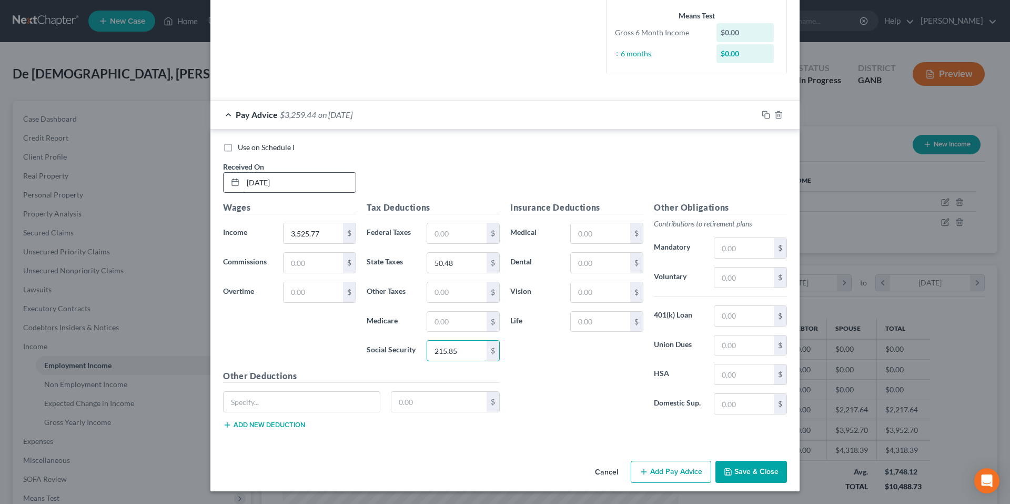
type input "215.85"
type input "25.00"
type input "18.10"
type input "3.16"
type input "105.77"
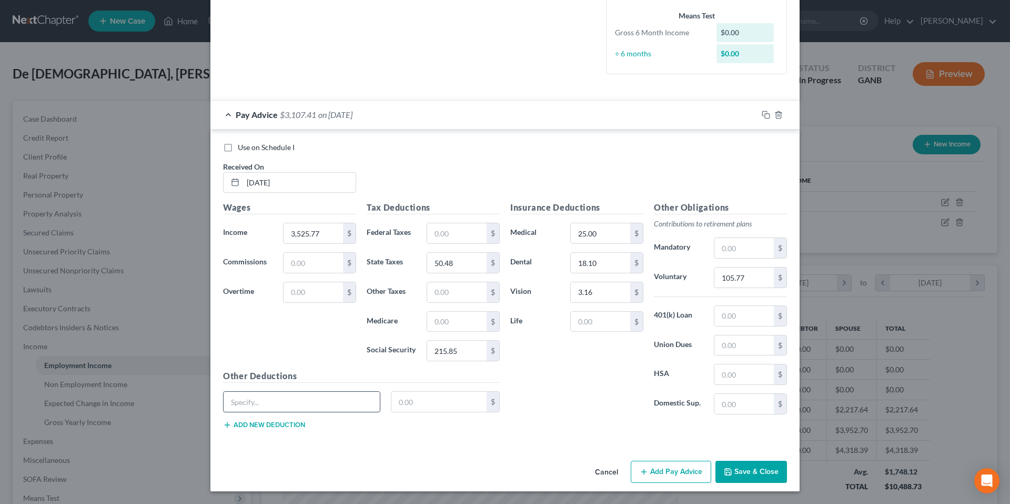
click at [250, 408] on input "text" at bounding box center [302, 402] width 156 height 20
type input "GTL Memo"
type input "1.93"
click at [258, 424] on button "Add new deduction" at bounding box center [264, 424] width 82 height 8
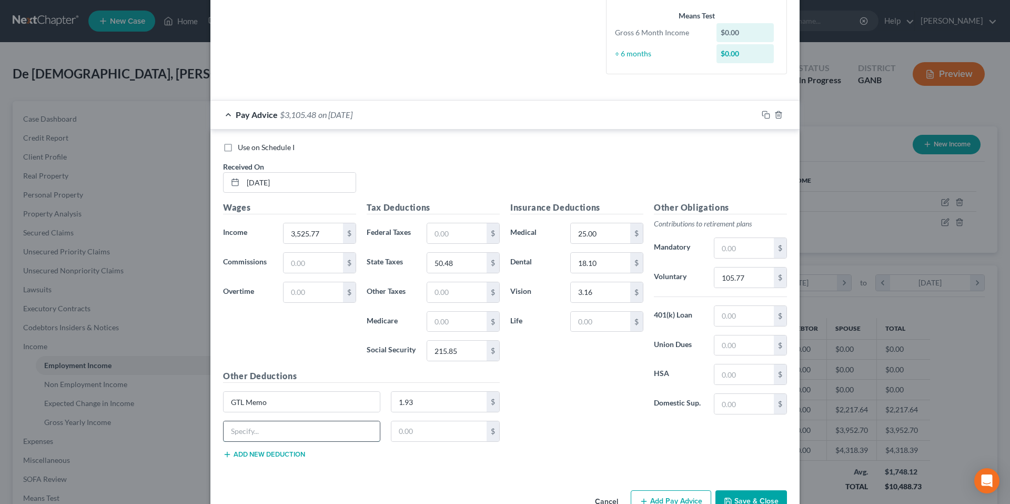
click at [258, 431] on input "text" at bounding box center [302, 431] width 156 height 20
type input "LTD"
type input "12.12"
click at [247, 451] on button "Add new deduction" at bounding box center [264, 454] width 82 height 8
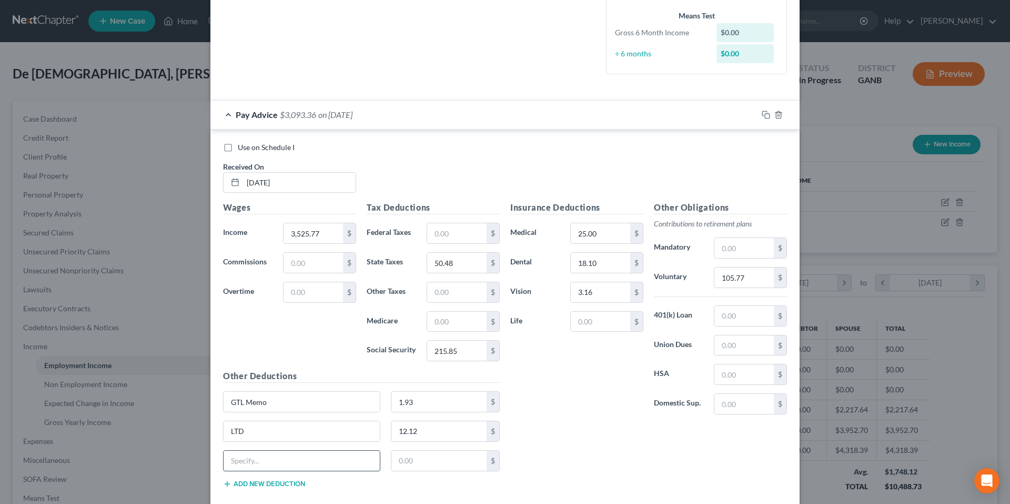
click at [247, 451] on input "text" at bounding box center [302, 460] width 156 height 20
click at [247, 457] on input "text" at bounding box center [302, 460] width 156 height 20
type input "Short Term Dis"
type input "14.15"
click at [444, 405] on input "1.93" at bounding box center [440, 402] width 96 height 20
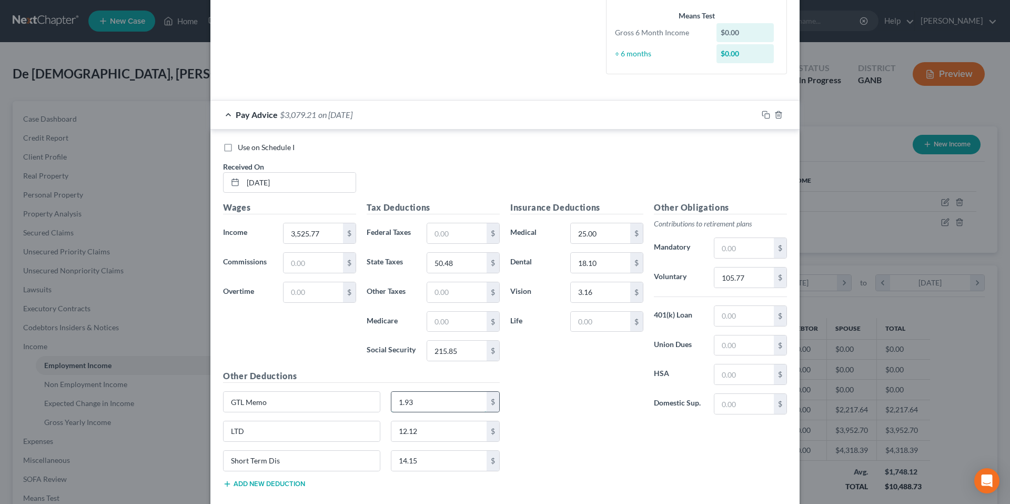
click at [444, 405] on input "1.93" at bounding box center [440, 402] width 96 height 20
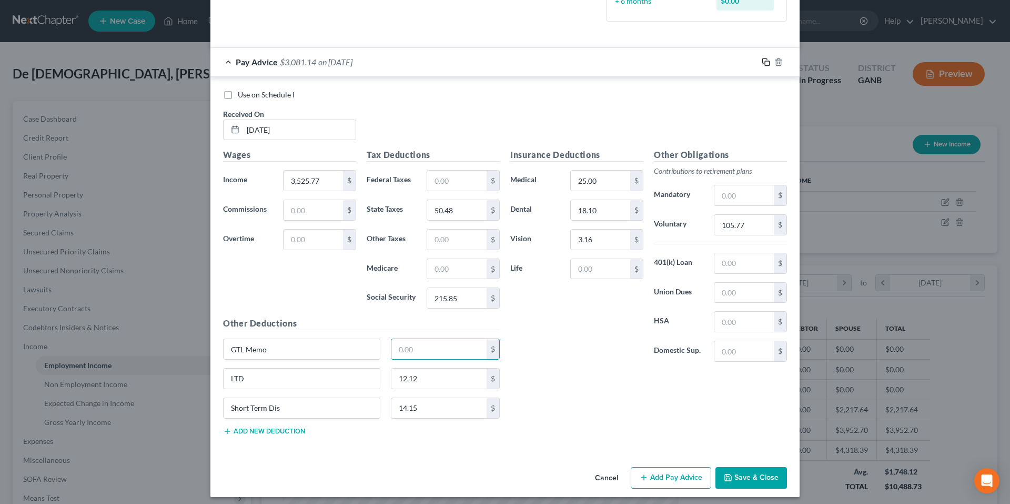
click at [763, 59] on icon "button" at bounding box center [765, 60] width 5 height 5
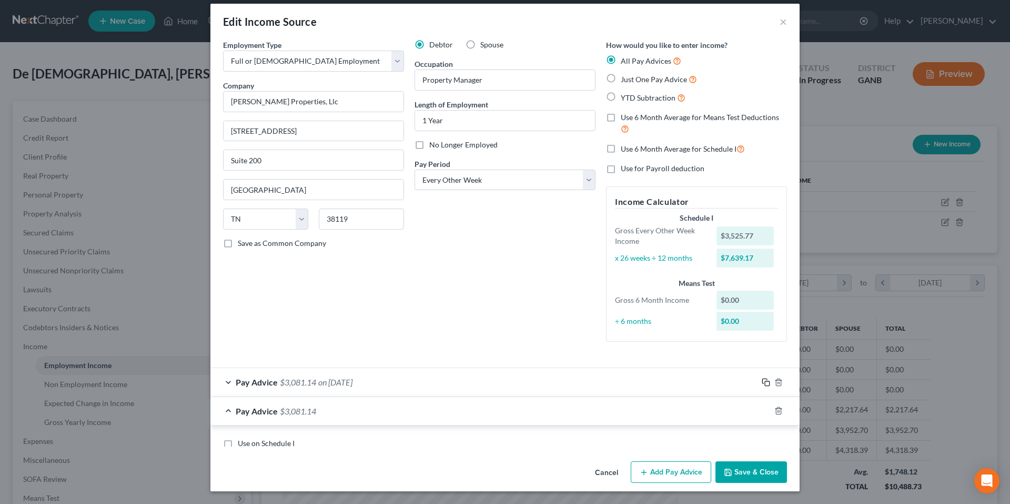
scroll to position [329, 0]
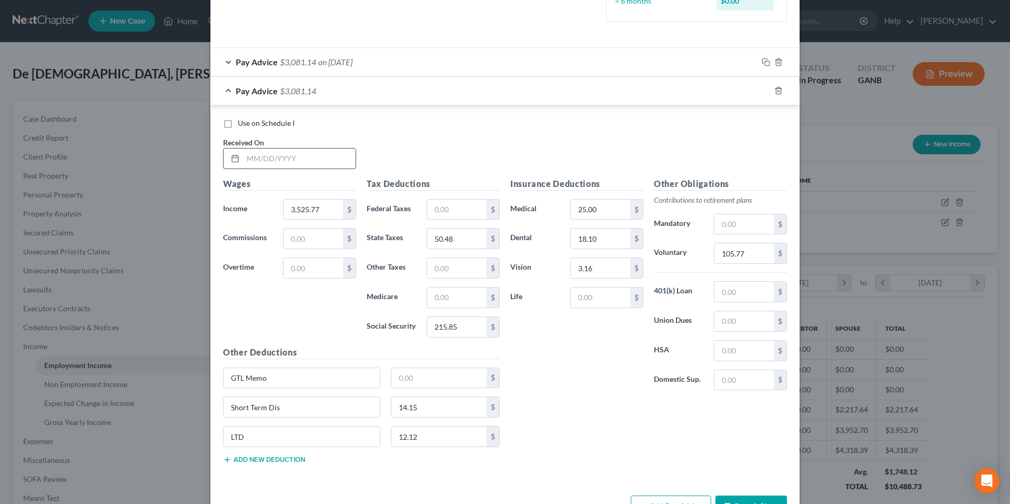
click at [345, 155] on input "text" at bounding box center [299, 158] width 113 height 20
type input "7/25/25"
type input "3,663.77"
type input "52.48"
type input "224.40"
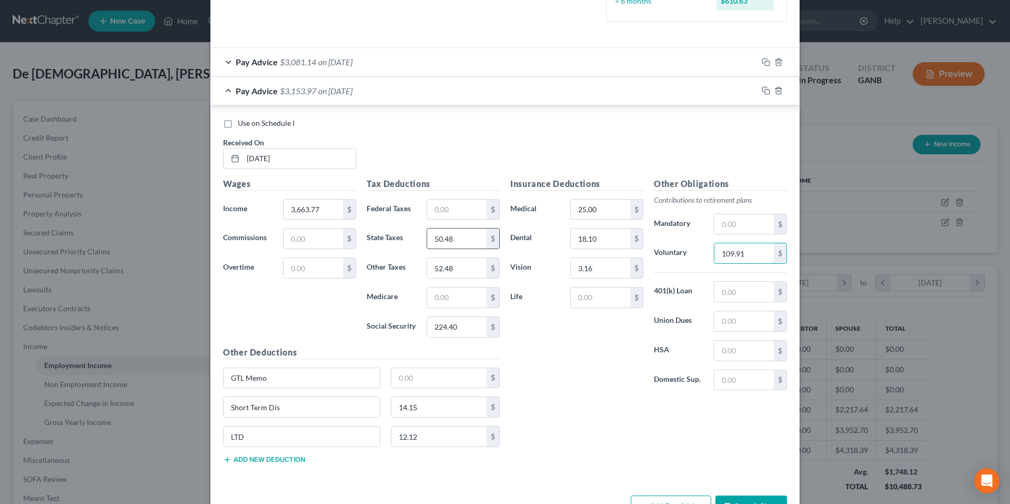
type input "109.91"
click at [474, 239] on input "50.48" at bounding box center [456, 238] width 59 height 20
click at [457, 268] on input "52.48" at bounding box center [456, 268] width 59 height 20
paste input "2"
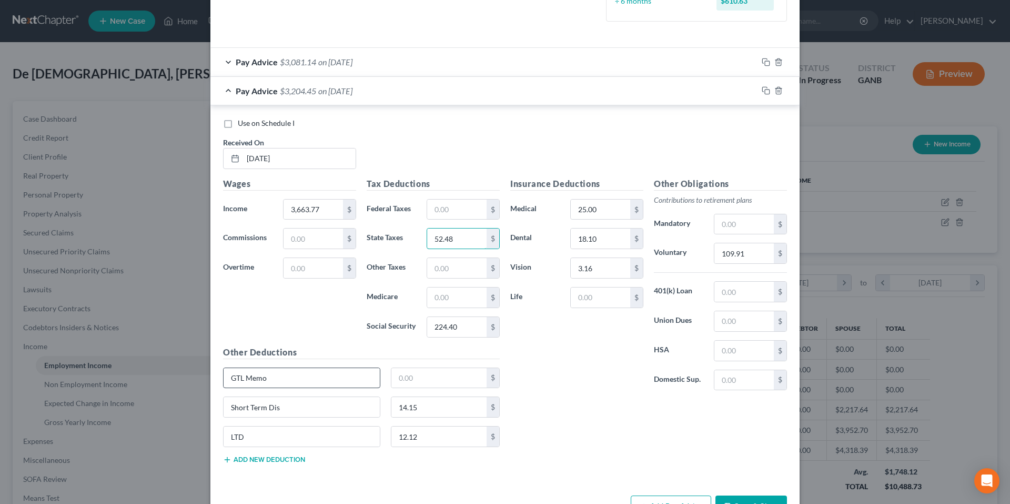
type input "52.48"
click at [268, 377] on input "GTL Memo" at bounding box center [302, 378] width 156 height 20
type input "Phone Allowance"
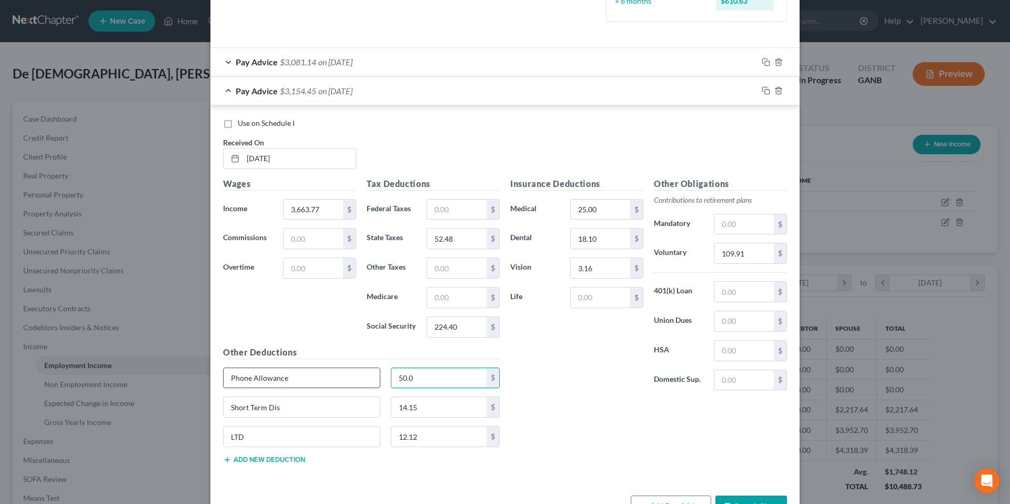
type input "50.00"
click at [433, 373] on input "50.00" at bounding box center [440, 378] width 96 height 20
click at [334, 236] on input "text" at bounding box center [313, 238] width 59 height 20
type input "50.00"
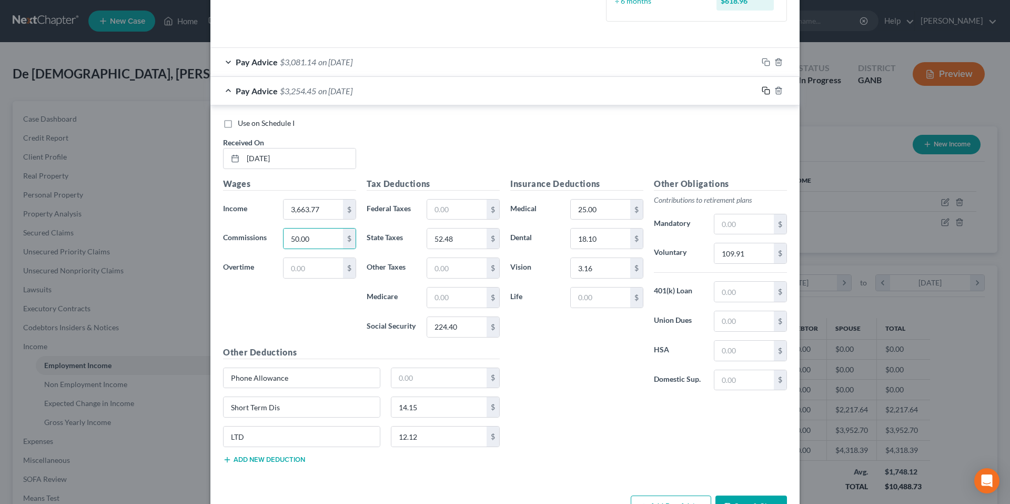
click at [763, 87] on icon "button" at bounding box center [765, 89] width 5 height 5
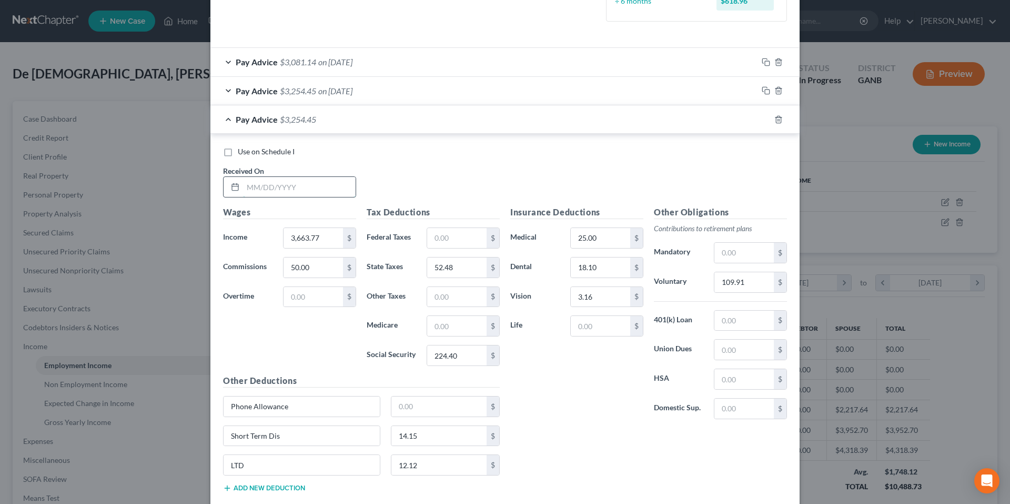
click at [346, 185] on input "text" at bounding box center [299, 187] width 113 height 20
type input "7/11/25"
type input "3,525.77"
type input "171.52"
type input "135.17"
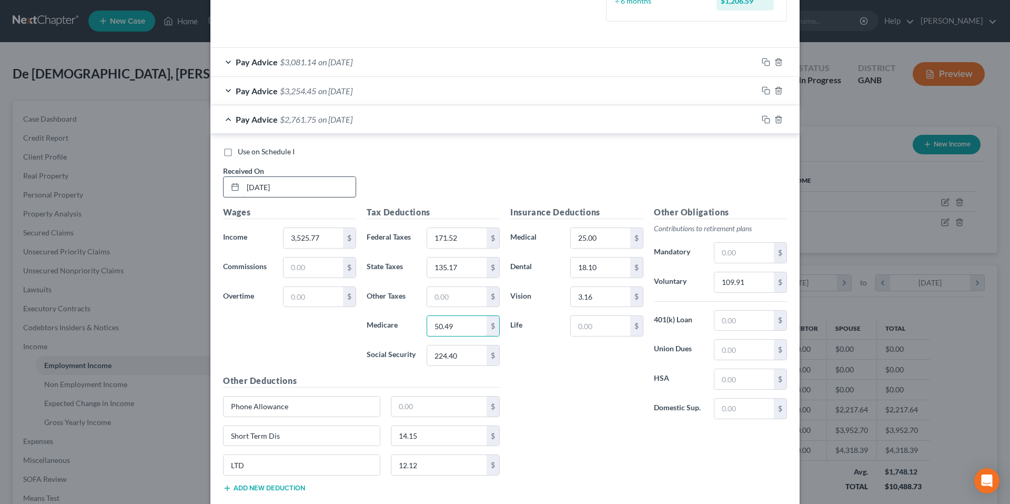
type input "50.49"
type input "215.85"
type input "105.77"
click at [449, 238] on input "171.52" at bounding box center [456, 238] width 59 height 20
type input "171.12"
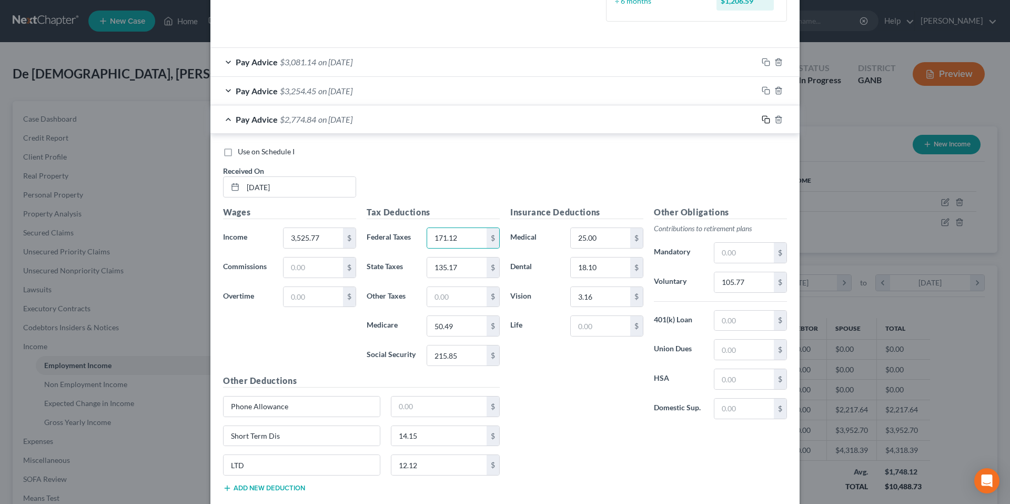
click at [764, 119] on icon "button" at bounding box center [766, 119] width 8 height 8
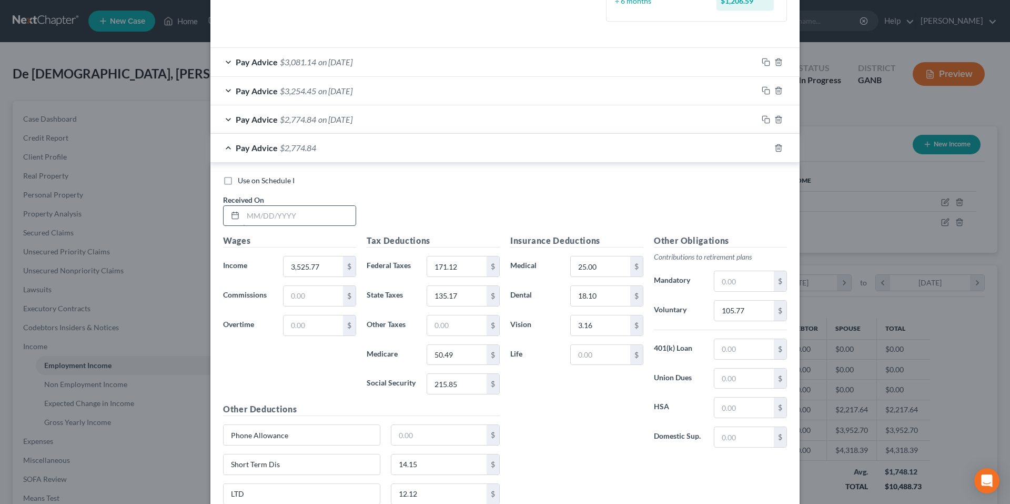
click at [305, 213] on input "text" at bounding box center [299, 216] width 113 height 20
type input "6/27/25"
type input "3,801.77"
type input "50.00"
type input "203.24"
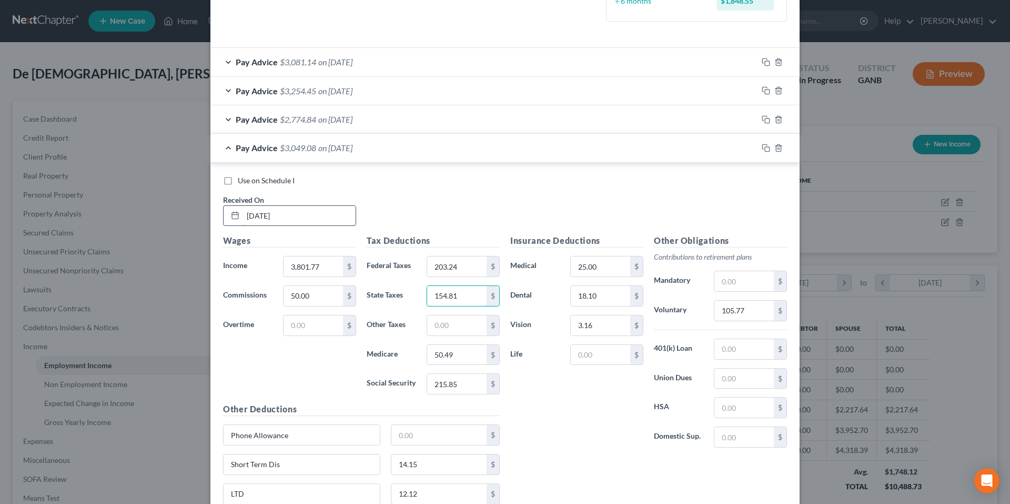
type input "154.81"
type input "54.48"
type input "232.96"
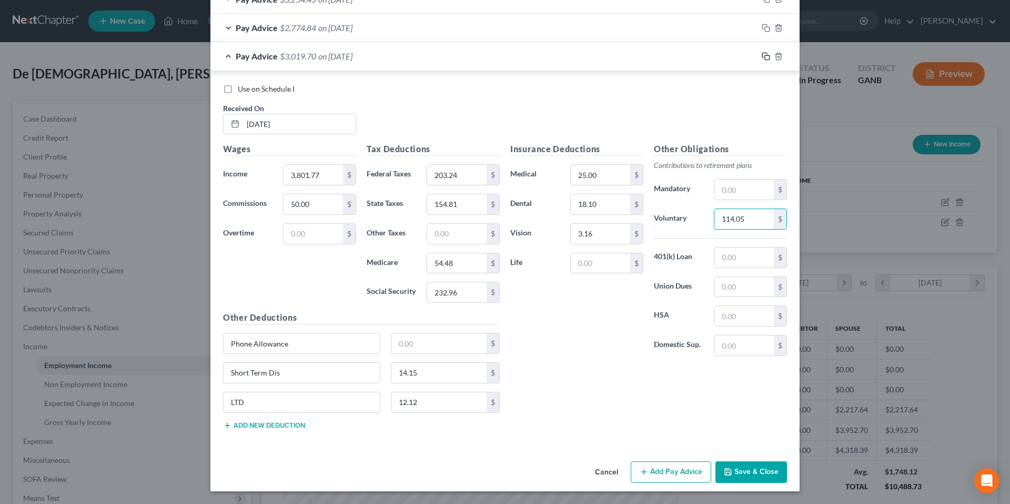
type input "114.05"
click at [763, 58] on icon "button" at bounding box center [766, 56] width 8 height 8
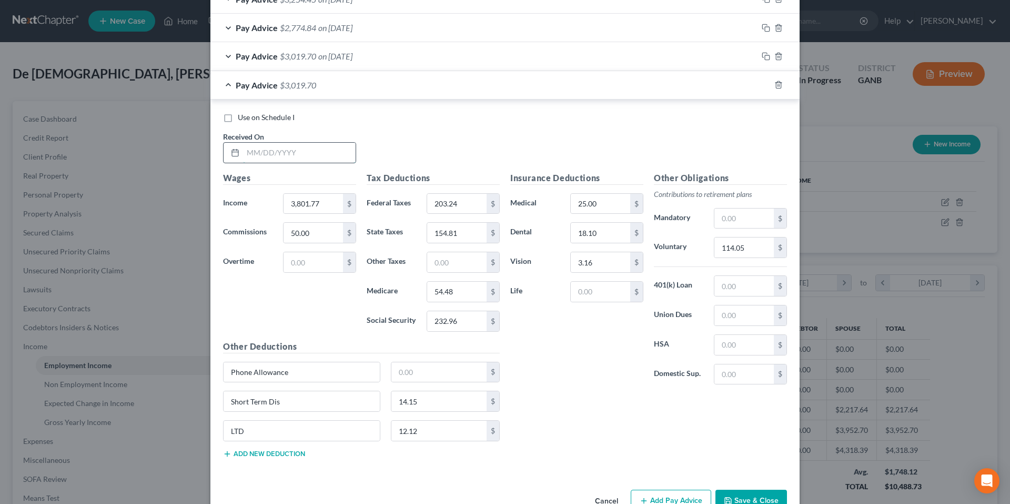
click at [345, 159] on input "text" at bounding box center [299, 153] width 113 height 20
type input "6/13/25"
type input "3,525.77"
type input "171.12"
type input "140.38"
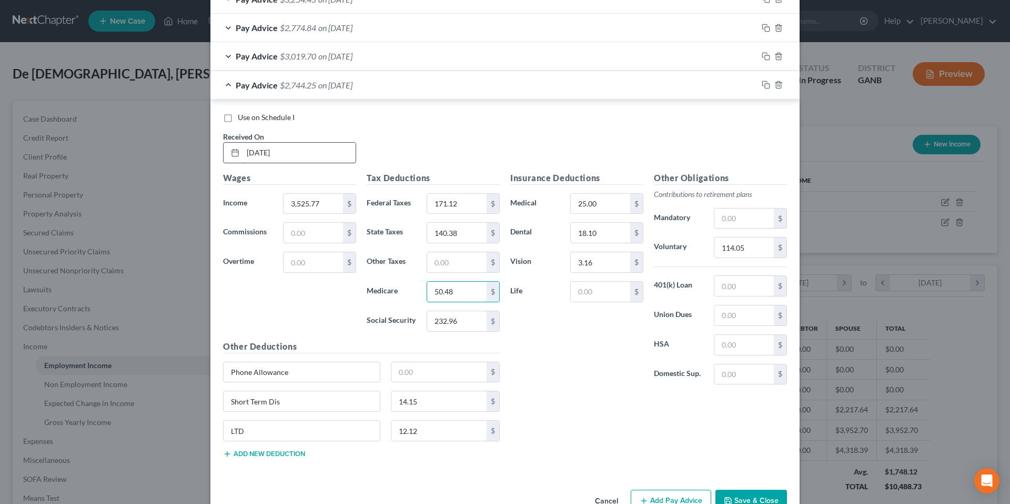
type input "50.48"
type input "215.85"
type input "105.77"
click at [763, 82] on icon "button" at bounding box center [765, 84] width 5 height 5
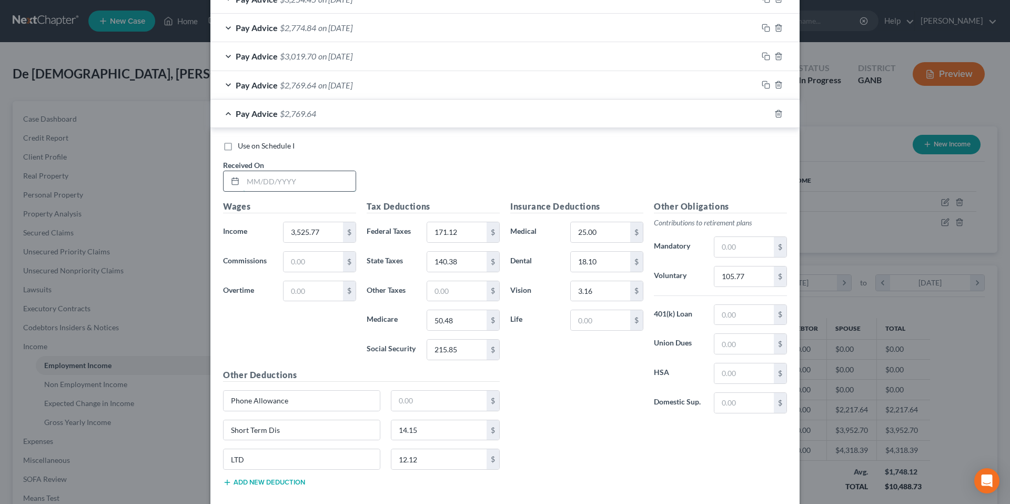
click at [340, 182] on input "text" at bounding box center [299, 181] width 113 height 20
type input "5/30/25"
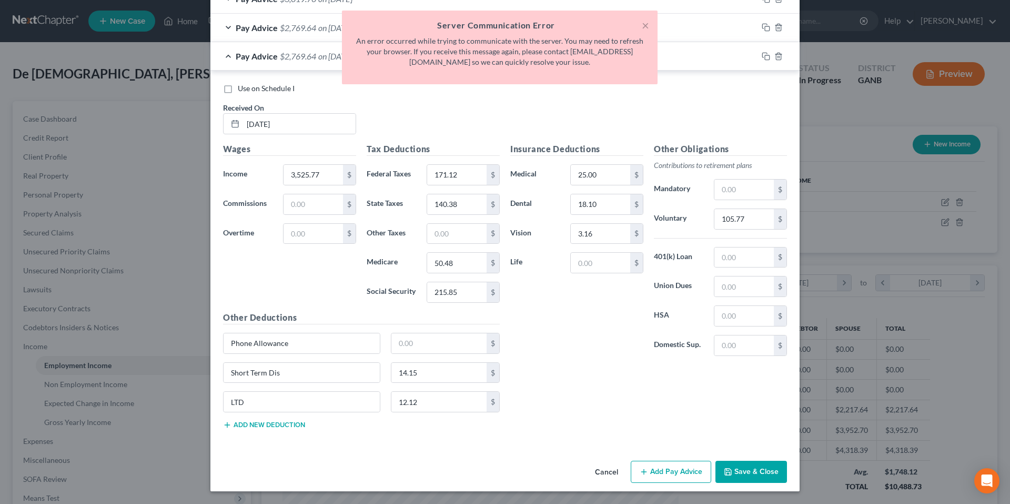
click at [737, 471] on button "Save & Close" at bounding box center [752, 471] width 72 height 22
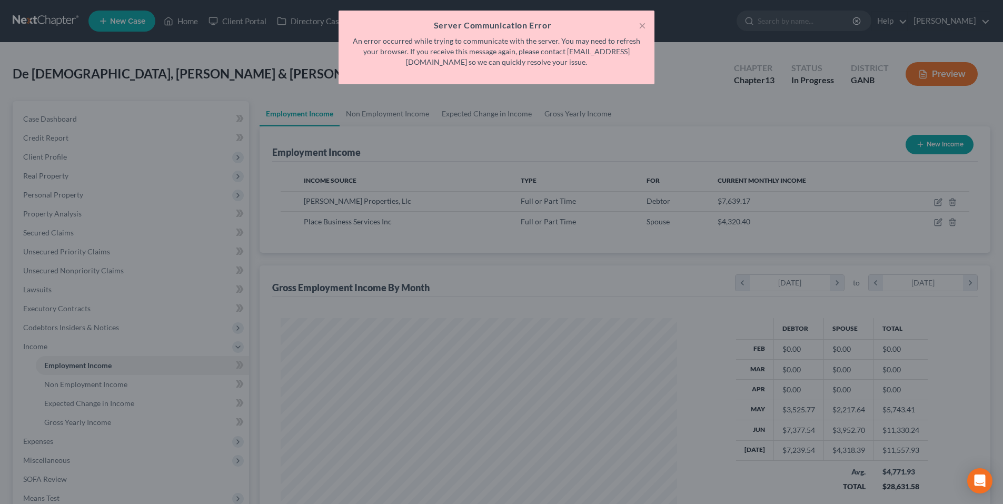
scroll to position [526057, 525840]
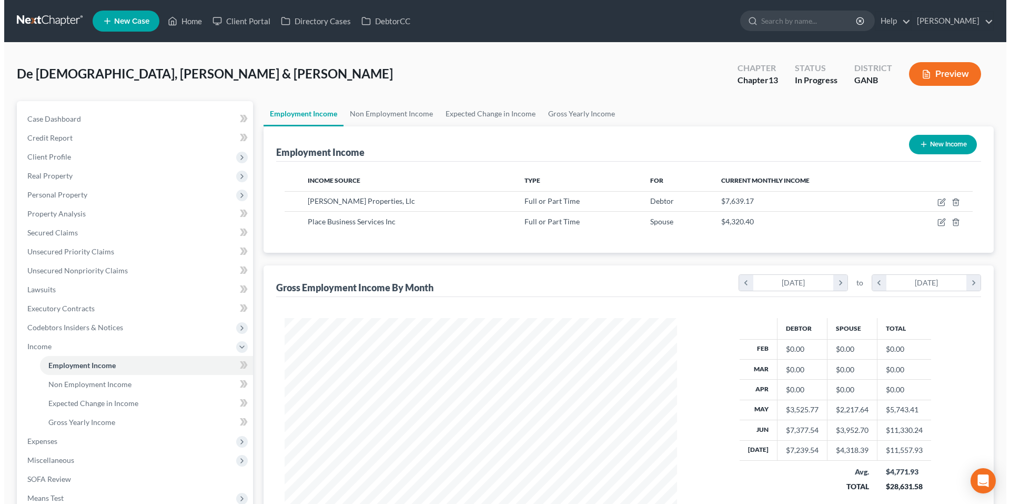
scroll to position [196, 414]
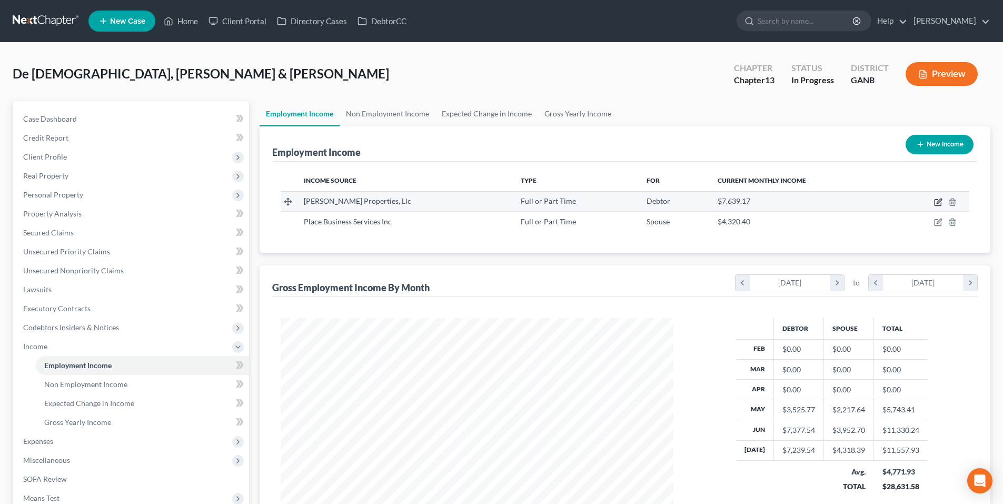
click at [939, 199] on icon "button" at bounding box center [938, 202] width 8 height 8
select select "0"
select select "44"
select select "2"
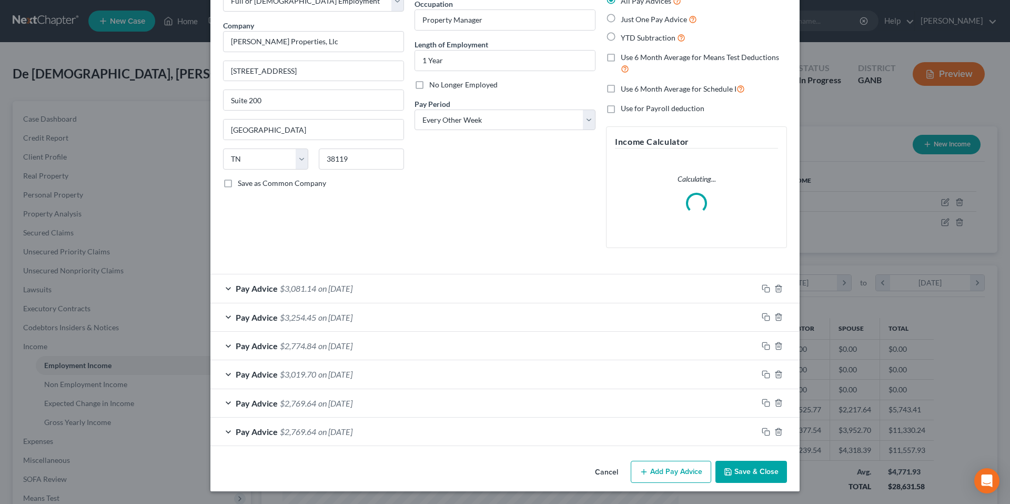
scroll to position [69, 0]
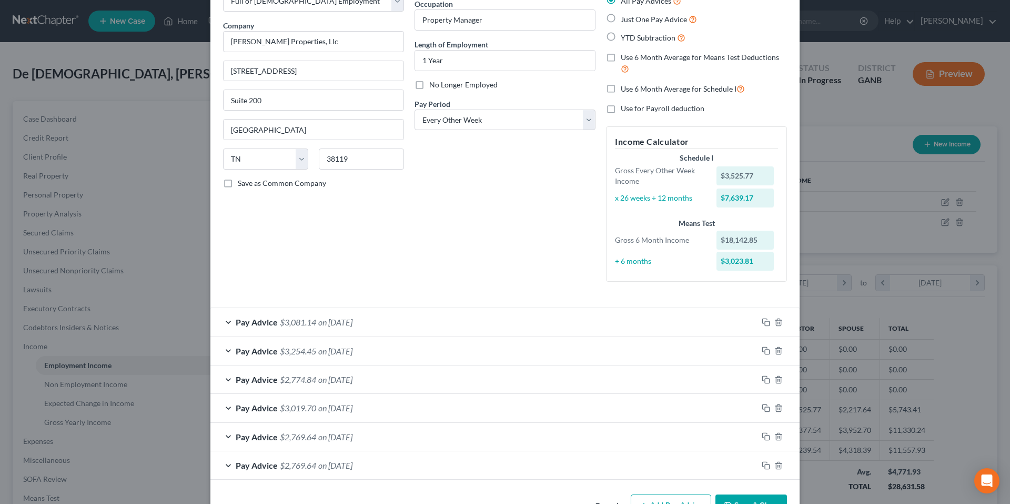
click at [241, 468] on span "Pay Advice" at bounding box center [257, 465] width 42 height 10
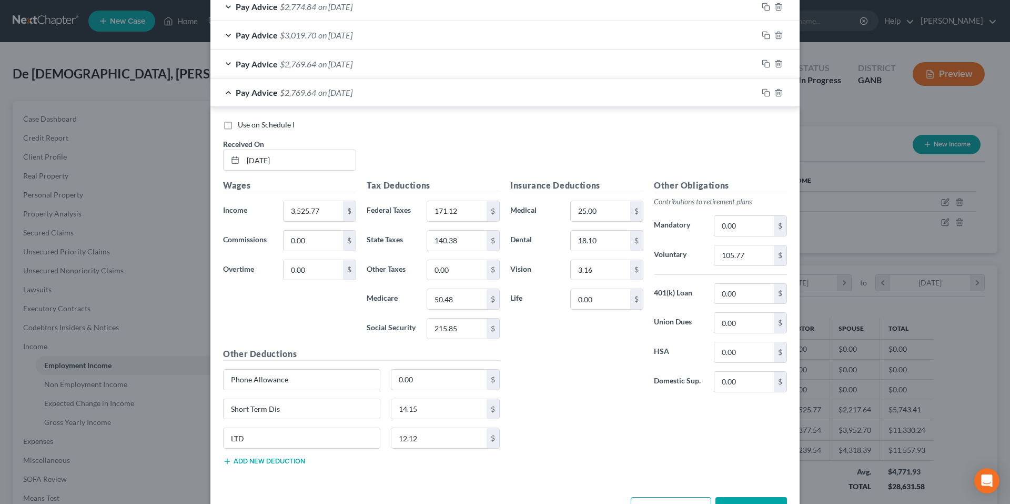
scroll to position [478, 0]
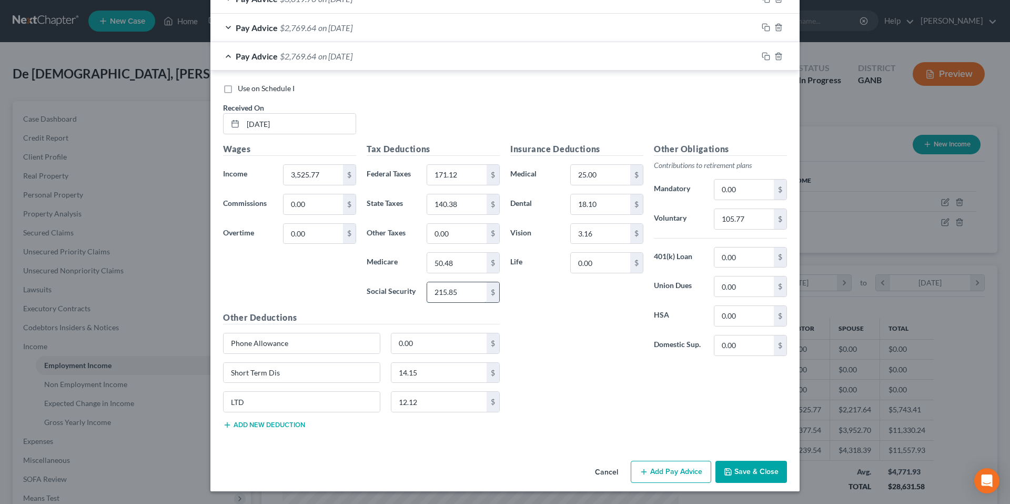
click at [462, 293] on input "215.85" at bounding box center [456, 292] width 59 height 20
click at [463, 293] on input "215.85" at bounding box center [456, 292] width 59 height 20
type input "176.67"
type input "142.88"
type input "51.15"
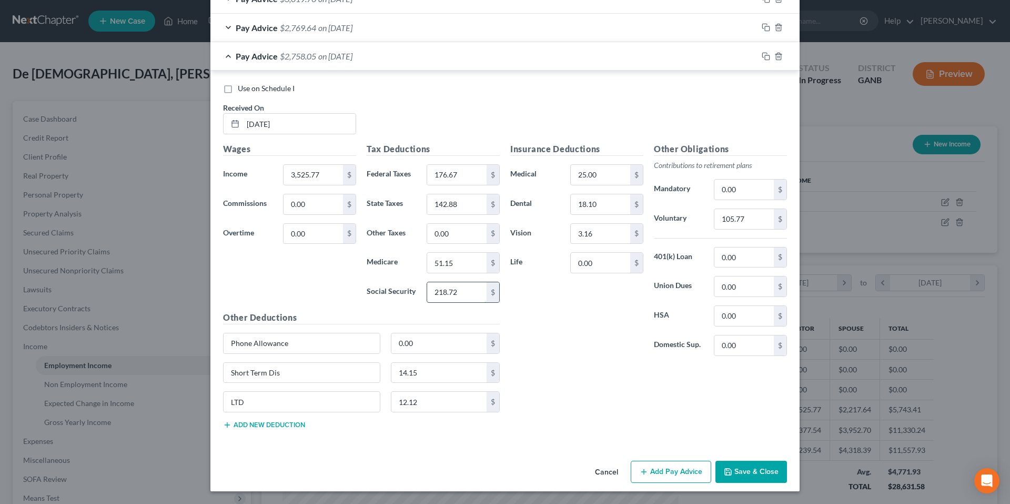
type input "218.72"
click at [762, 26] on icon "button" at bounding box center [766, 27] width 8 height 8
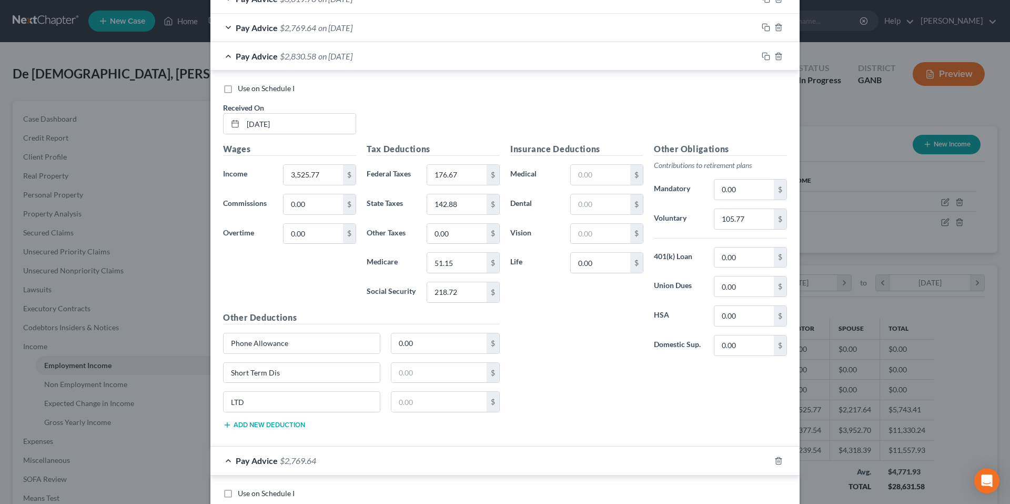
click at [229, 54] on div "Pay Advice $2,830.58 on 05/30/2025" at bounding box center [484, 56] width 547 height 28
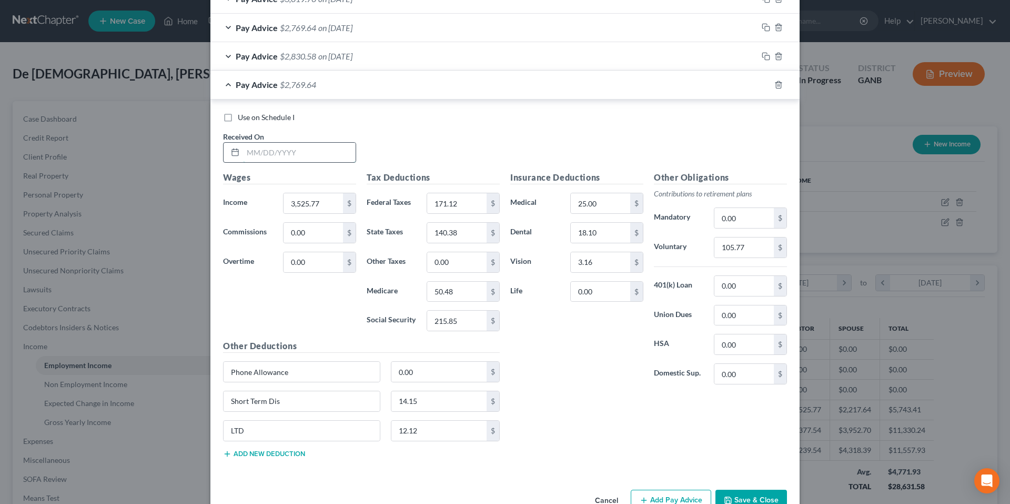
click at [268, 147] on input "text" at bounding box center [299, 153] width 113 height 20
type input "5/16/25"
type input "3,795.77"
type input "202.55"
type input "154.50"
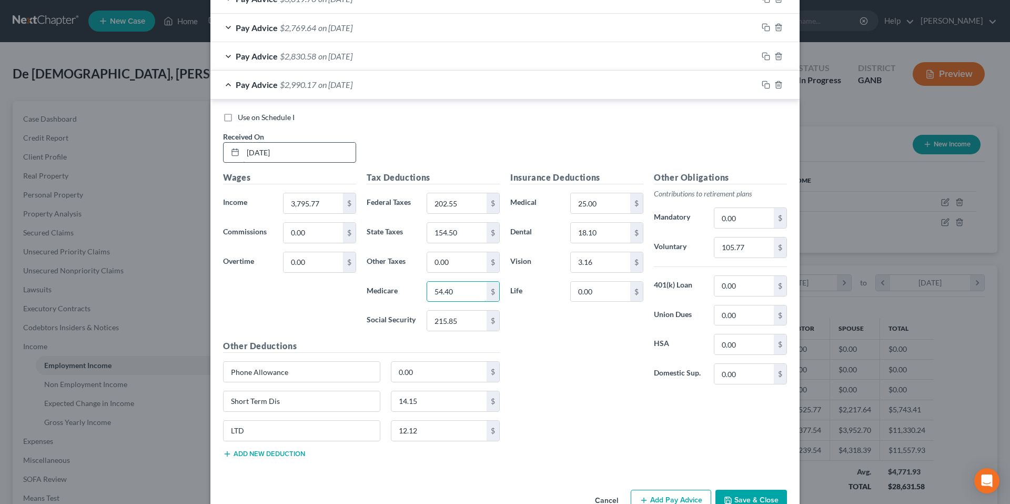
type input "54.40"
type input "232.58"
type input "113.87"
click at [428, 368] on input "0.00" at bounding box center [440, 372] width 96 height 20
type input "50.00"
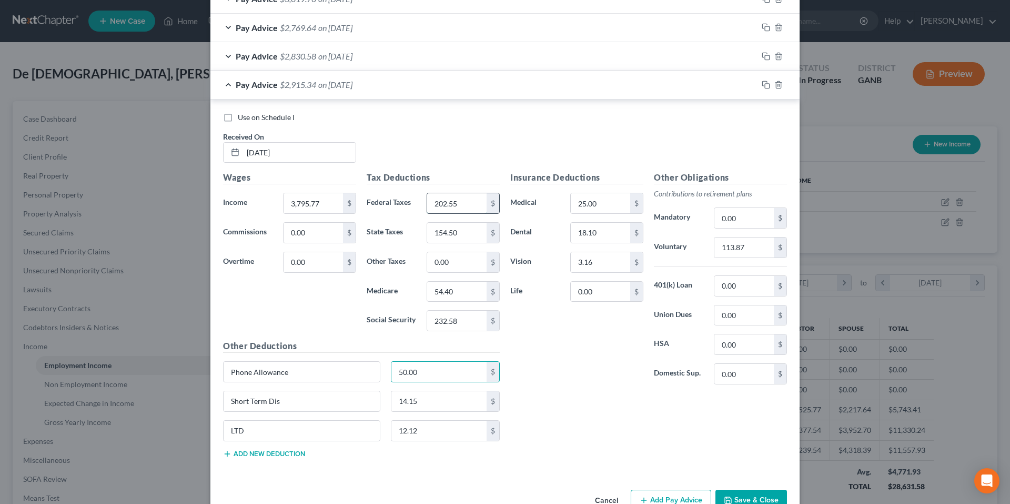
click at [475, 205] on input "202.55" at bounding box center [456, 203] width 59 height 20
click at [422, 374] on input "50.00" at bounding box center [440, 372] width 96 height 20
click at [330, 231] on input "0.00" at bounding box center [313, 233] width 59 height 20
type input "50.00"
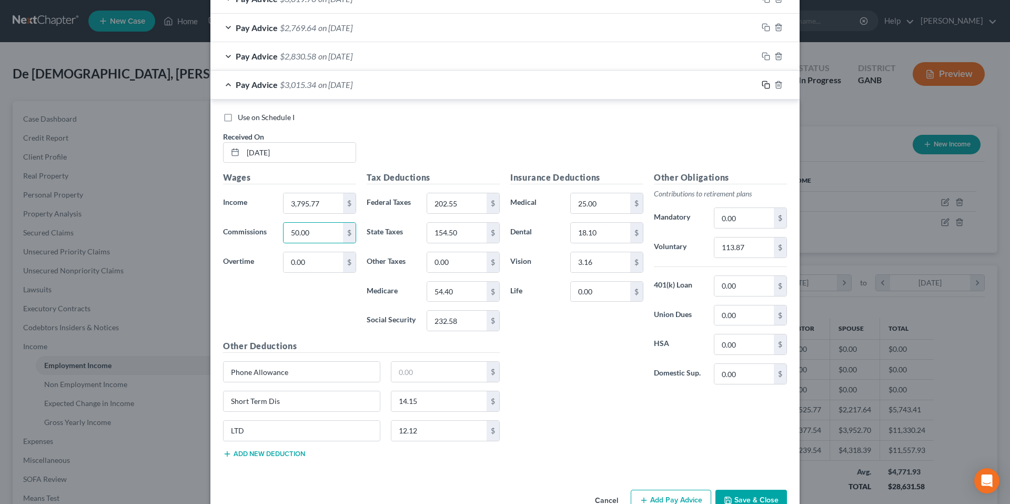
click at [765, 85] on rect "button" at bounding box center [767, 86] width 5 height 5
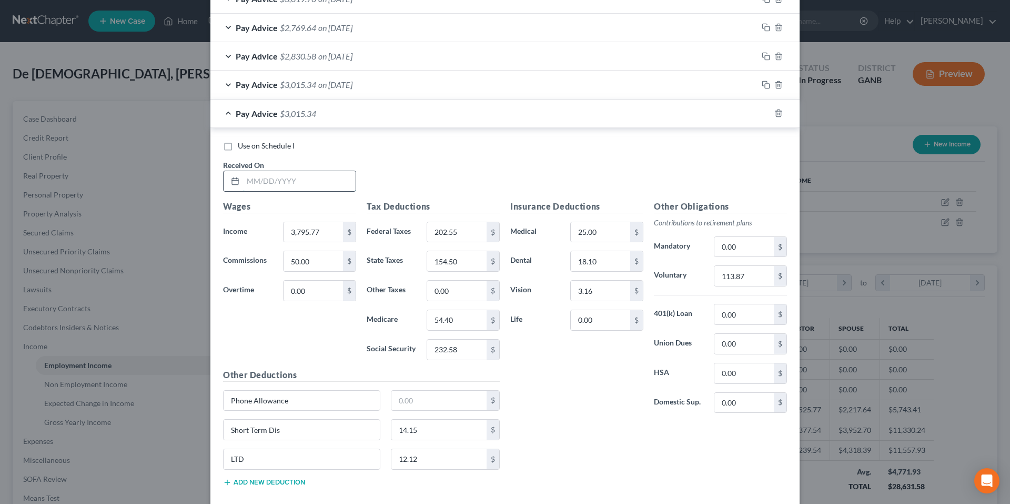
click at [340, 182] on input "text" at bounding box center [299, 181] width 113 height 20
type input "5/2/205"
type input "171.12"
type input "140.38"
type input "50.48"
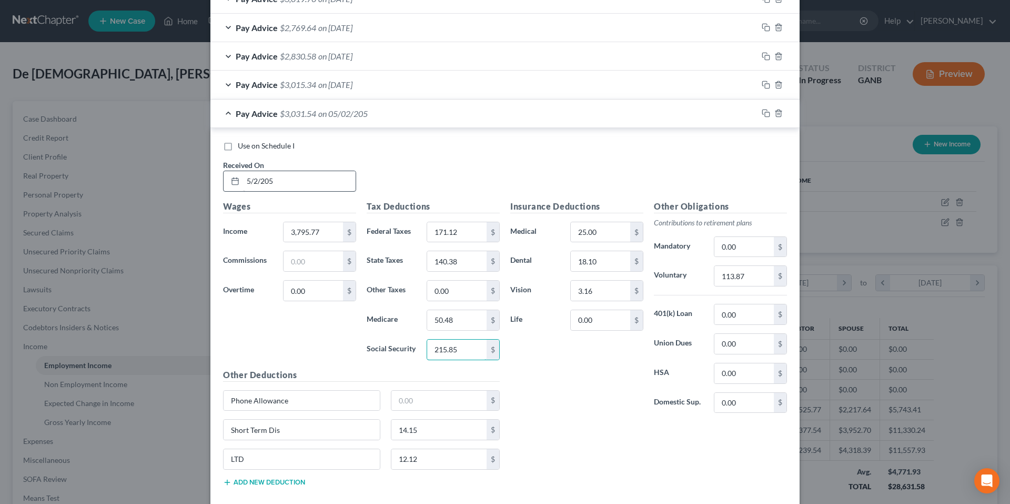
type input "215.85"
type input "105.77"
click at [302, 231] on input "3,795.77" at bounding box center [313, 232] width 59 height 20
drag, startPoint x: 324, startPoint y: 233, endPoint x: 226, endPoint y: 217, distance: 99.1
click at [226, 217] on div "Wages Income * 3,725.77 $ Commissions $ Overtime 0.00 $" at bounding box center [290, 284] width 144 height 168
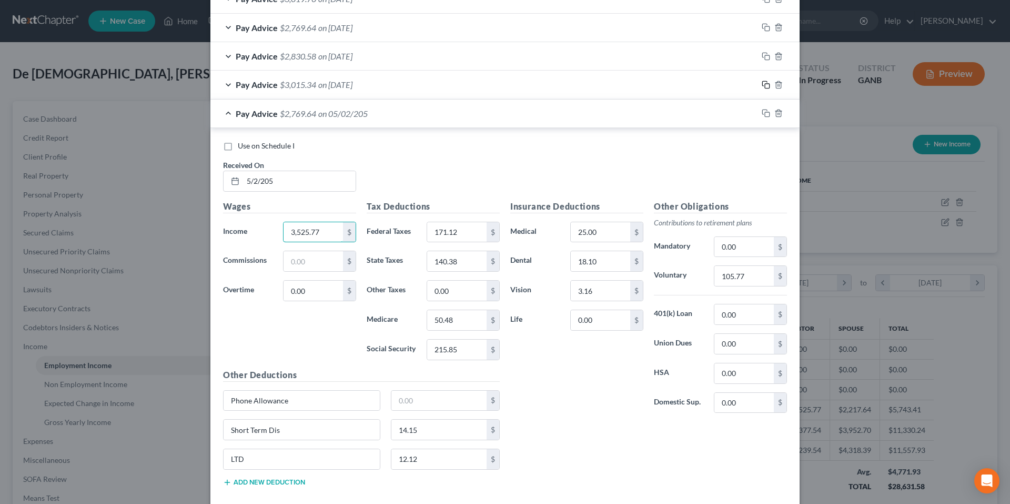
type input "3,525.77"
click at [762, 82] on icon "button" at bounding box center [766, 85] width 8 height 8
click at [229, 114] on div "Pay Advice $2,769.64 on 05/02/205" at bounding box center [484, 113] width 547 height 28
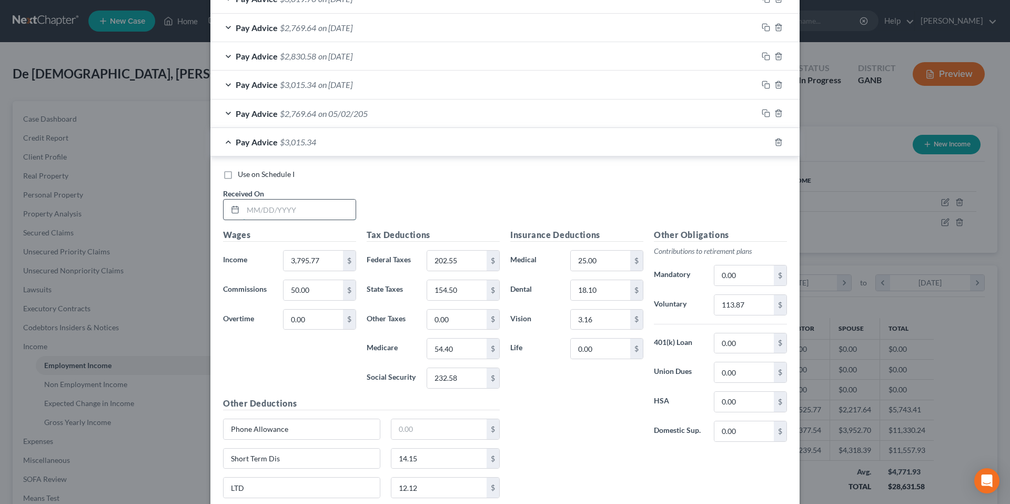
click at [283, 205] on input "text" at bounding box center [299, 209] width 113 height 20
type input "4/18/25"
type input "3,731.77"
type input "195.10"
type input "151.15"
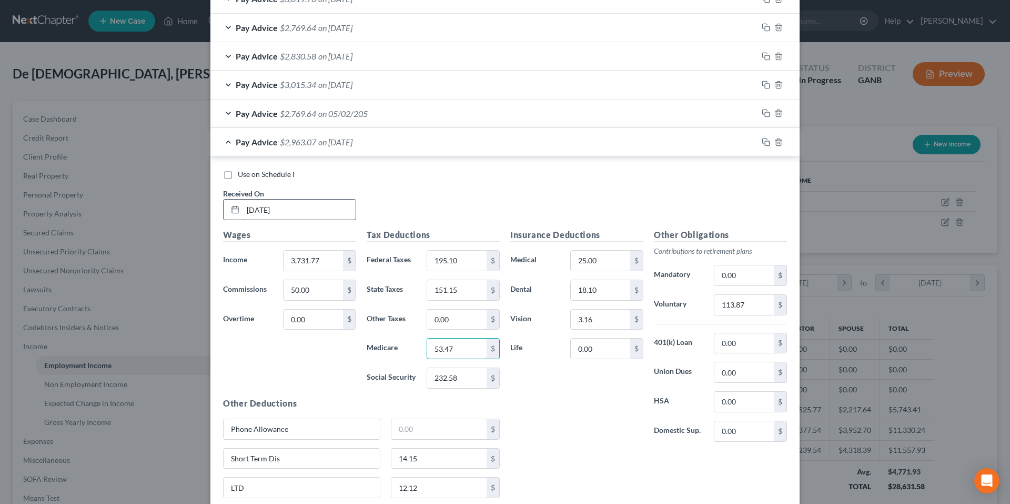
type input "53.47"
type input "228.63"
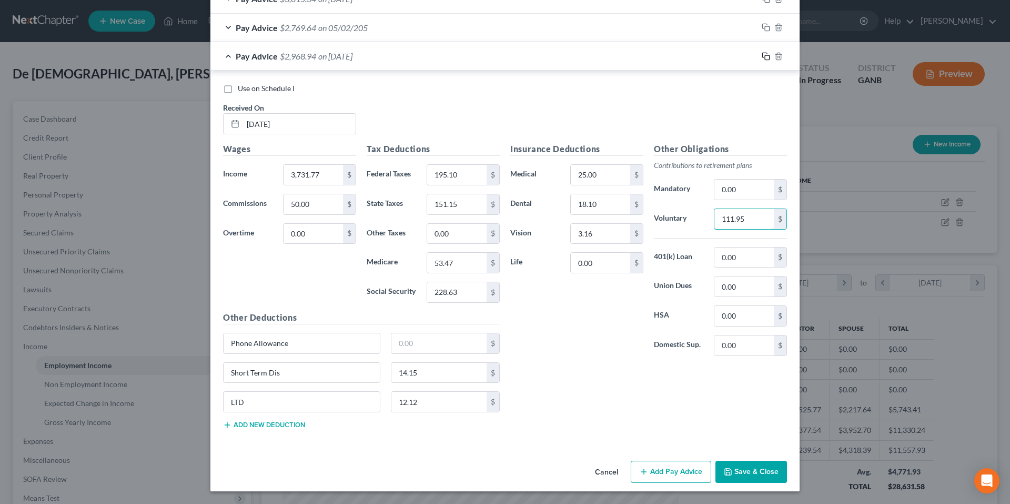
type input "111.95"
click at [763, 57] on icon "button" at bounding box center [766, 56] width 8 height 8
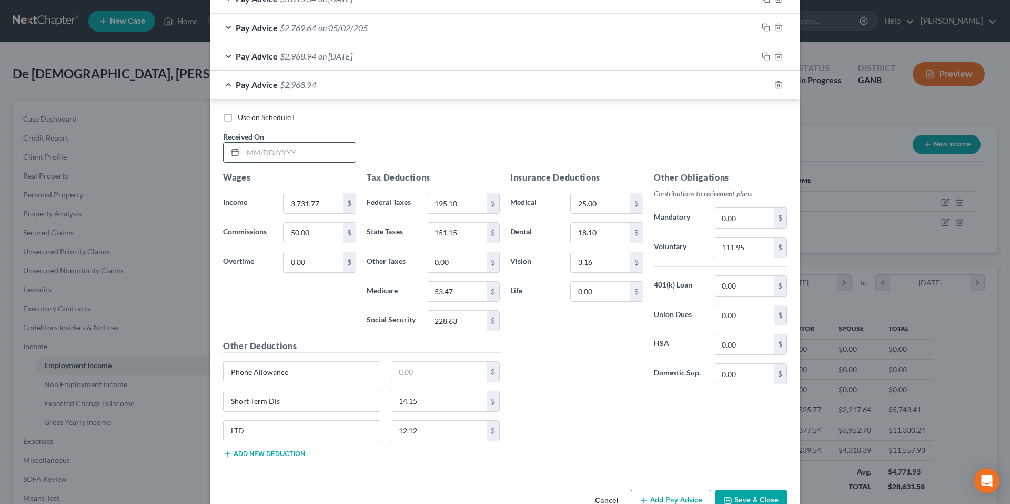
click at [312, 155] on input "text" at bounding box center [299, 153] width 113 height 20
type input "4/4/25"
type input "3,525.77"
type input "171.12"
type input "140.38"
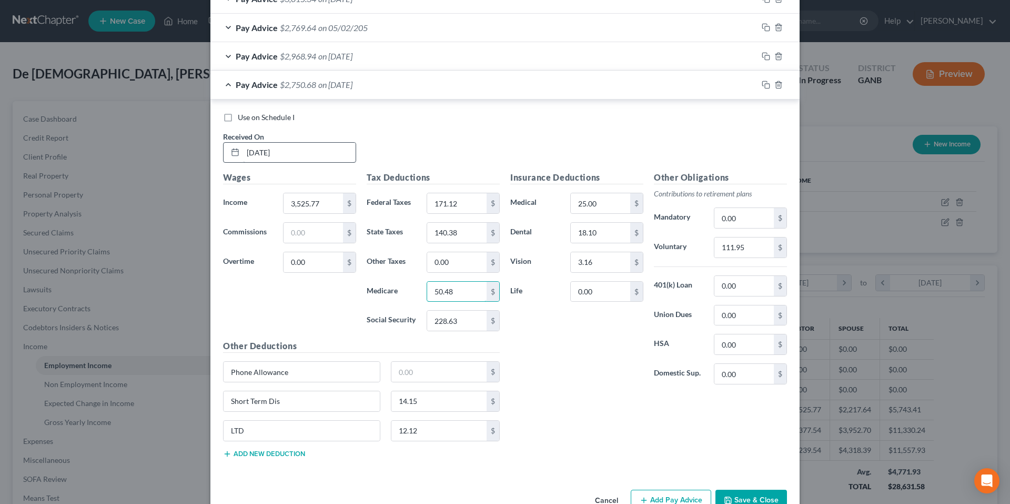
type input "50.48"
type input "215.84"
type input "105.77"
click at [764, 82] on icon "button" at bounding box center [765, 83] width 5 height 5
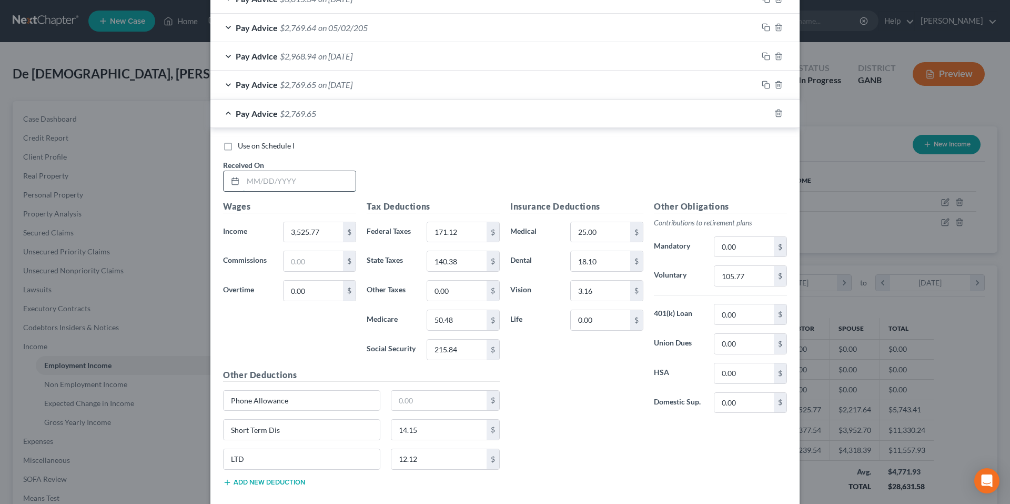
click at [299, 183] on input "text" at bounding box center [299, 181] width 113 height 20
type input "3/21/253628.77"
type input "50.00"
type input "183.11"
type input "145.77"
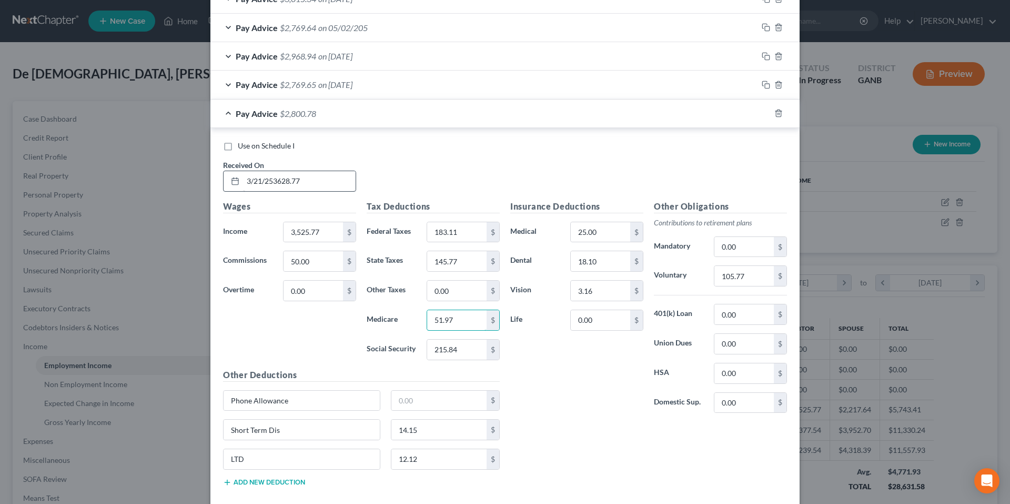
type input "51.97"
type input "222.24"
type input "108.86"
click at [344, 177] on input "3/21/253628.77" at bounding box center [299, 181] width 113 height 20
drag, startPoint x: 338, startPoint y: 181, endPoint x: 269, endPoint y: 187, distance: 69.2
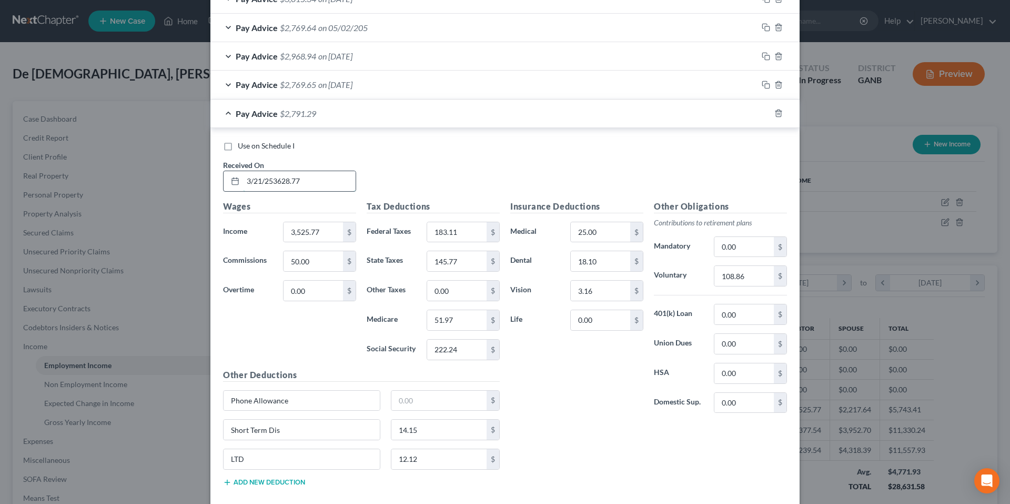
click at [269, 187] on input "3/21/253628.77" at bounding box center [299, 181] width 113 height 20
type input "3/21/25"
paste input "628"
type input "3,628.77"
click at [764, 83] on icon "button" at bounding box center [766, 85] width 8 height 8
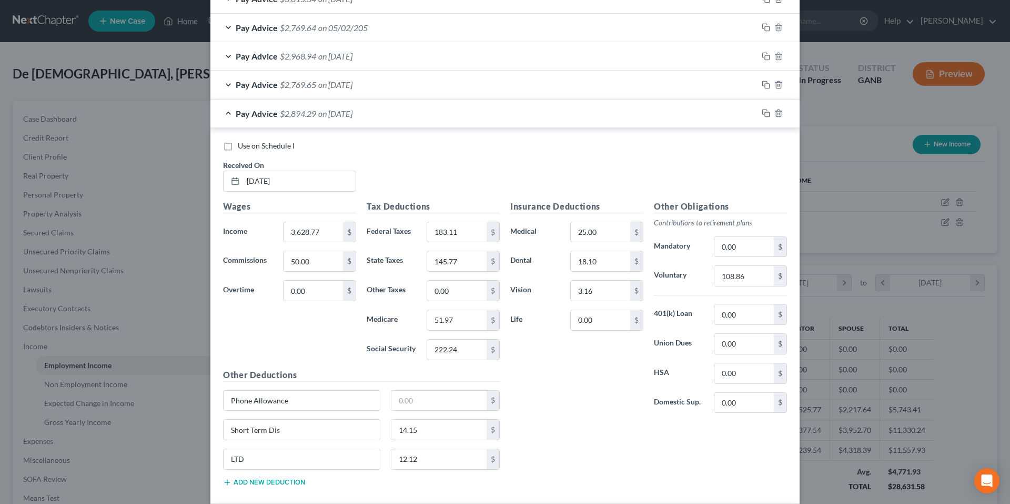
click at [236, 112] on span "Pay Advice" at bounding box center [257, 113] width 42 height 10
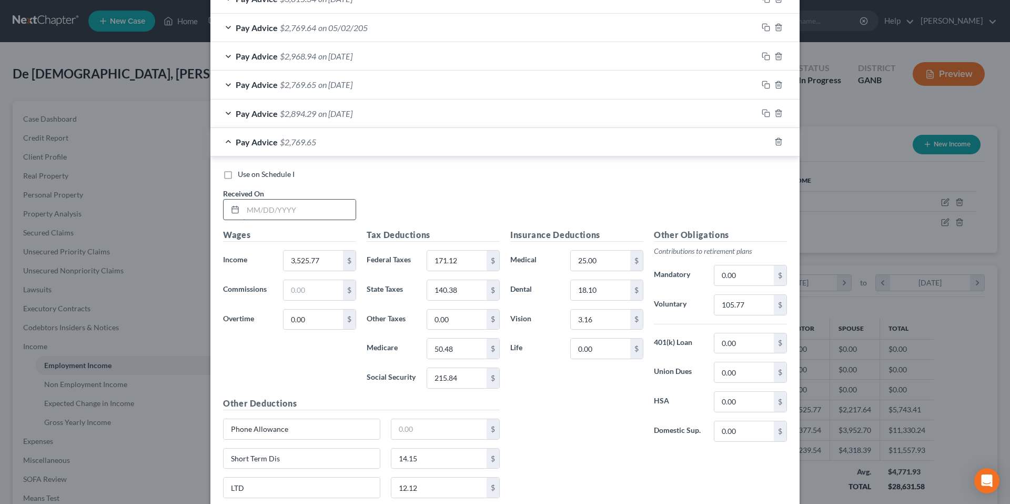
click at [297, 202] on input "text" at bounding box center [299, 209] width 113 height 20
type input "3/7/25"
type input "419.68"
type input "156.97"
type input "50.48"
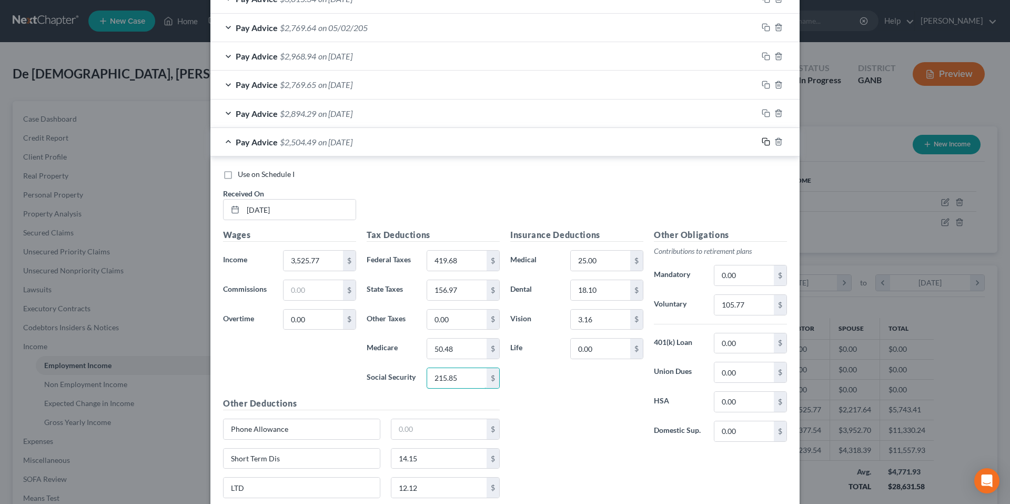
type input "215.85"
click at [764, 142] on icon "button" at bounding box center [766, 141] width 8 height 8
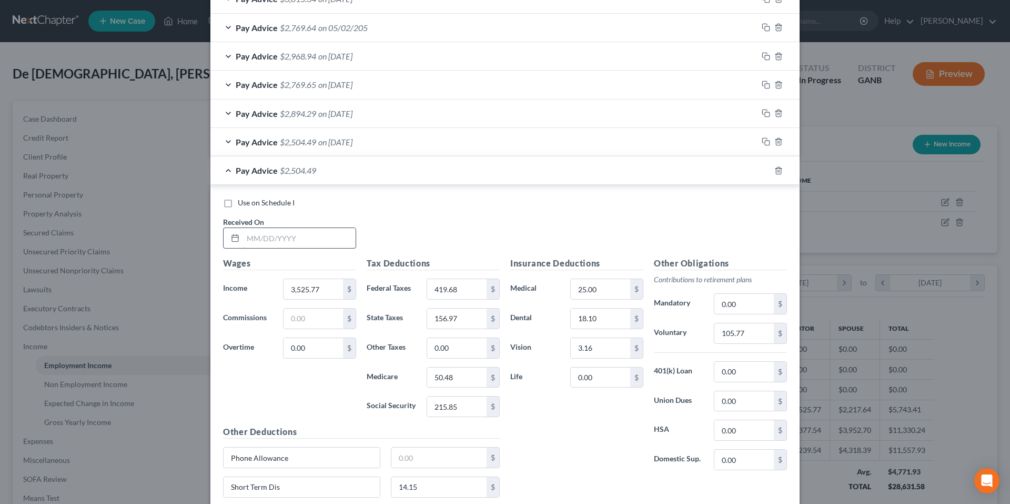
click at [294, 243] on input "text" at bounding box center [299, 238] width 113 height 20
type input "2/21/25"
type input "3,638.77"
type input "50.00"
type input "443.80"
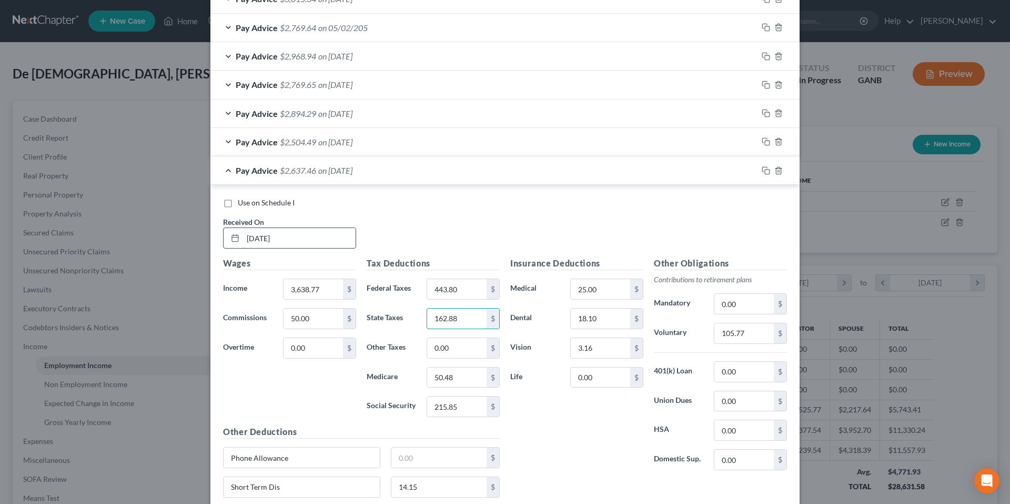
type input "162.88"
type input "52.12"
type input "222.86"
click at [757, 330] on input "105.77" at bounding box center [744, 333] width 59 height 20
click at [757, 332] on input "105.77" at bounding box center [744, 333] width 59 height 20
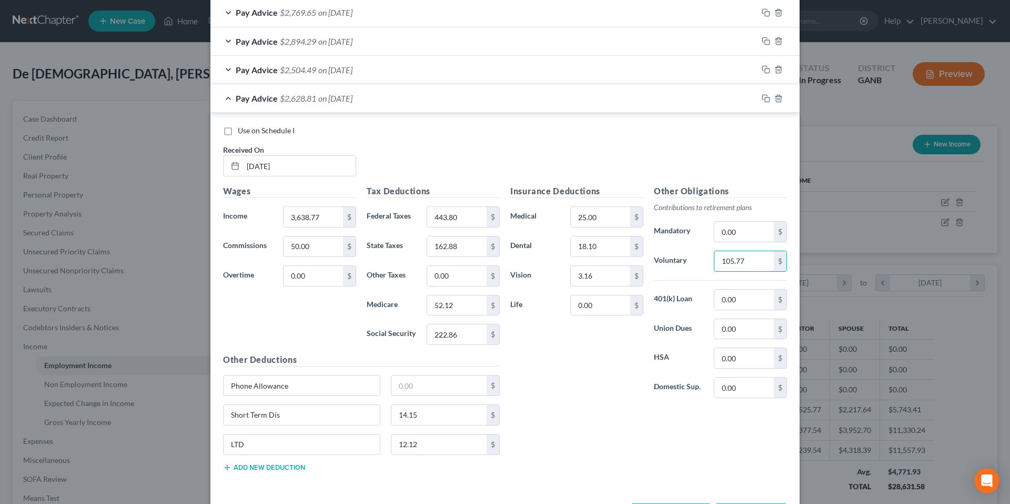
scroll to position [669, 0]
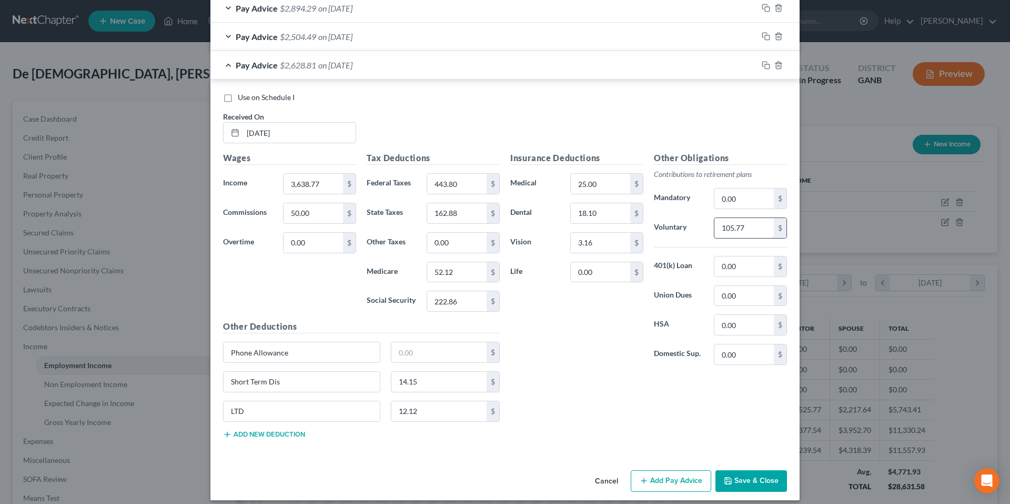
click at [750, 231] on input "105.77" at bounding box center [744, 228] width 59 height 20
click at [750, 230] on input "105.77" at bounding box center [744, 228] width 59 height 20
type input "109.16"
click at [622, 431] on div "Insurance Deductions Medical 25.00 $ Dental 18.10 $ Vision 3.16 $ Life 0.00 $ O…" at bounding box center [648, 299] width 287 height 295
click at [762, 65] on icon "button" at bounding box center [766, 65] width 8 height 8
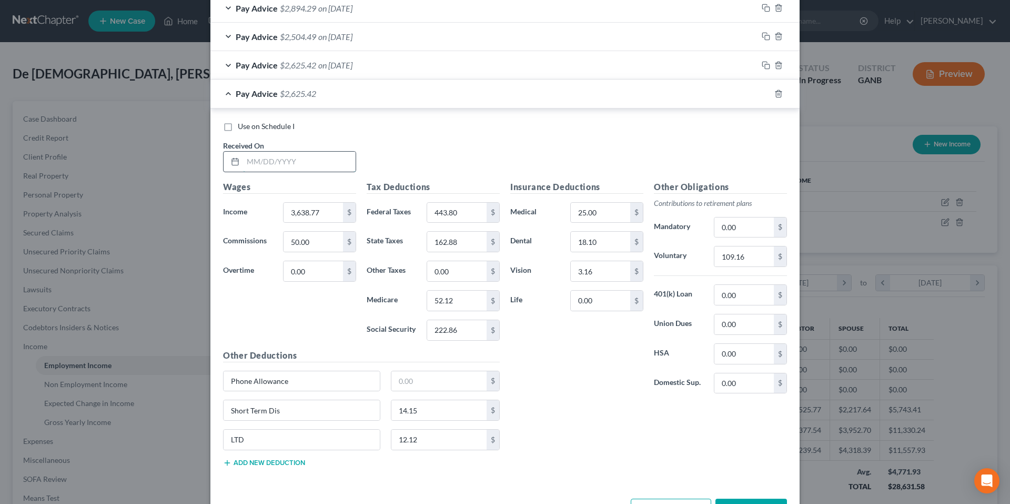
click at [252, 159] on input "text" at bounding box center [299, 162] width 113 height 20
type input "2/7/25"
type input "3,423.08"
type input "48.99"
type input "209.47"
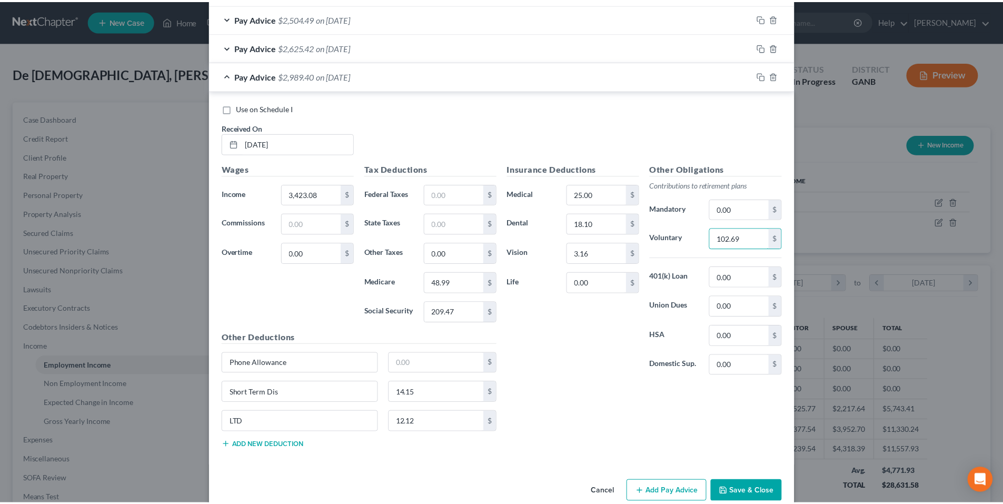
scroll to position [706, 0]
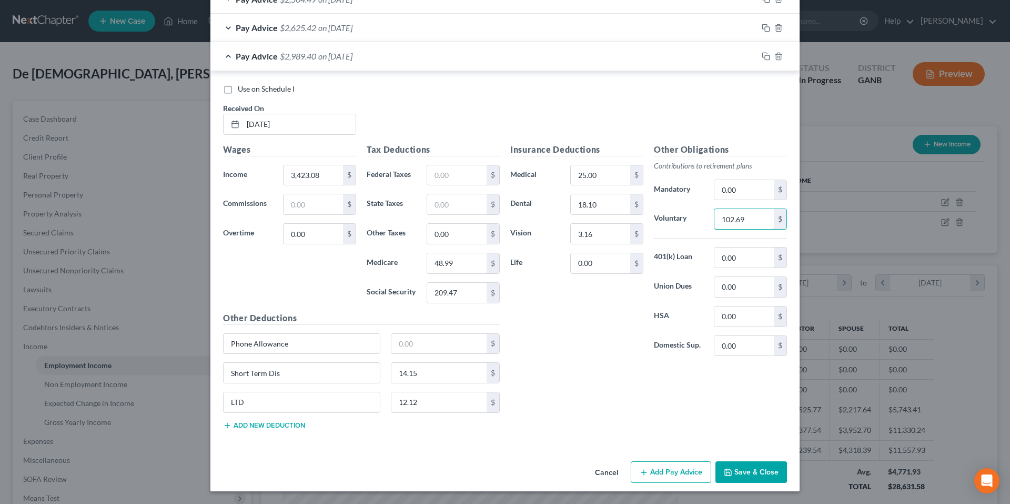
type input "102.69"
click at [724, 472] on icon "button" at bounding box center [728, 472] width 8 height 8
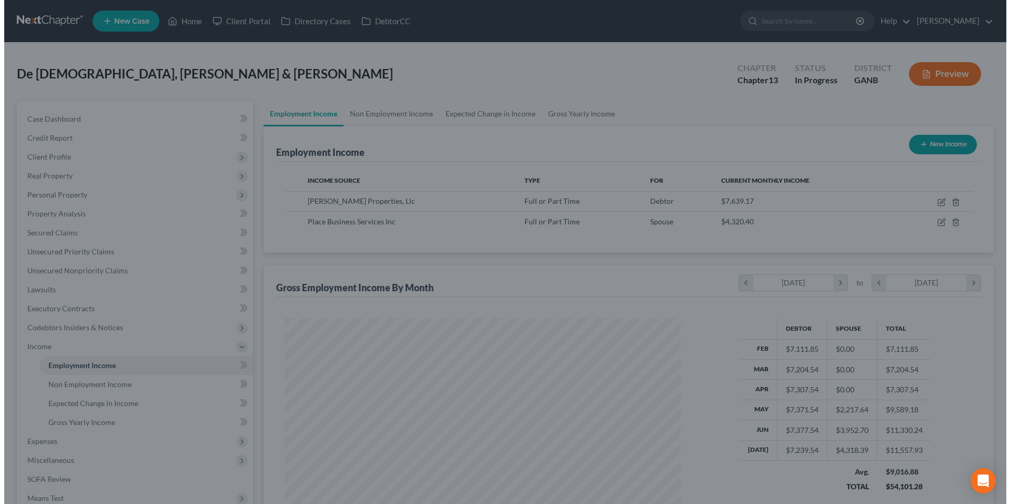
scroll to position [526057, 525840]
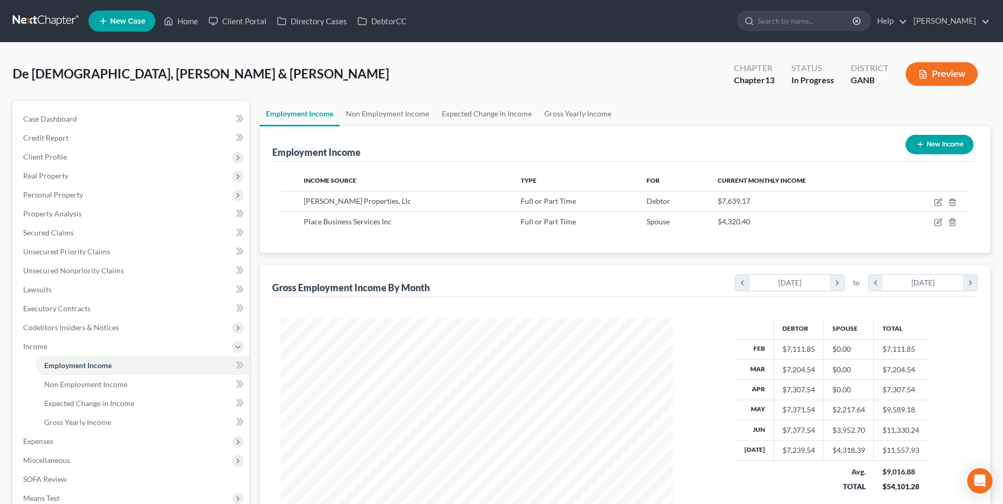
click at [965, 147] on button "New Income" at bounding box center [939, 144] width 68 height 19
select select "0"
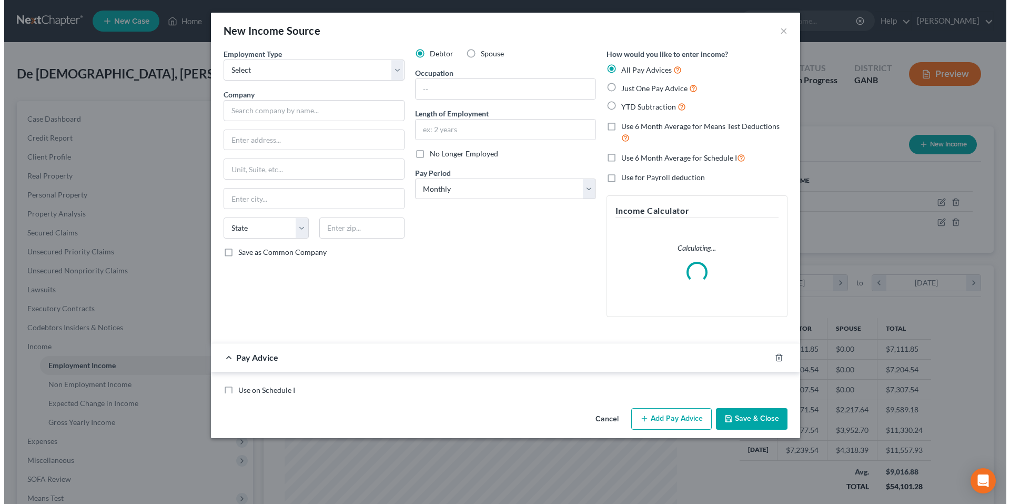
scroll to position [198, 417]
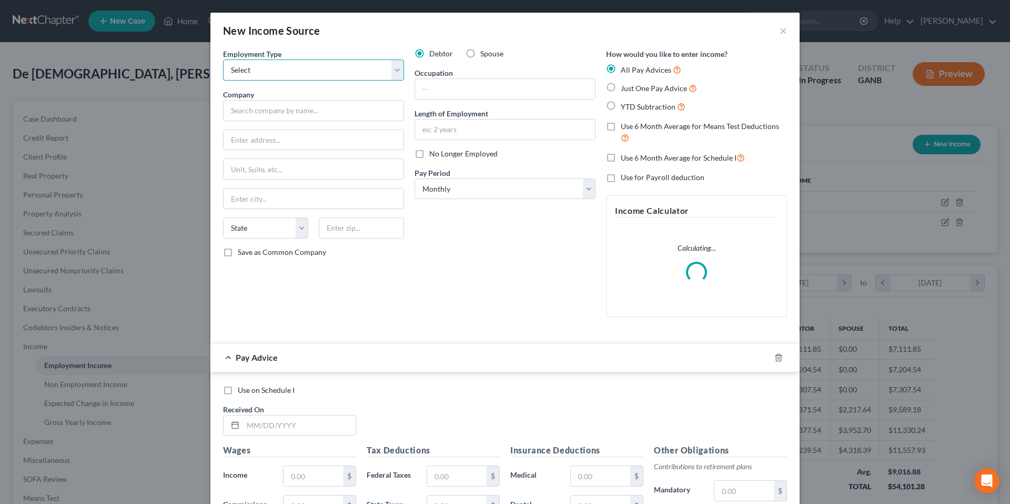
click at [322, 63] on select "Select Full or Part Time Employment Self Employment" at bounding box center [313, 69] width 181 height 21
select select "1"
click at [223, 59] on select "Select Full or Part Time Employment Self Employment" at bounding box center [313, 69] width 181 height 21
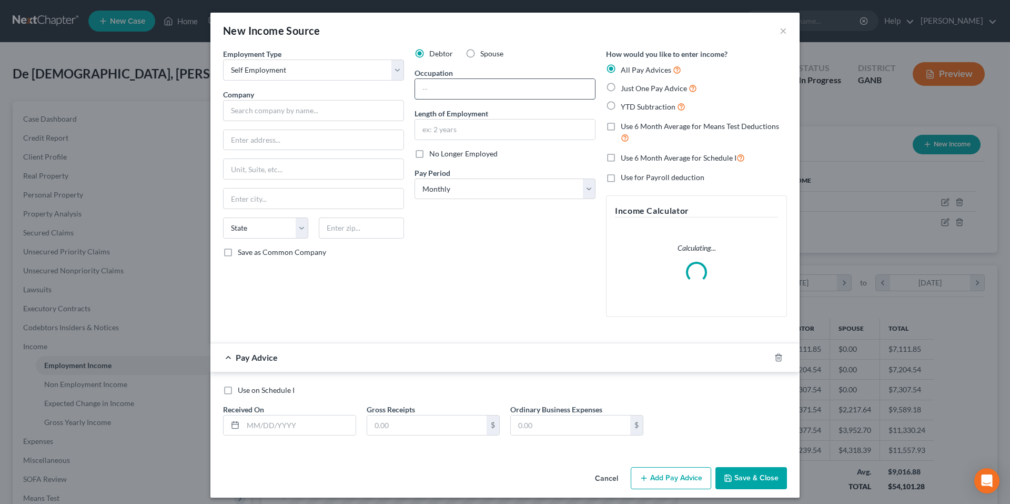
click at [454, 89] on input "text" at bounding box center [505, 89] width 180 height 20
type input "Realtor"
click at [480, 51] on label "Spouse" at bounding box center [491, 53] width 23 height 11
click at [485, 51] on input "Spouse" at bounding box center [488, 51] width 7 height 7
radio input "true"
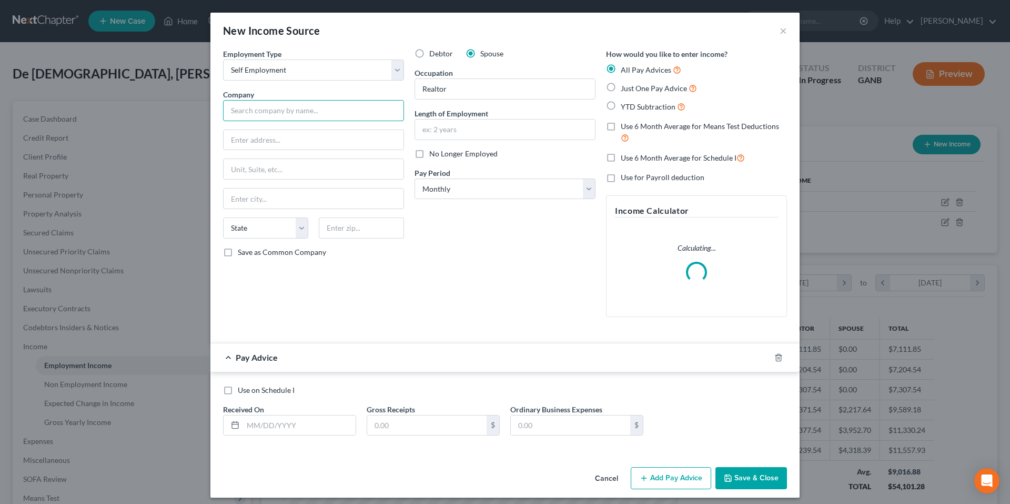
click at [328, 111] on input "text" at bounding box center [313, 110] width 181 height 21
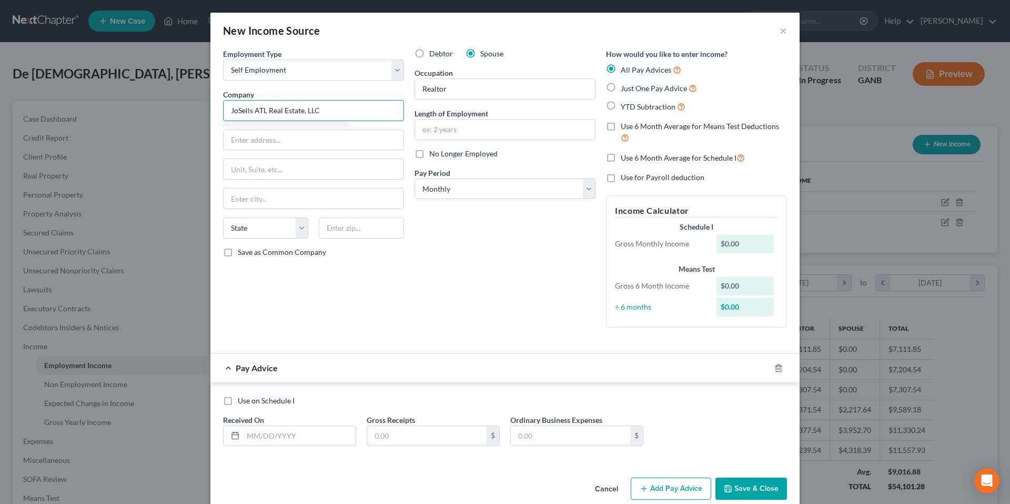
type input "JoSells ATL Real Estate, LLC"
type input "245 Knightsbridge Lane"
type input "Winder"
select select "10"
type input "30680"
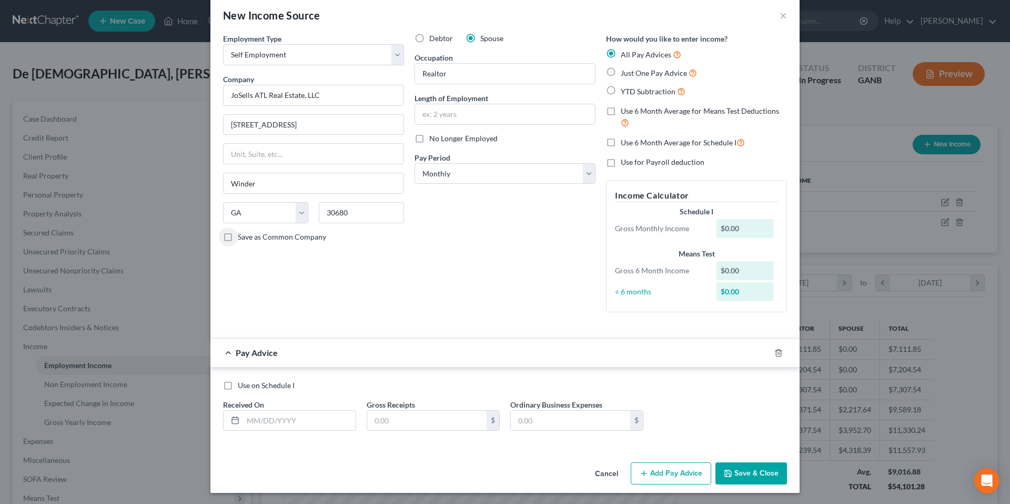
scroll to position [17, 0]
click at [325, 424] on input "text" at bounding box center [299, 419] width 113 height 20
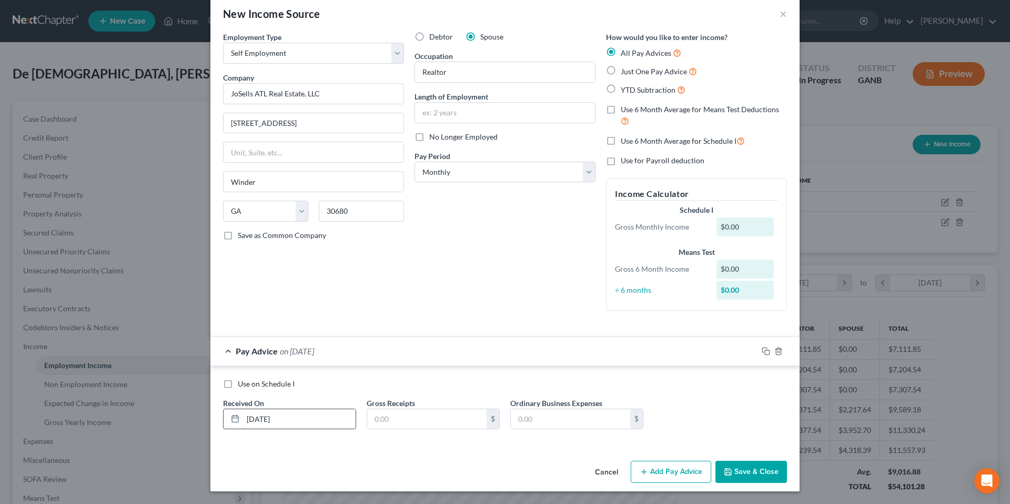
type input "7/31/25"
type input "16.15"
type input "1,315.25"
click at [765, 354] on rect "button" at bounding box center [767, 352] width 5 height 5
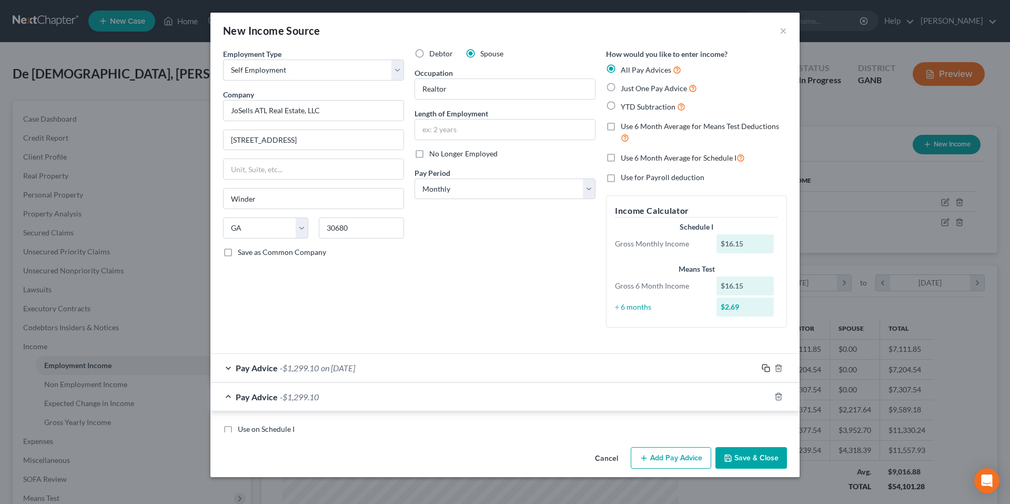
scroll to position [0, 0]
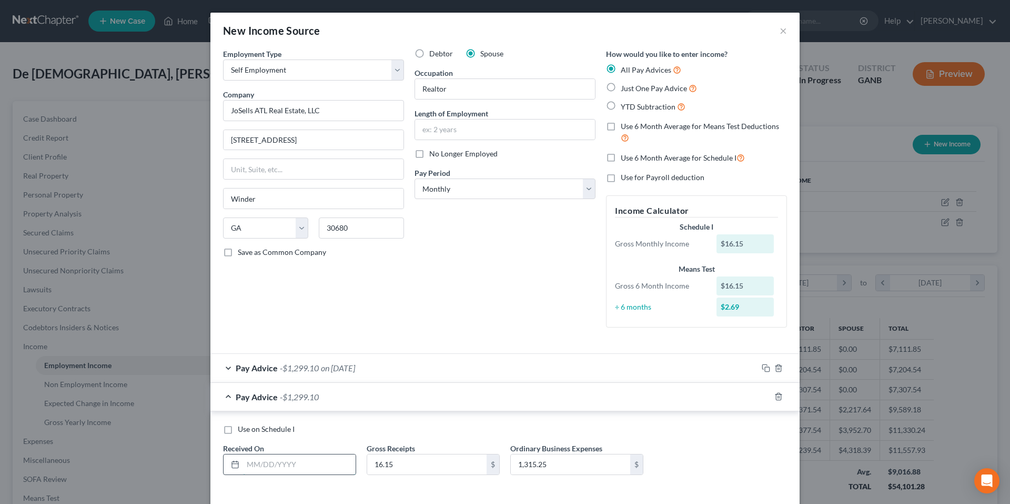
click at [330, 460] on input "text" at bounding box center [299, 464] width 113 height 20
type input "6/30/25"
type input "6,120.08"
type input "5,255.89"
click at [763, 396] on icon "button" at bounding box center [766, 396] width 8 height 8
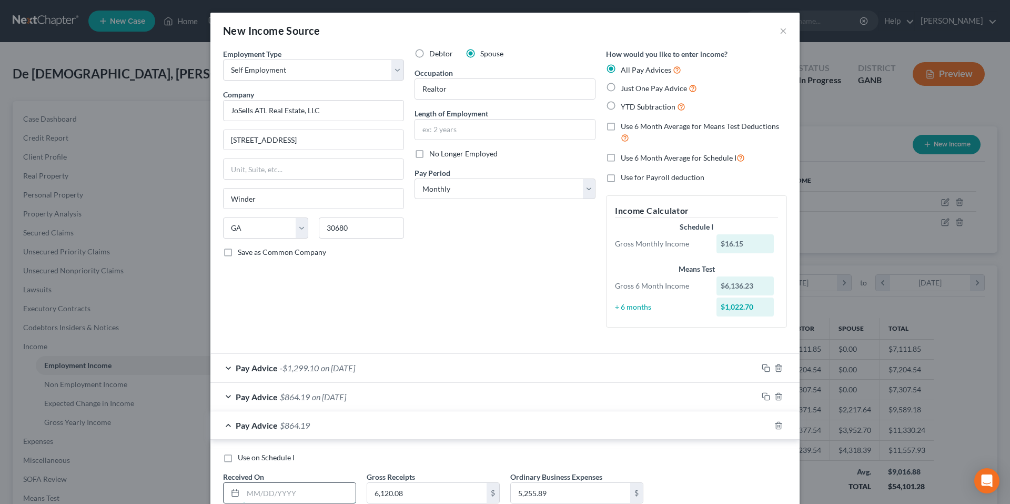
click at [328, 493] on input "text" at bounding box center [299, 493] width 113 height 20
type input "5/31/25"
type input "34.79"
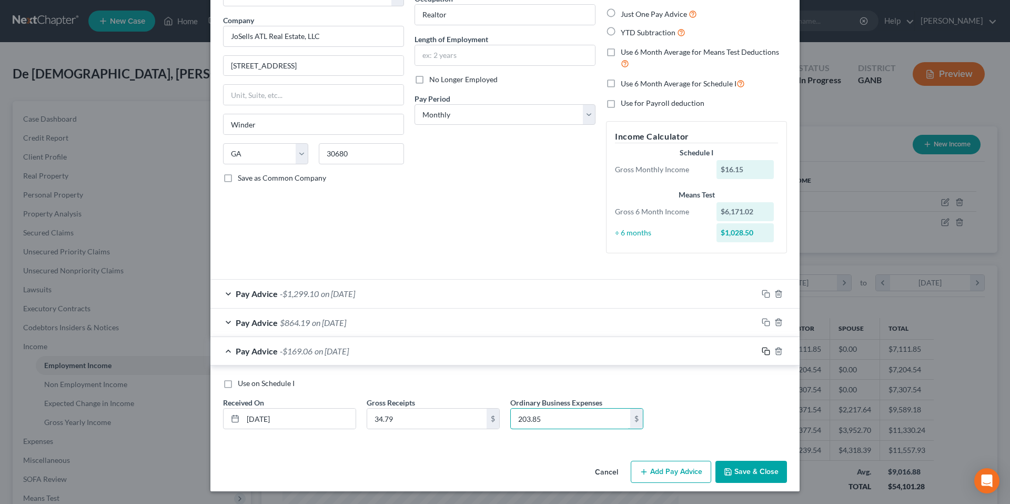
type input "203.85"
click at [765, 354] on rect "button" at bounding box center [767, 352] width 5 height 5
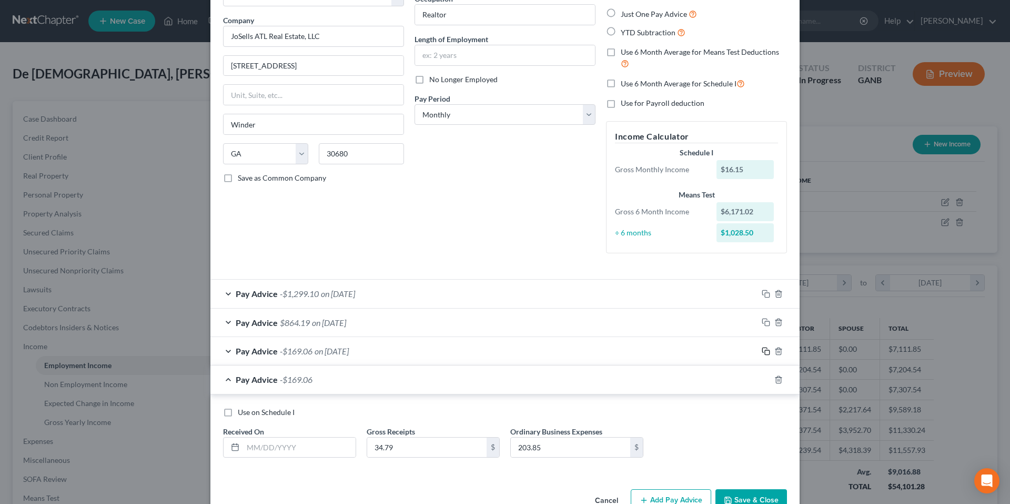
scroll to position [74, 0]
click at [313, 442] on input "text" at bounding box center [299, 447] width 113 height 20
type input "4/30/25"
type input "11.87"
type input "359.61"
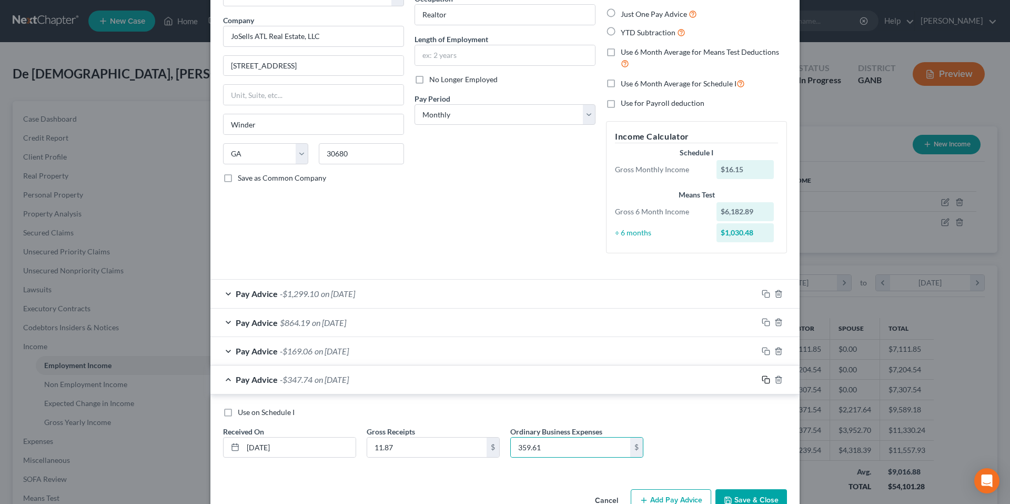
click at [764, 379] on icon "button" at bounding box center [766, 379] width 8 height 8
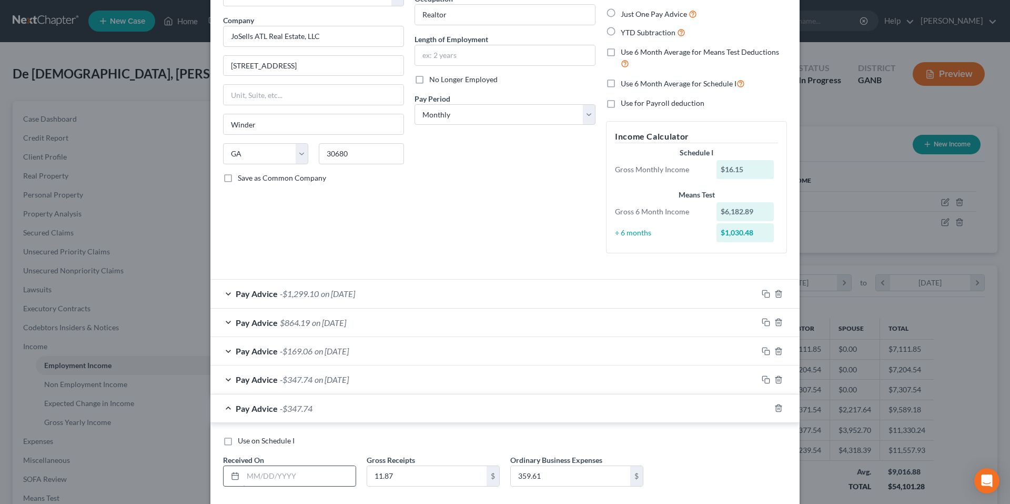
click at [309, 474] on input "text" at bounding box center [299, 476] width 113 height 20
type input "3/31/25"
type input "110.88"
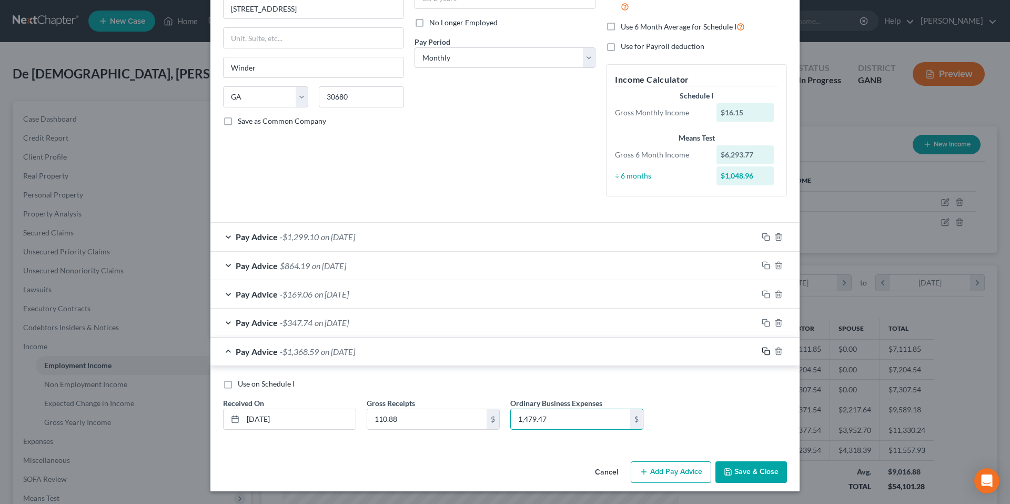
type input "1,479.47"
click at [762, 349] on icon "button" at bounding box center [766, 351] width 8 height 8
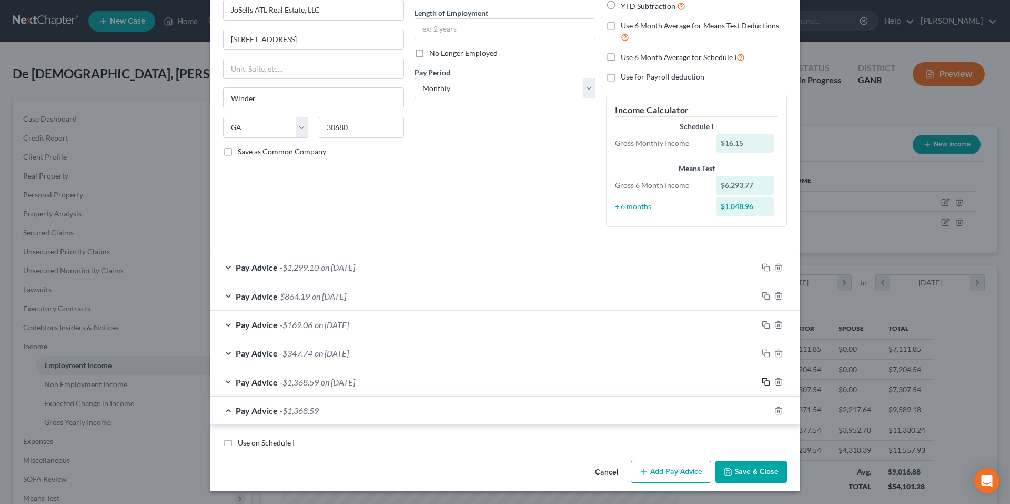
scroll to position [131, 0]
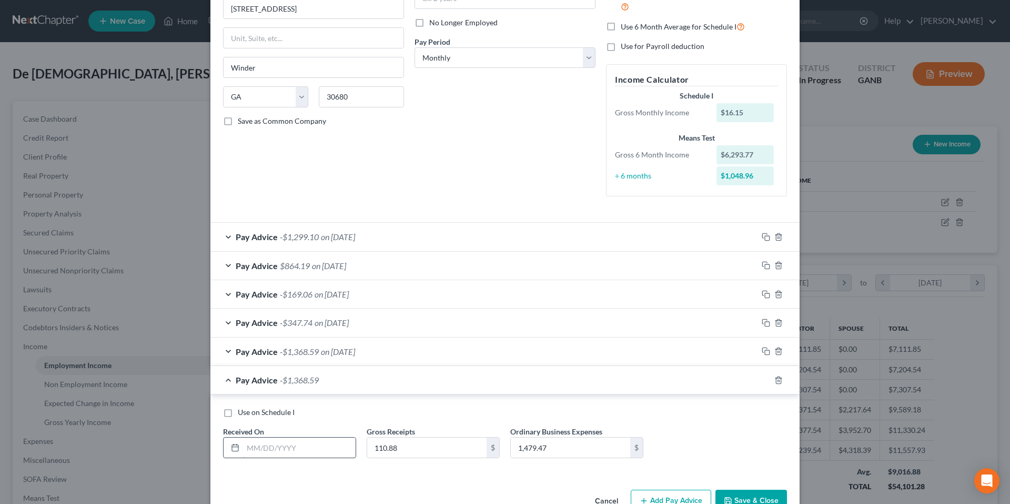
click at [322, 452] on input "text" at bounding box center [299, 447] width 113 height 20
type input "2/28/25"
type input "11,613.00"
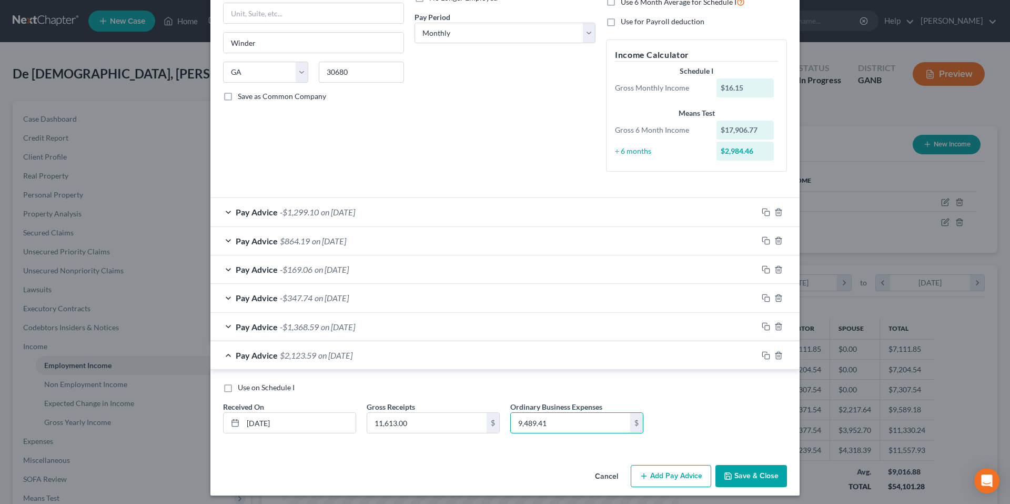
scroll to position [160, 0]
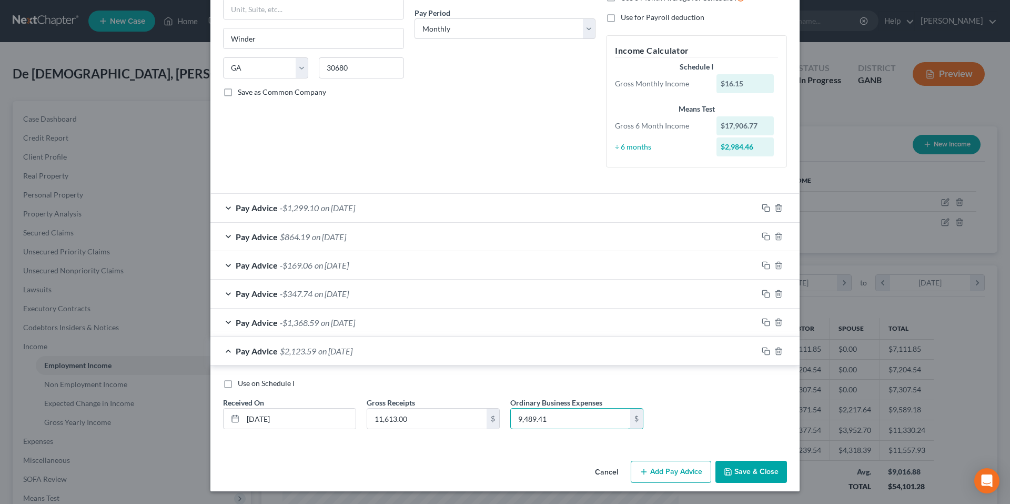
type input "9,489.41"
click at [726, 469] on icon "button" at bounding box center [728, 471] width 8 height 8
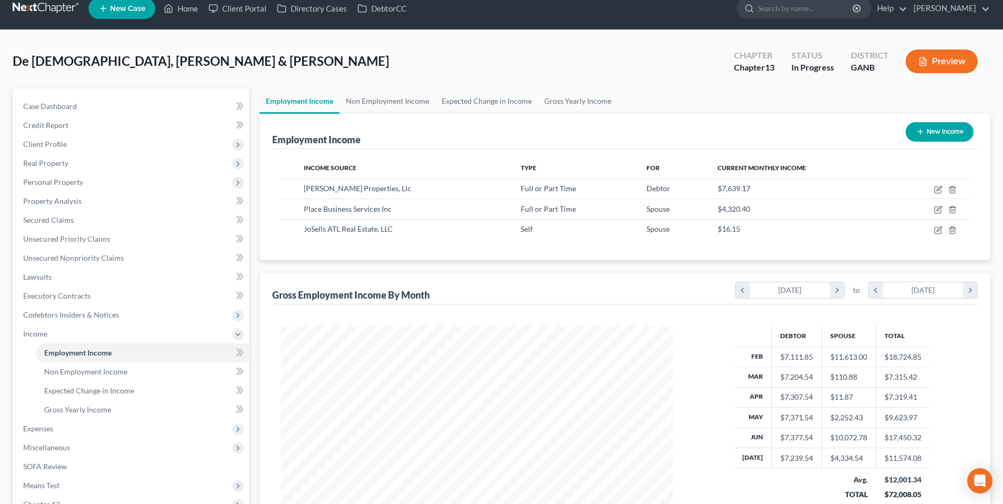
scroll to position [0, 0]
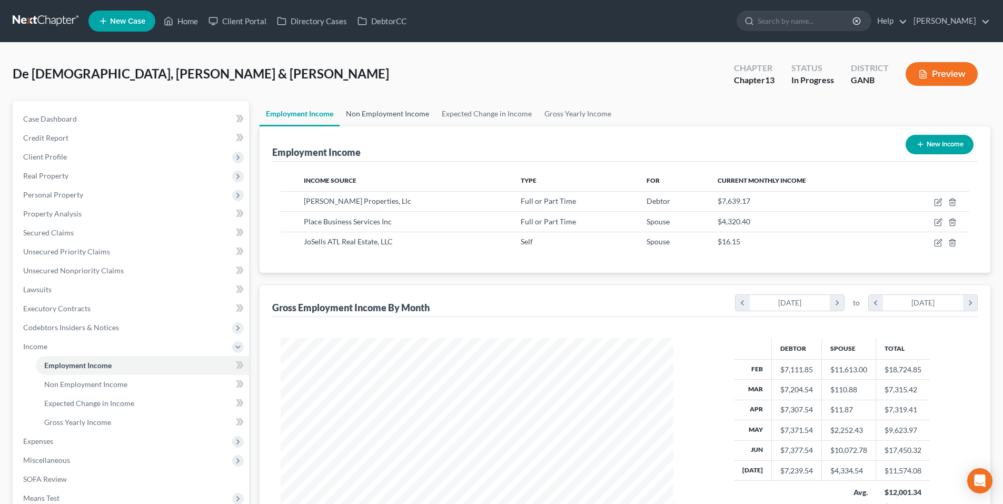
click at [422, 113] on link "Non Employment Income" at bounding box center [387, 113] width 96 height 25
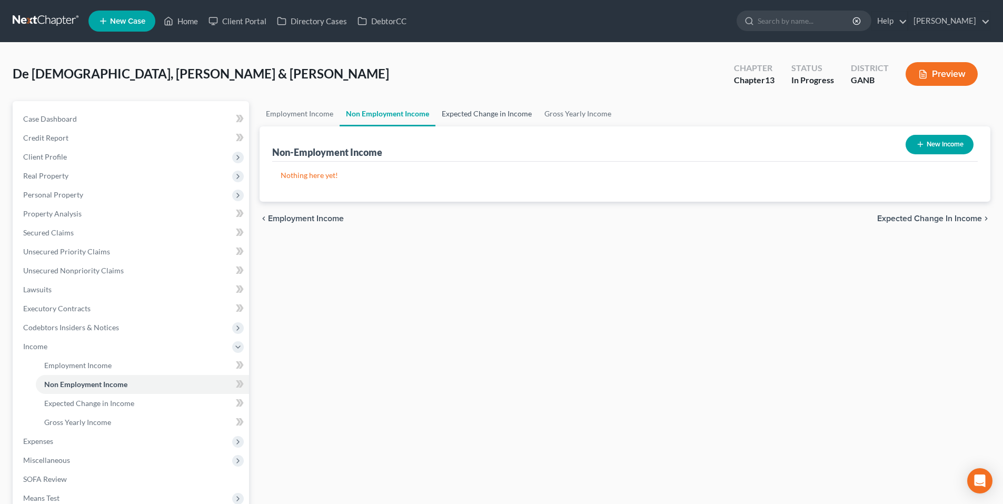
click at [470, 113] on link "Expected Change in Income" at bounding box center [486, 113] width 103 height 25
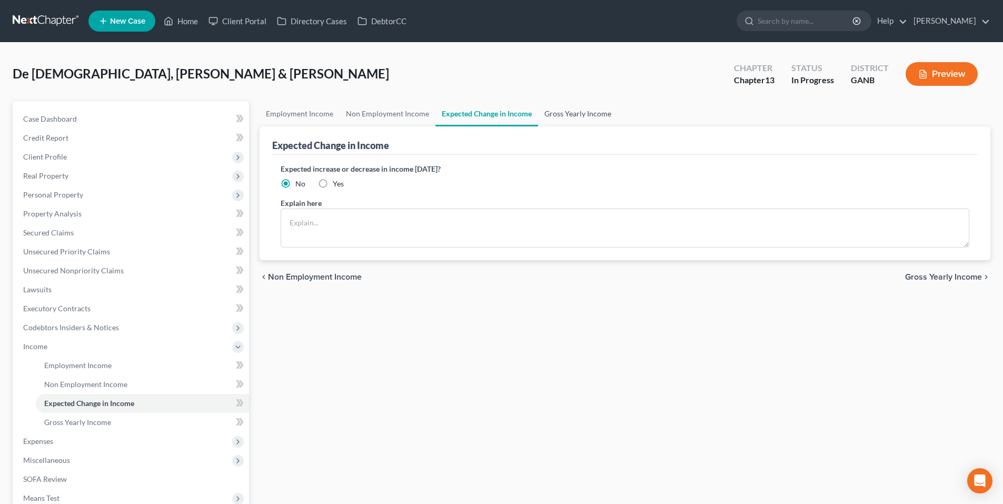
click at [566, 118] on link "Gross Yearly Income" at bounding box center [577, 113] width 79 height 25
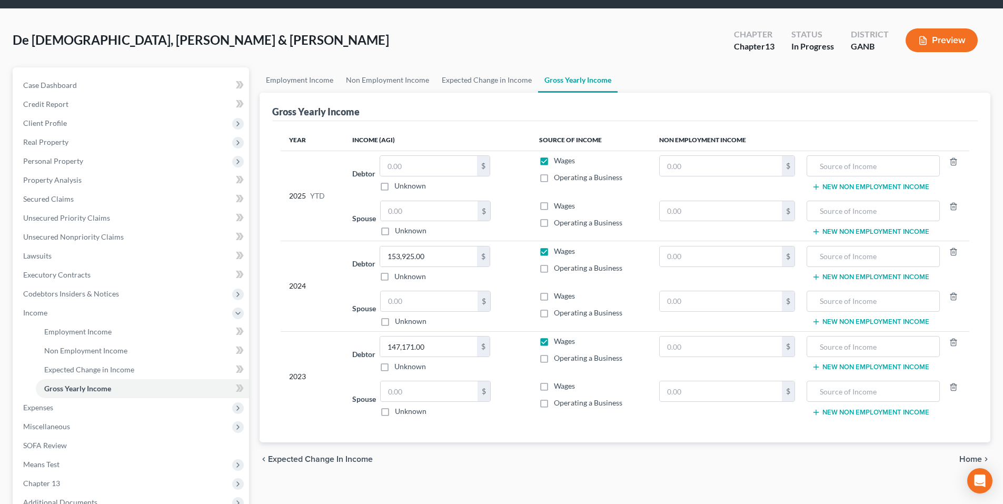
scroll to position [53, 0]
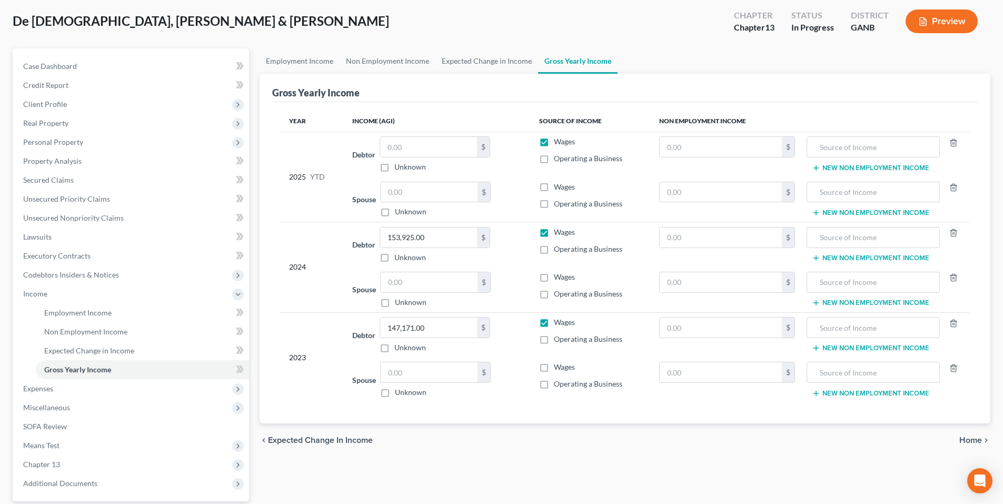
click at [554, 251] on label "Operating a Business" at bounding box center [588, 249] width 68 height 11
click at [558, 250] on input "Operating a Business" at bounding box center [561, 247] width 7 height 7
checkbox input "true"
click at [443, 237] on input "153,925.00" at bounding box center [428, 237] width 97 height 20
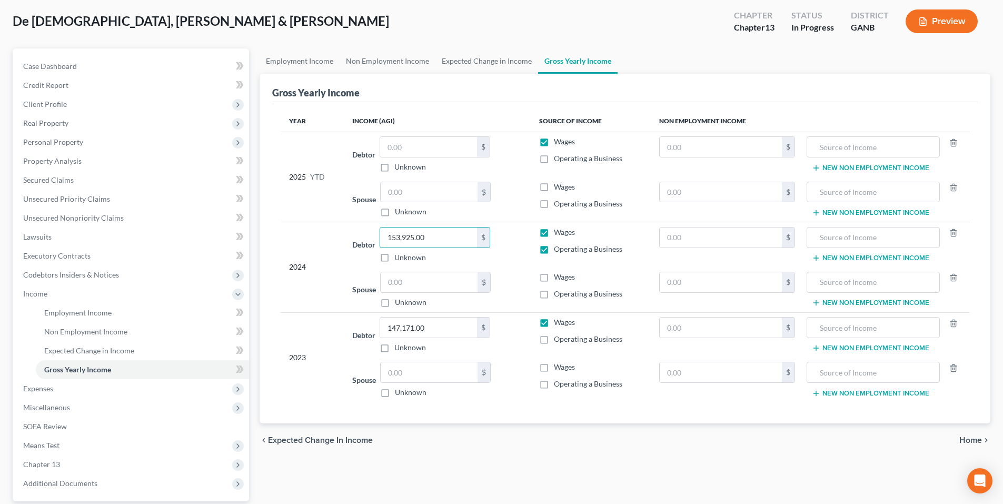
click at [506, 244] on div "Debtor 153,925.00 $ Unknown Balance Undetermined 153,925.00 $ Unknown" at bounding box center [436, 245] width 169 height 36
click at [554, 341] on label "Operating a Business" at bounding box center [588, 339] width 68 height 11
click at [558, 340] on input "Operating a Business" at bounding box center [561, 337] width 7 height 7
checkbox input "true"
click at [446, 328] on input "147,171.00" at bounding box center [428, 327] width 97 height 20
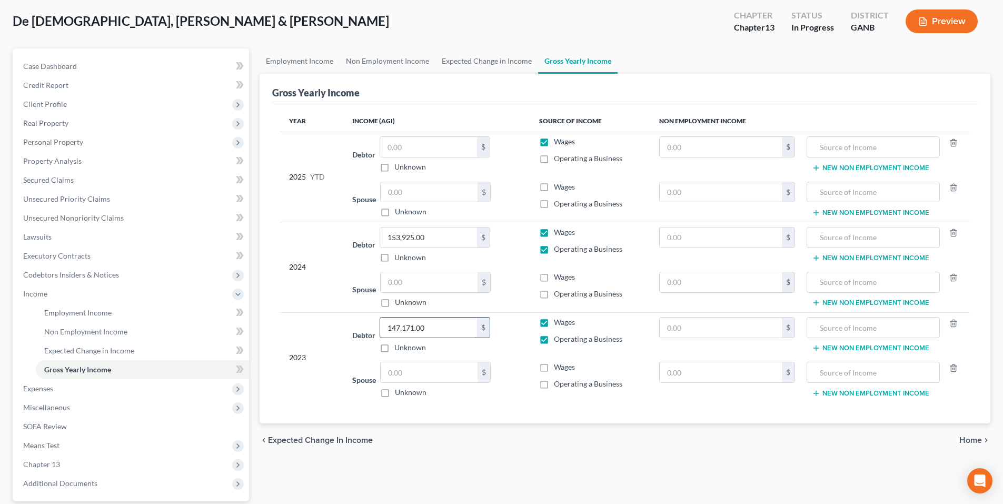
click at [446, 328] on input "147,171.00" at bounding box center [428, 327] width 97 height 20
click at [404, 328] on input "1,244,045.00" at bounding box center [428, 327] width 97 height 20
click at [404, 327] on input "1,244,045.00" at bounding box center [428, 327] width 97 height 20
type input "1"
type input "124,405.00"
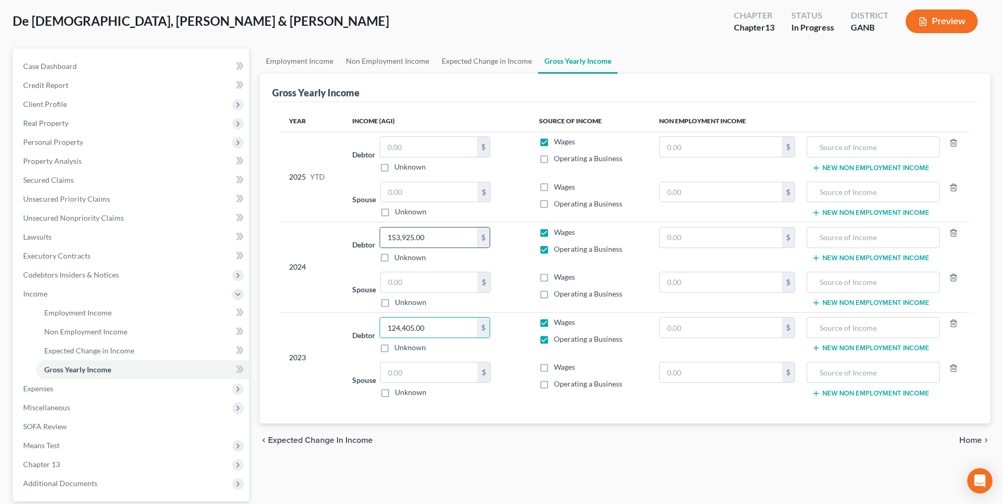
click at [481, 245] on div "$" at bounding box center [483, 237] width 13 height 20
click at [429, 238] on input "153,925.00" at bounding box center [428, 237] width 97 height 20
type input "147,171.00"
click at [554, 185] on label "Wages" at bounding box center [564, 187] width 21 height 11
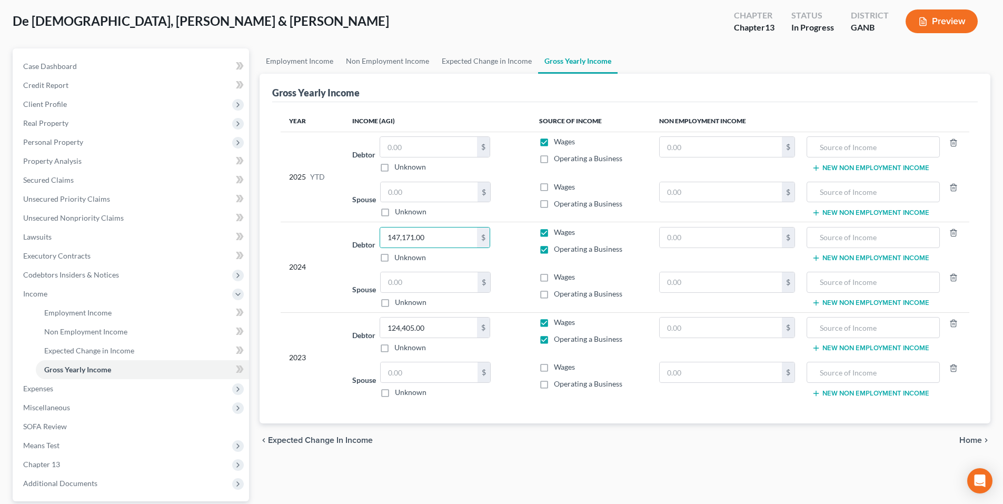
click at [558, 185] on input "Wages" at bounding box center [561, 185] width 7 height 7
checkbox input "true"
click at [554, 205] on label "Operating a Business" at bounding box center [588, 203] width 68 height 11
click at [558, 205] on input "Operating a Business" at bounding box center [561, 201] width 7 height 7
checkbox input "true"
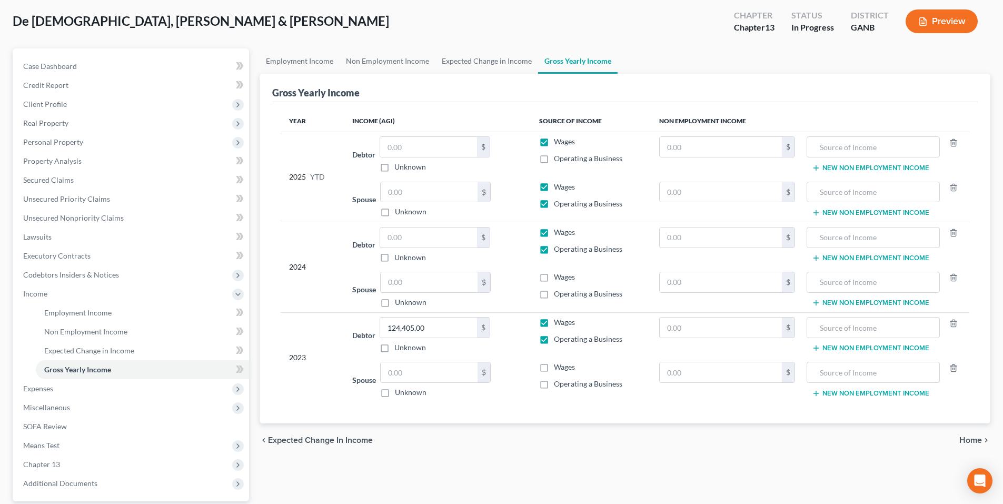
click at [554, 249] on label "Operating a Business" at bounding box center [588, 249] width 68 height 11
click at [558, 249] on input "Operating a Business" at bounding box center [561, 247] width 7 height 7
checkbox input "false"
click at [554, 279] on label "Wages" at bounding box center [564, 277] width 21 height 11
click at [558, 278] on input "Wages" at bounding box center [561, 275] width 7 height 7
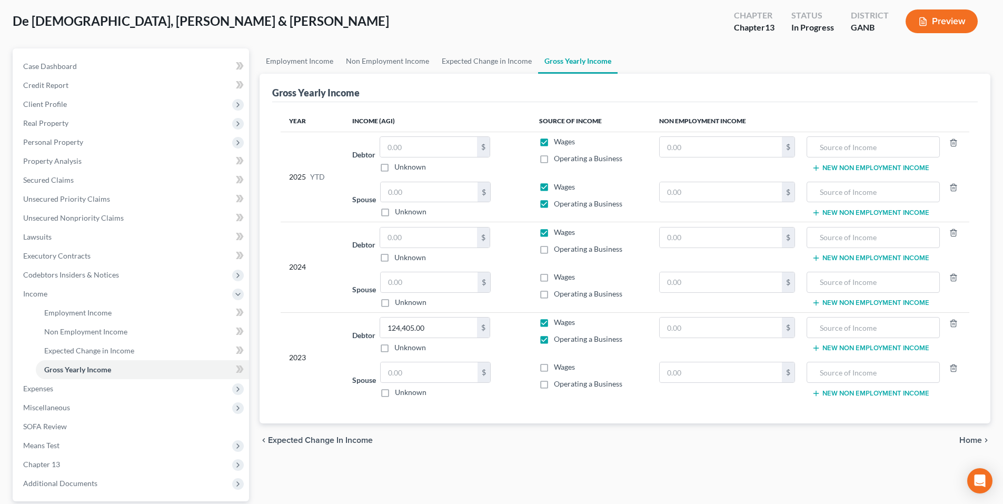
checkbox input "true"
click at [554, 294] on label "Operating a Business" at bounding box center [588, 293] width 68 height 11
click at [558, 294] on input "Operating a Business" at bounding box center [561, 291] width 7 height 7
checkbox input "true"
click at [452, 279] on input "text" at bounding box center [428, 282] width 97 height 20
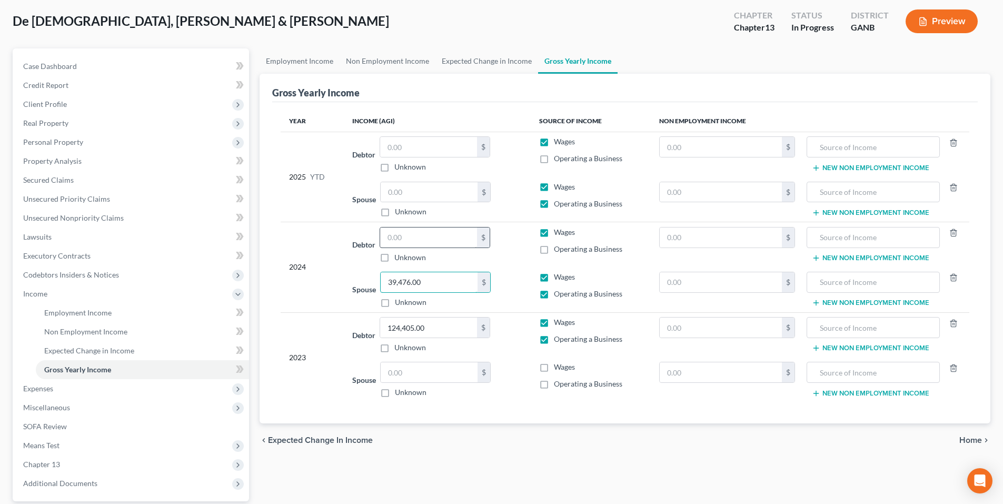
type input "39,476.00"
click at [433, 240] on input "text" at bounding box center [428, 237] width 97 height 20
click at [444, 236] on input "text" at bounding box center [428, 237] width 97 height 20
type input "82,737.00"
click at [444, 140] on input "text" at bounding box center [428, 147] width 97 height 20
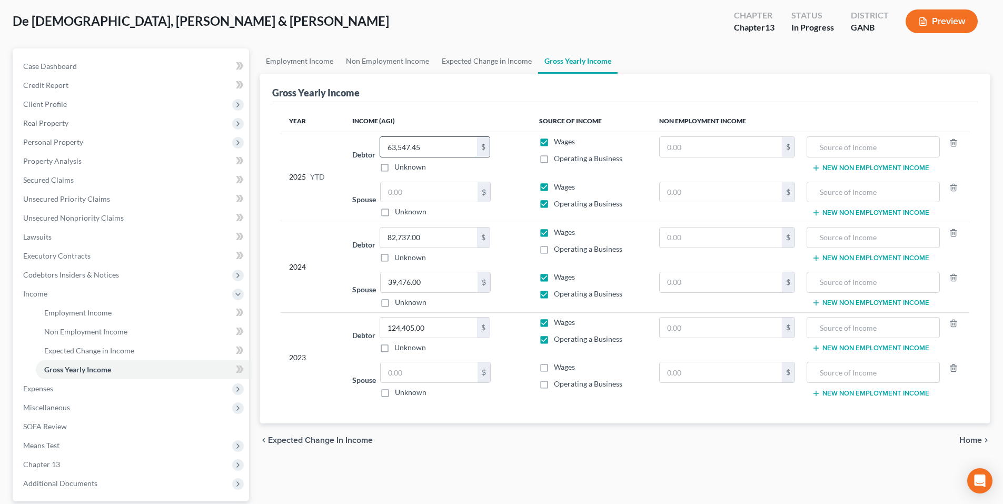
type input "63,547.45"
drag, startPoint x: 464, startPoint y: 189, endPoint x: 472, endPoint y: 192, distance: 8.0
click at [465, 189] on input "text" at bounding box center [428, 192] width 97 height 20
type input "33,947.90"
click at [689, 69] on ul "Employment Income Non Employment Income Expected Change in Income Gross Yearly …" at bounding box center [624, 60] width 730 height 25
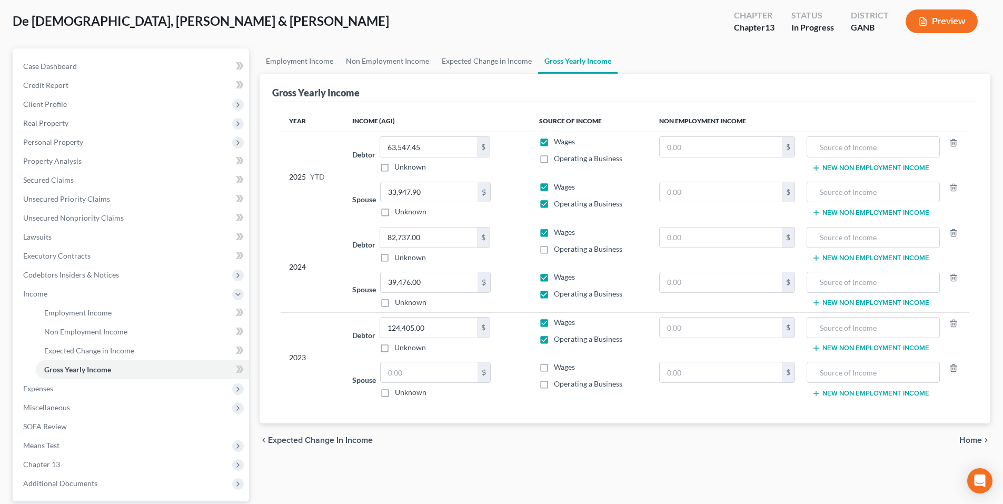
click at [552, 442] on div "chevron_left Expected Change in Income Home chevron_right" at bounding box center [624, 440] width 730 height 34
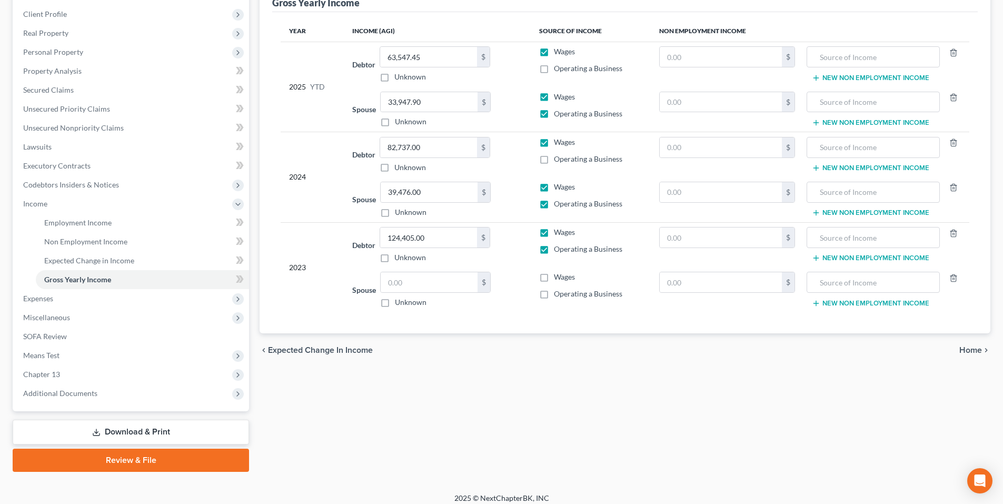
scroll to position [151, 0]
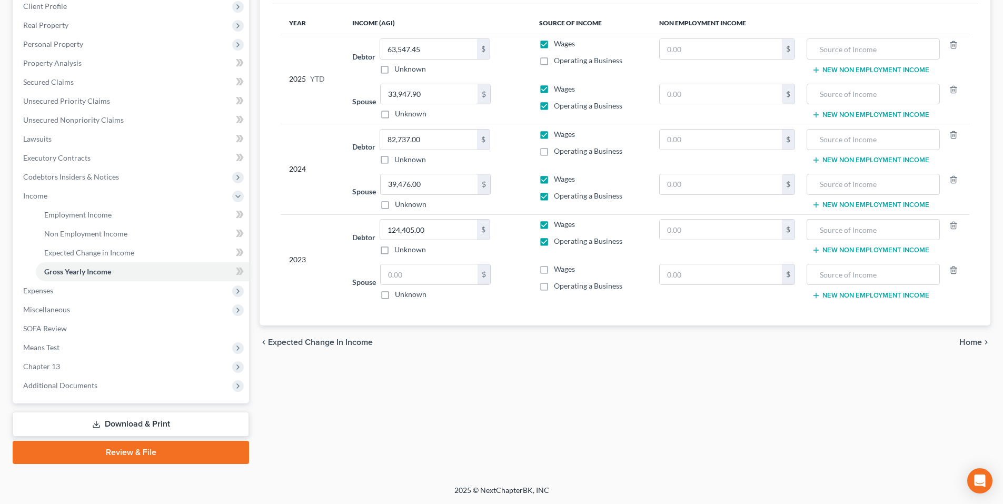
click at [975, 339] on span "Home" at bounding box center [970, 342] width 23 height 8
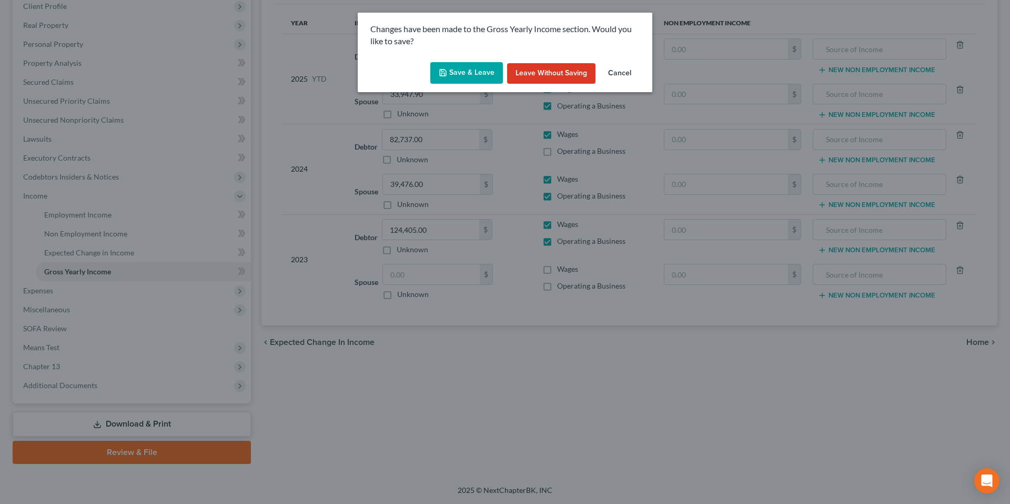
click at [445, 73] on icon "button" at bounding box center [443, 72] width 8 height 8
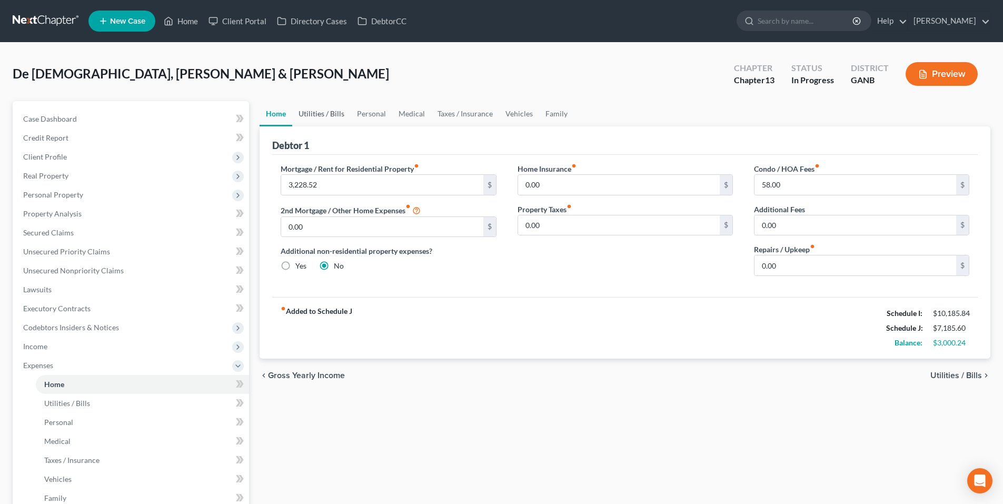
click at [325, 115] on link "Utilities / Bills" at bounding box center [321, 113] width 58 height 25
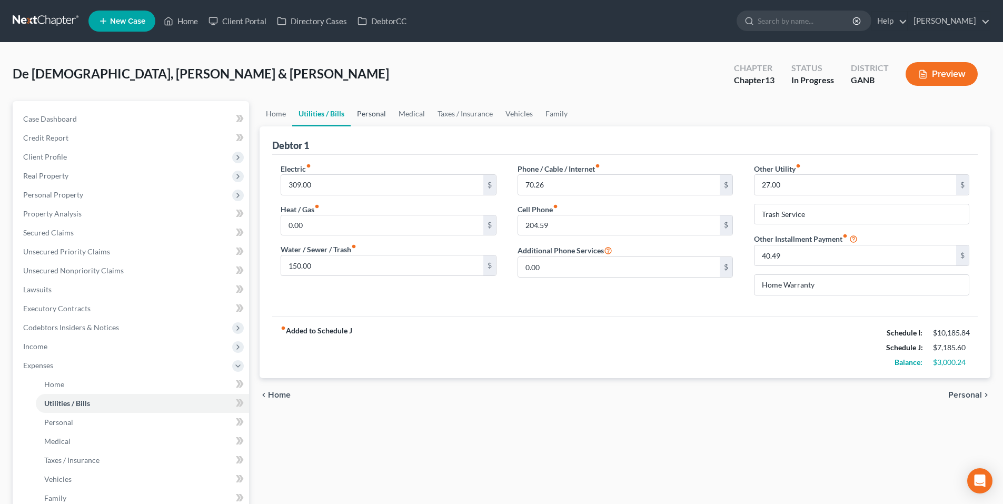
click at [376, 111] on link "Personal" at bounding box center [371, 113] width 42 height 25
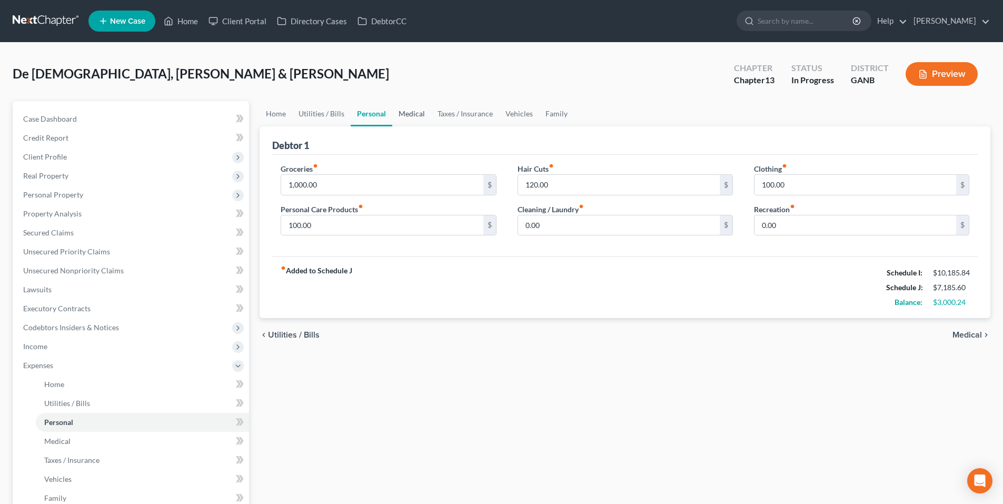
click at [406, 111] on link "Medical" at bounding box center [411, 113] width 39 height 25
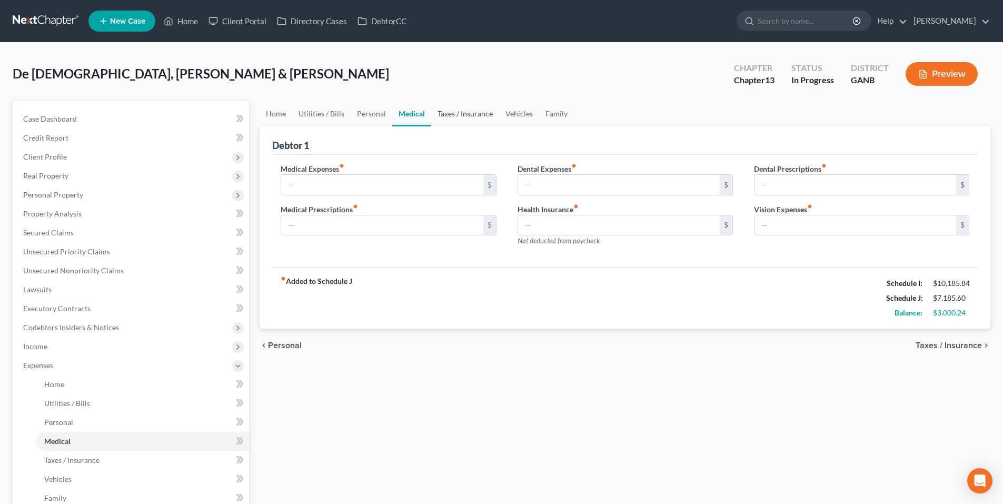
click at [455, 111] on link "Taxes / Insurance" at bounding box center [465, 113] width 68 height 25
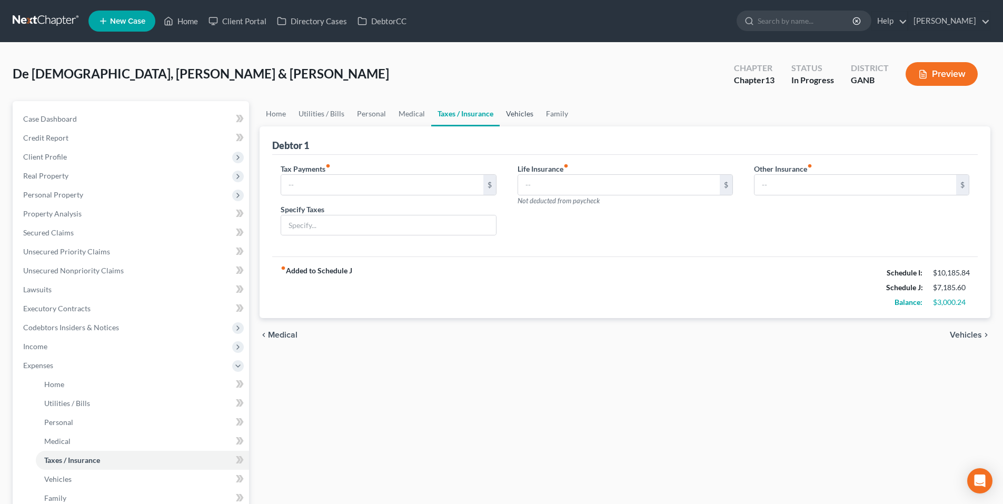
click at [529, 118] on link "Vehicles" at bounding box center [519, 113] width 40 height 25
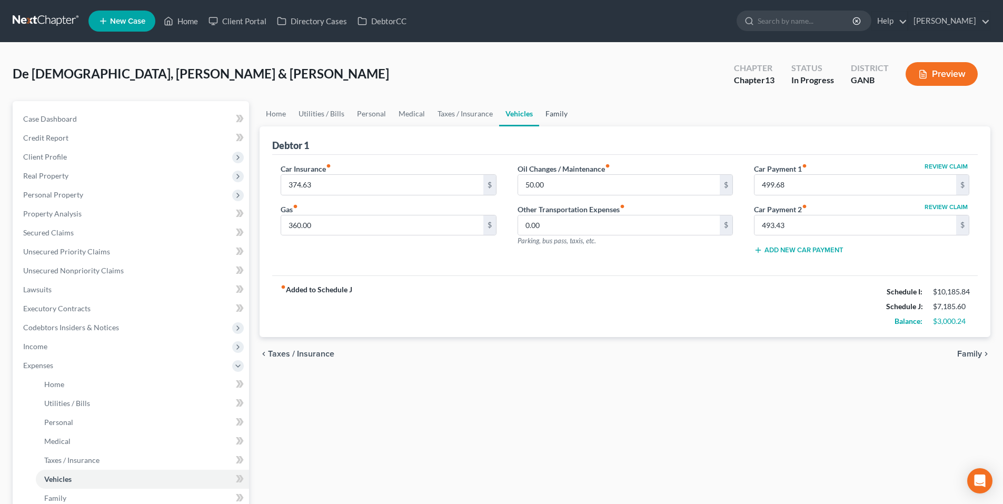
click at [560, 114] on link "Family" at bounding box center [556, 113] width 35 height 25
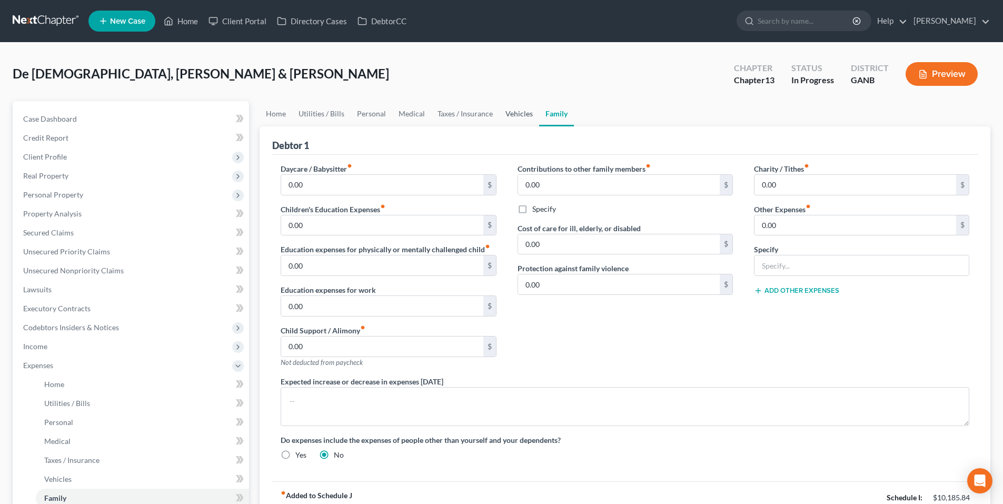
click at [504, 114] on link "Vehicles" at bounding box center [519, 113] width 40 height 25
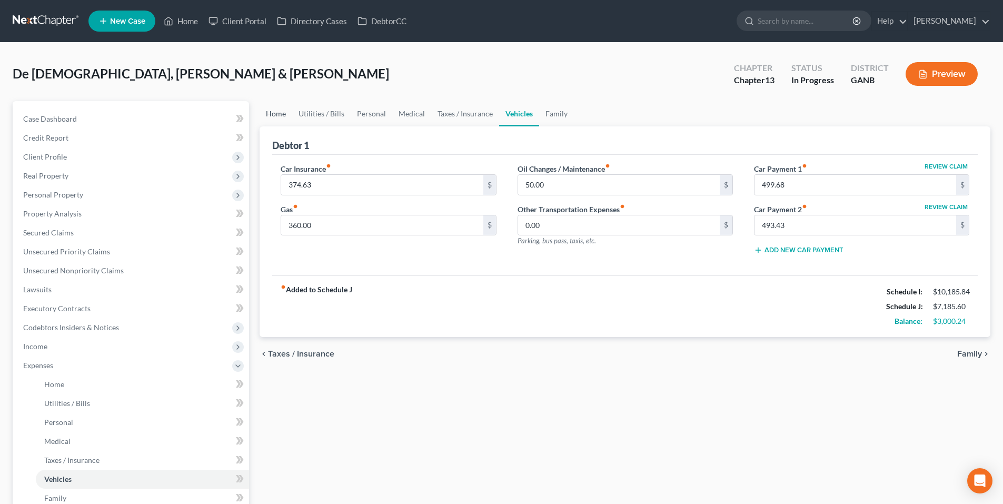
click at [278, 117] on link "Home" at bounding box center [275, 113] width 33 height 25
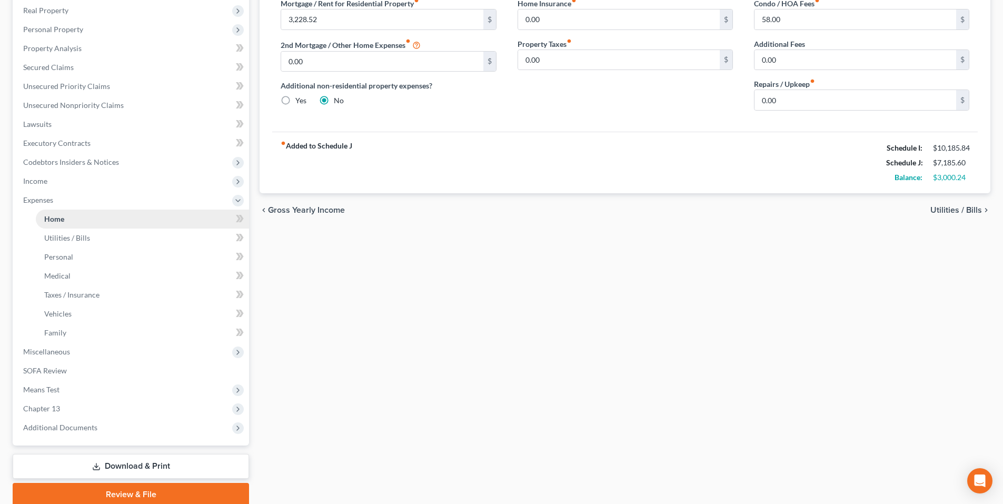
scroll to position [155, 0]
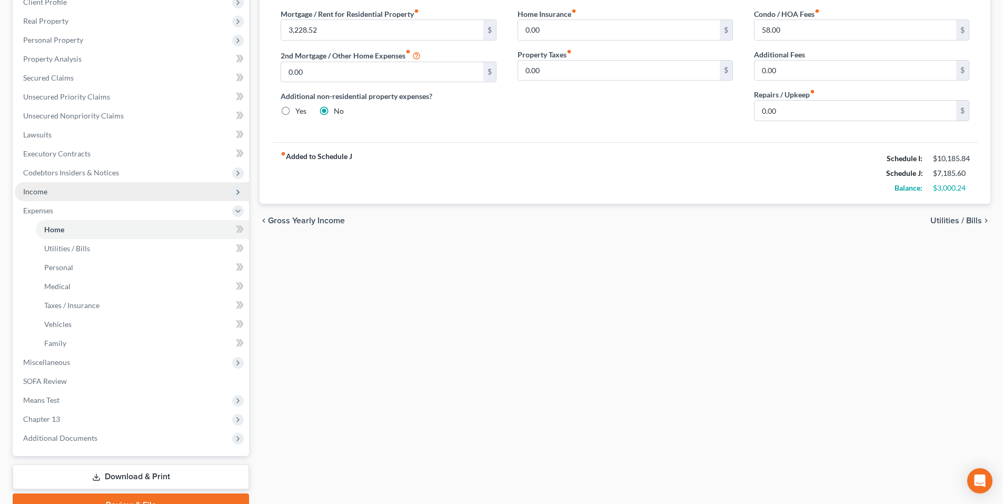
click at [61, 196] on span "Income" at bounding box center [132, 191] width 234 height 19
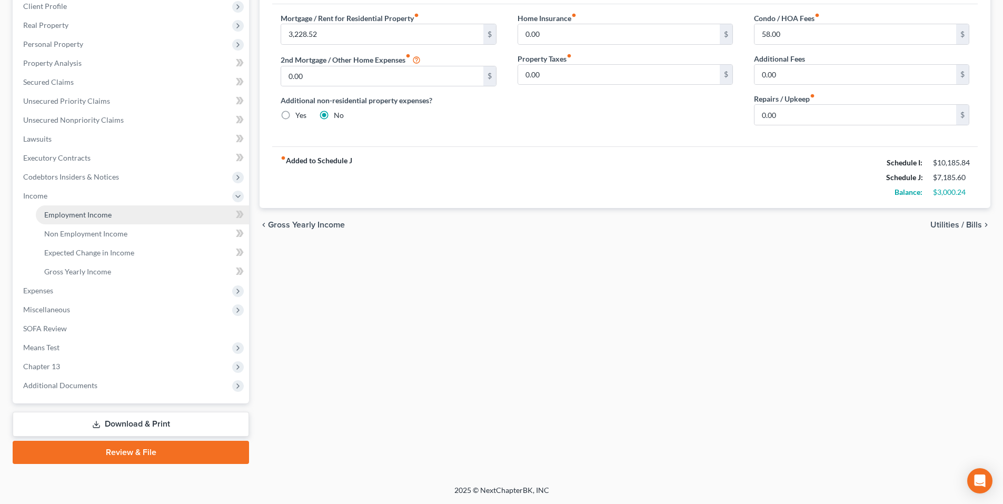
click at [71, 212] on span "Employment Income" at bounding box center [77, 214] width 67 height 9
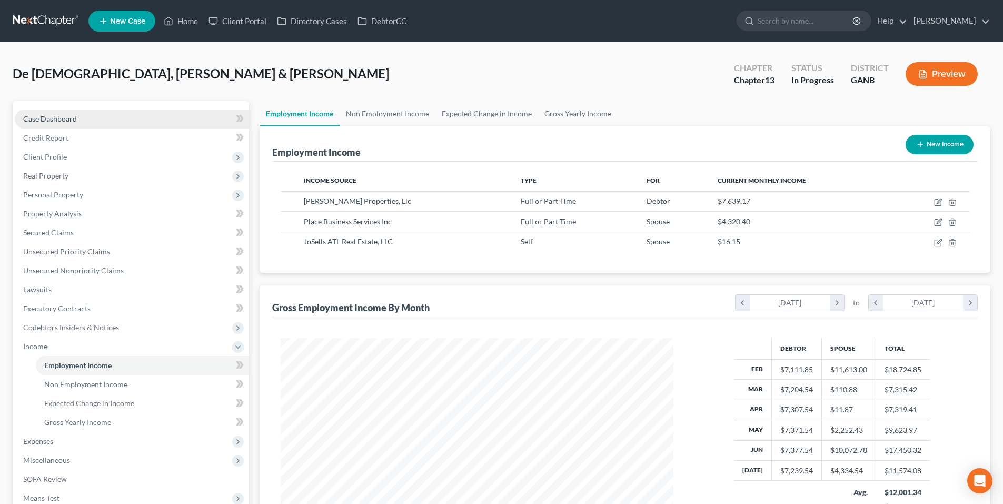
click at [46, 111] on link "Case Dashboard" at bounding box center [132, 118] width 234 height 19
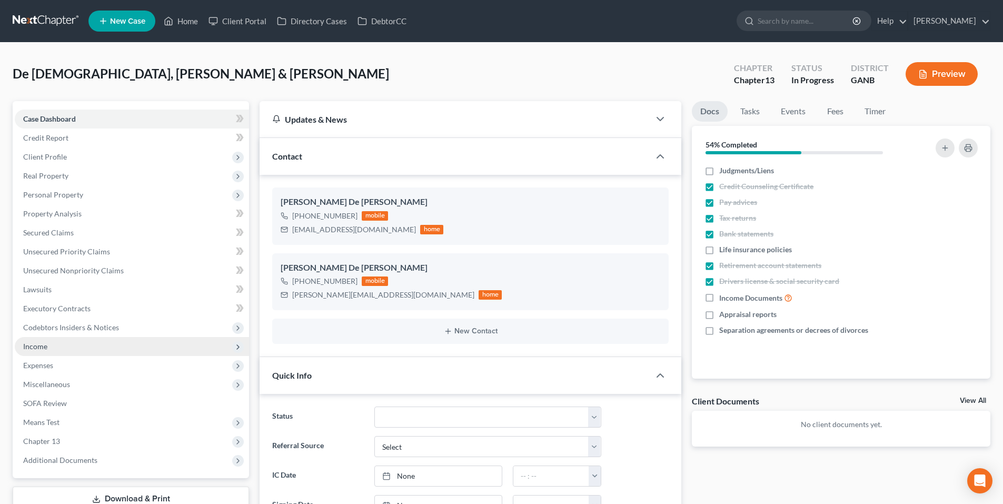
click at [68, 347] on span "Income" at bounding box center [132, 346] width 234 height 19
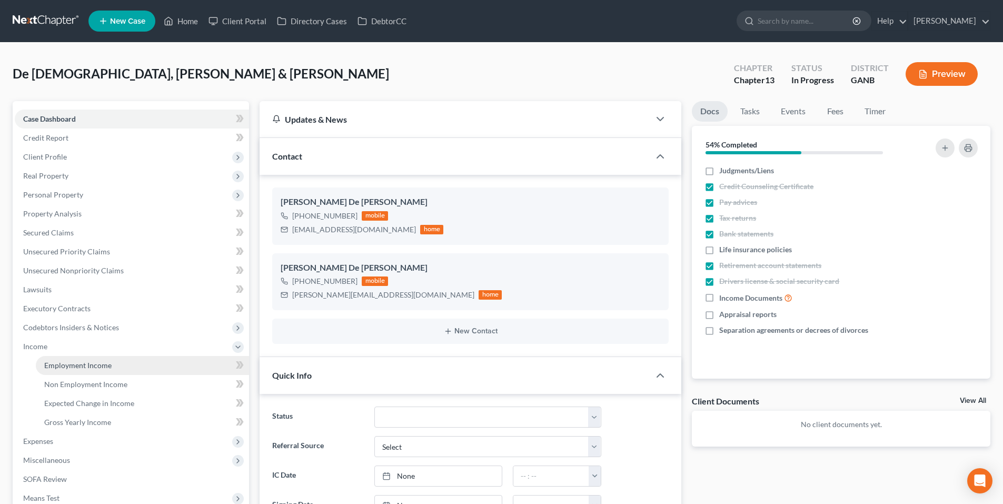
click at [93, 369] on link "Employment Income" at bounding box center [142, 365] width 213 height 19
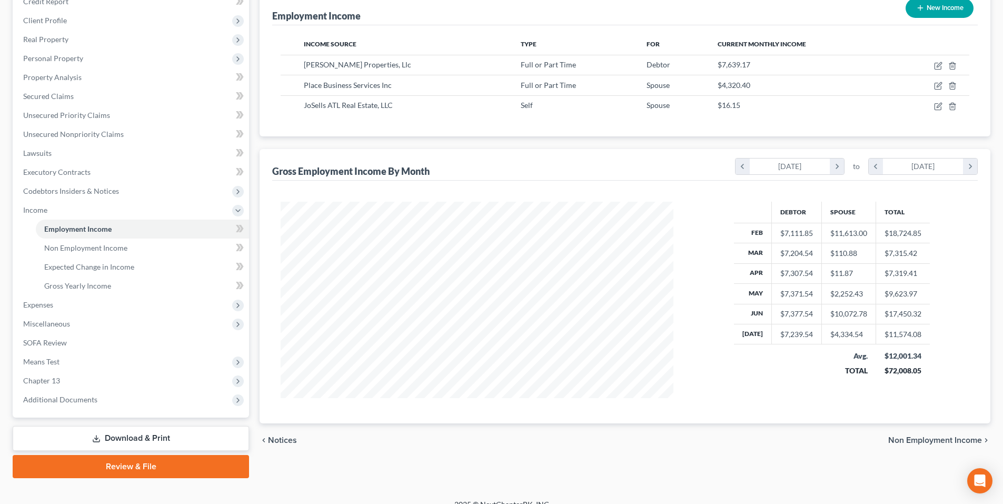
scroll to position [151, 0]
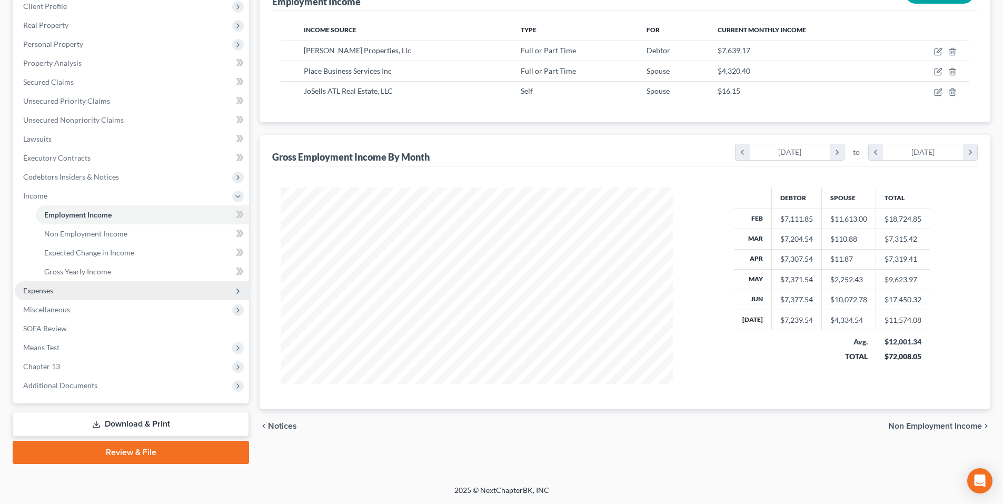
click at [62, 290] on span "Expenses" at bounding box center [132, 290] width 234 height 19
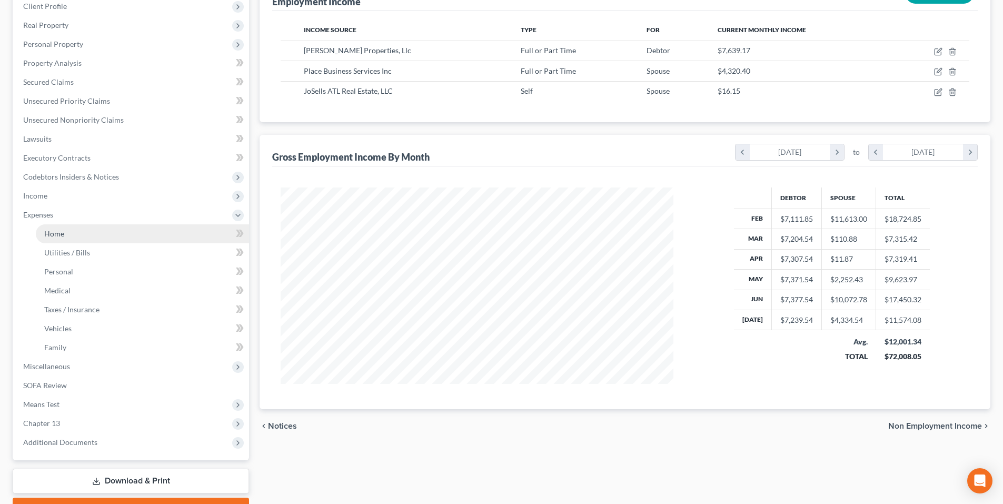
click at [126, 234] on link "Home" at bounding box center [142, 233] width 213 height 19
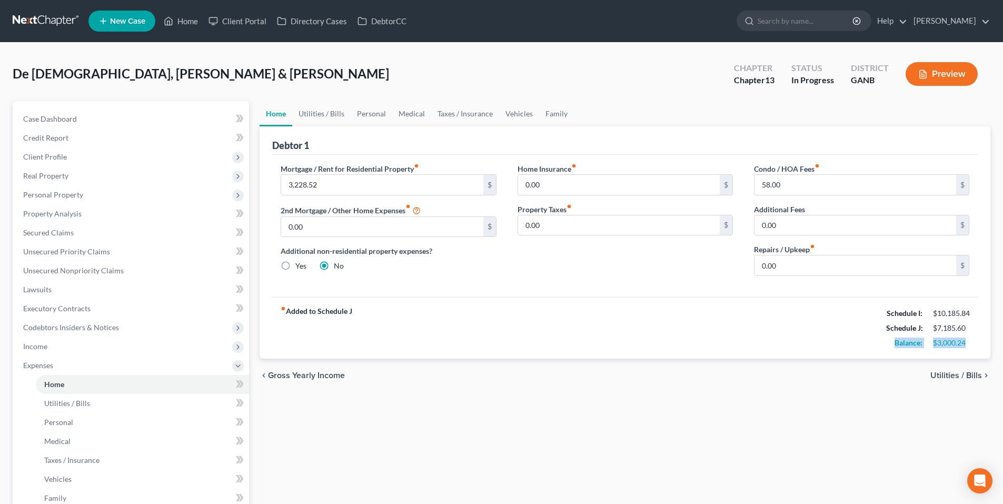
drag, startPoint x: 968, startPoint y: 341, endPoint x: 874, endPoint y: 351, distance: 95.3
click at [876, 352] on div "fiber_manual_record Added to Schedule J Schedule I: $10,185.84 Schedule J: $7,1…" at bounding box center [624, 328] width 705 height 62
click at [956, 343] on div "$3,000.24" at bounding box center [951, 342] width 36 height 11
click at [320, 118] on link "Utilities / Bills" at bounding box center [321, 113] width 58 height 25
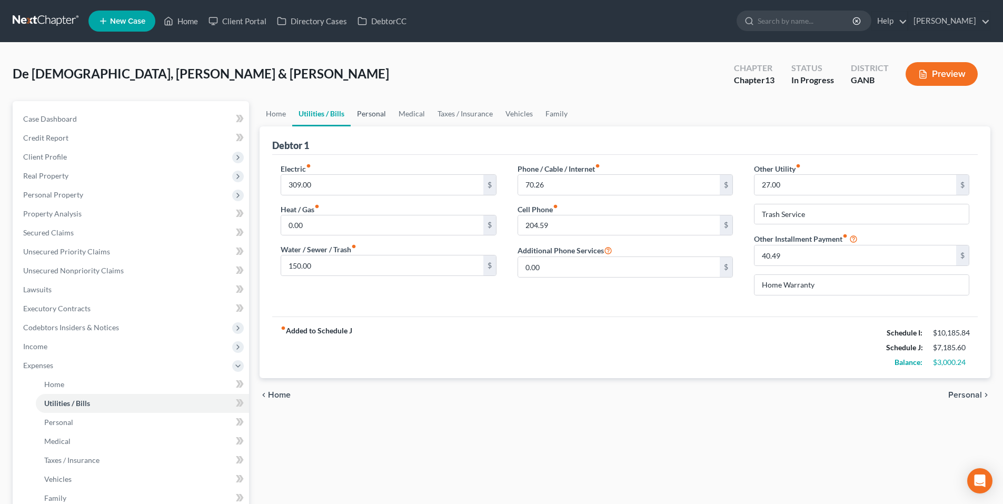
click at [362, 117] on link "Personal" at bounding box center [371, 113] width 42 height 25
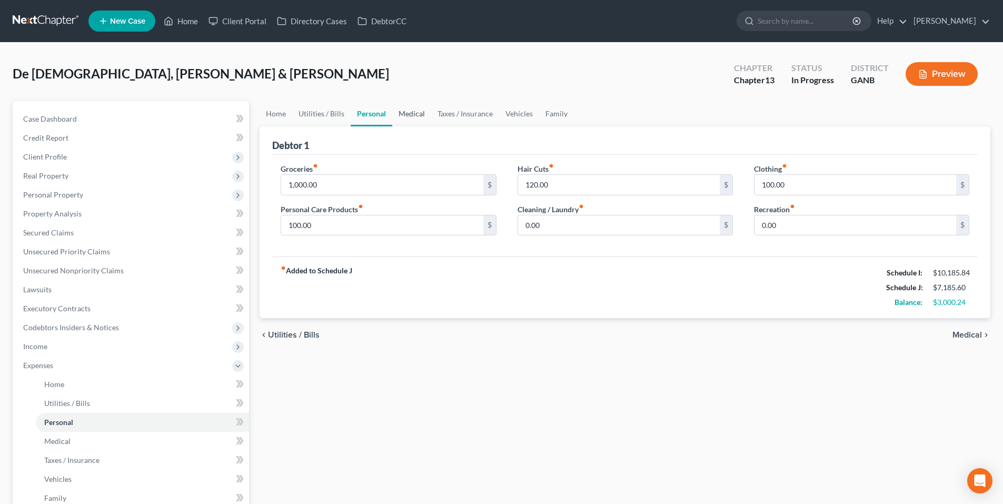
click at [409, 108] on link "Medical" at bounding box center [411, 113] width 39 height 25
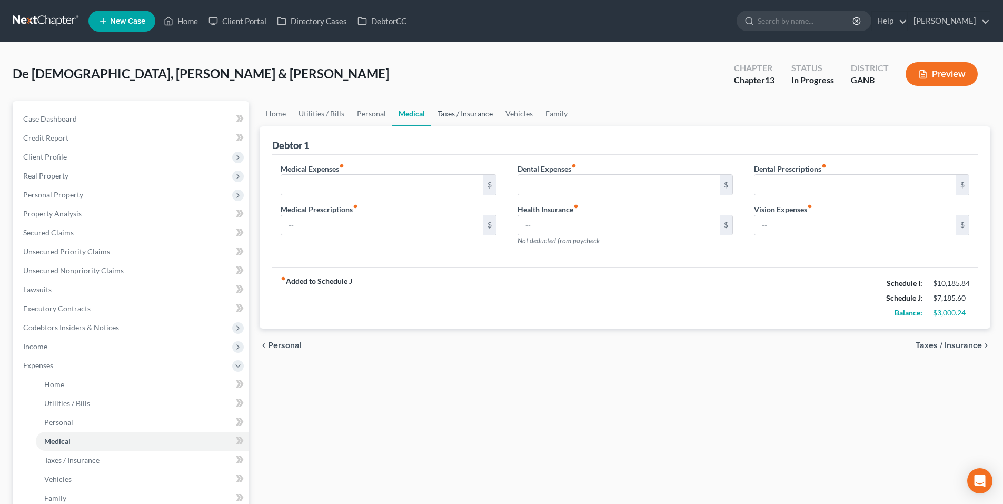
click at [456, 108] on link "Taxes / Insurance" at bounding box center [465, 113] width 68 height 25
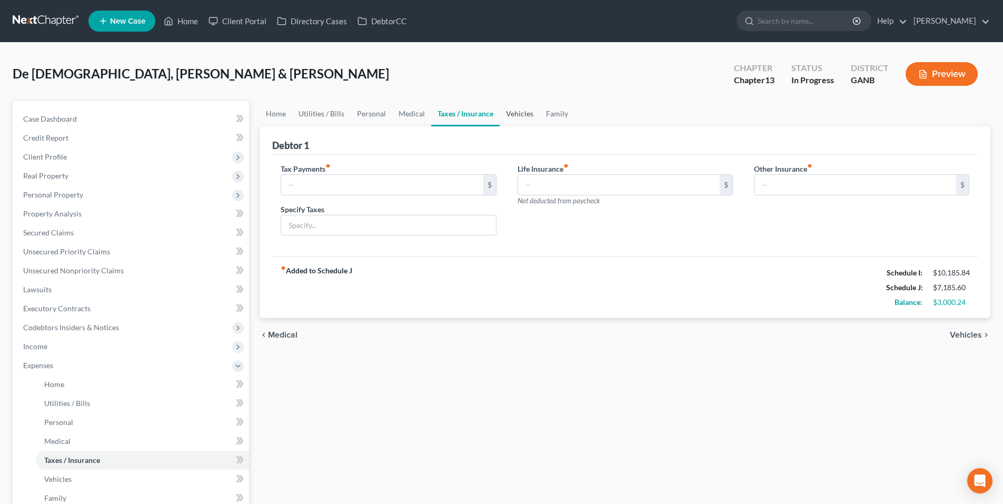
click at [513, 110] on link "Vehicles" at bounding box center [519, 113] width 40 height 25
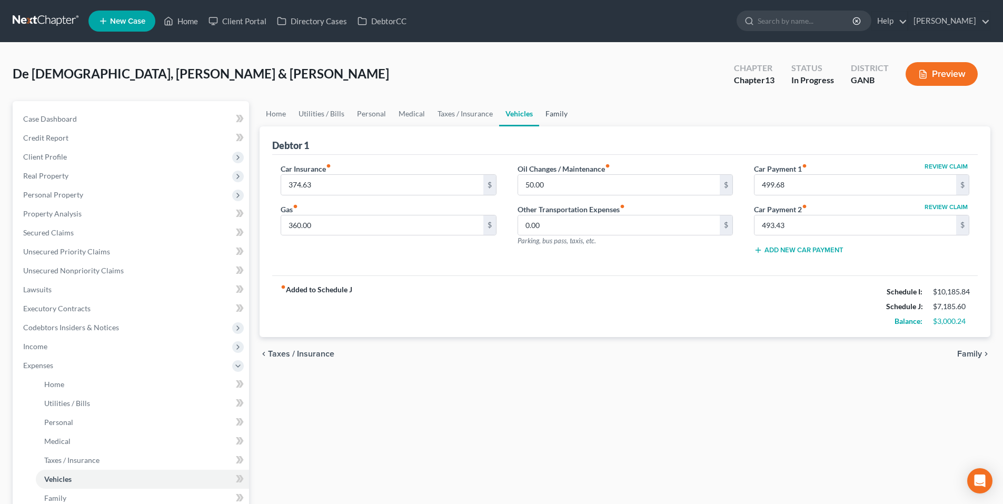
click at [563, 109] on link "Family" at bounding box center [556, 113] width 35 height 25
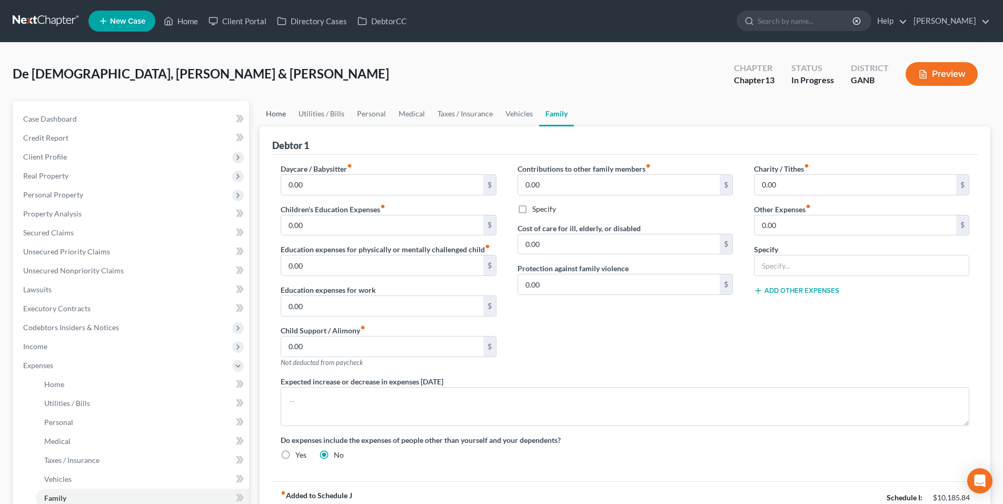
click at [272, 117] on link "Home" at bounding box center [275, 113] width 33 height 25
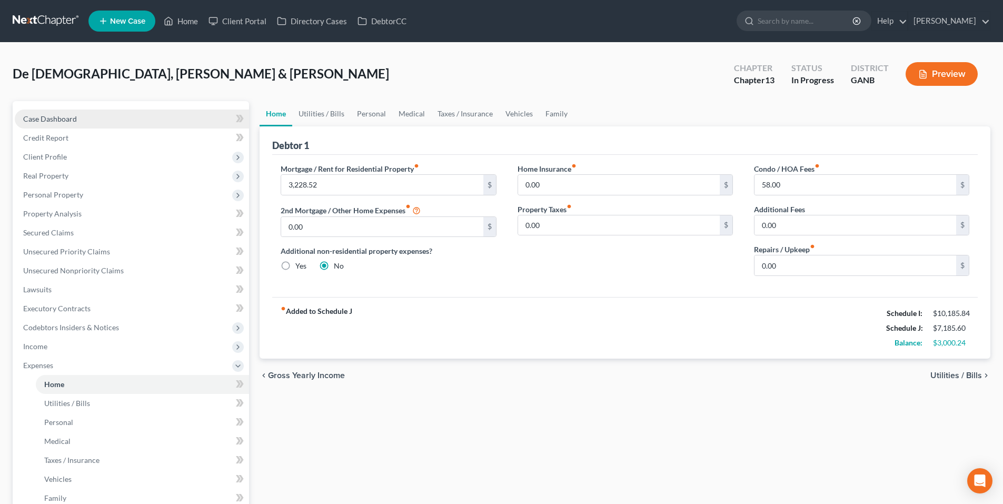
drag, startPoint x: 58, startPoint y: 119, endPoint x: 78, endPoint y: 119, distance: 19.5
click at [58, 119] on span "Case Dashboard" at bounding box center [50, 118] width 54 height 9
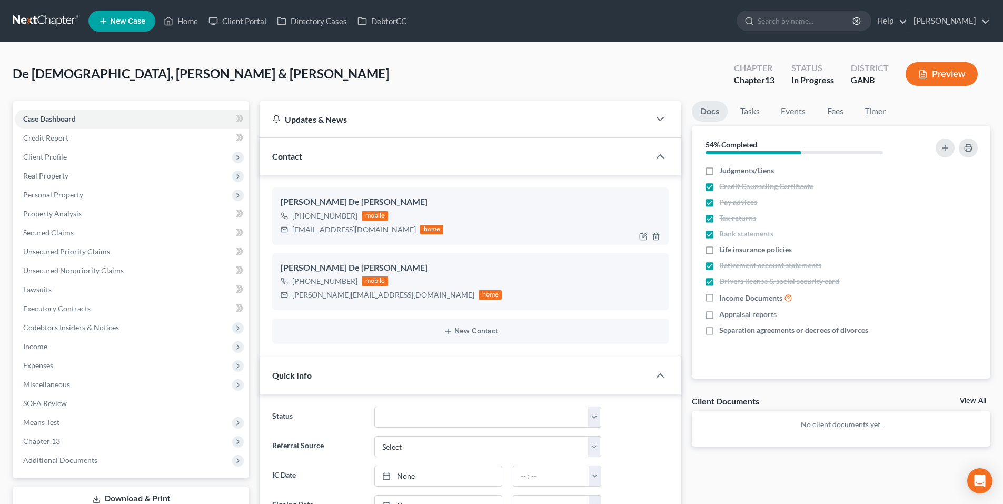
drag, startPoint x: 319, startPoint y: 230, endPoint x: 299, endPoint y: 232, distance: 20.0
click at [296, 225] on div "jdj219@gmail.com" at bounding box center [354, 229] width 124 height 11
click at [297, 225] on div "jdj219@gmail.com" at bounding box center [354, 229] width 124 height 11
click at [299, 232] on div "jdj219@gmail.com" at bounding box center [354, 229] width 124 height 11
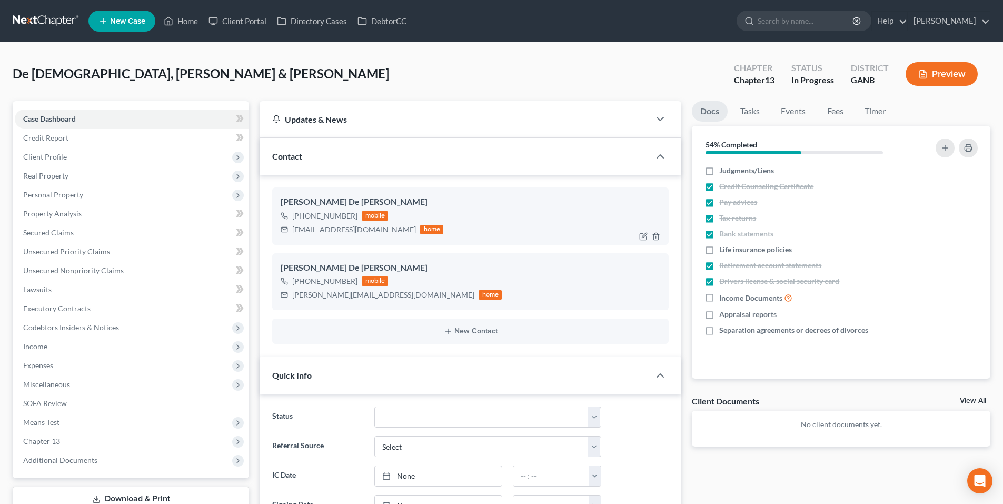
click at [299, 232] on div "jdj219@gmail.com" at bounding box center [354, 229] width 124 height 11
copy div "jdj219@gmail.com"
drag, startPoint x: 58, startPoint y: 22, endPoint x: 983, endPoint y: 46, distance: 924.9
click at [58, 20] on link at bounding box center [46, 21] width 67 height 19
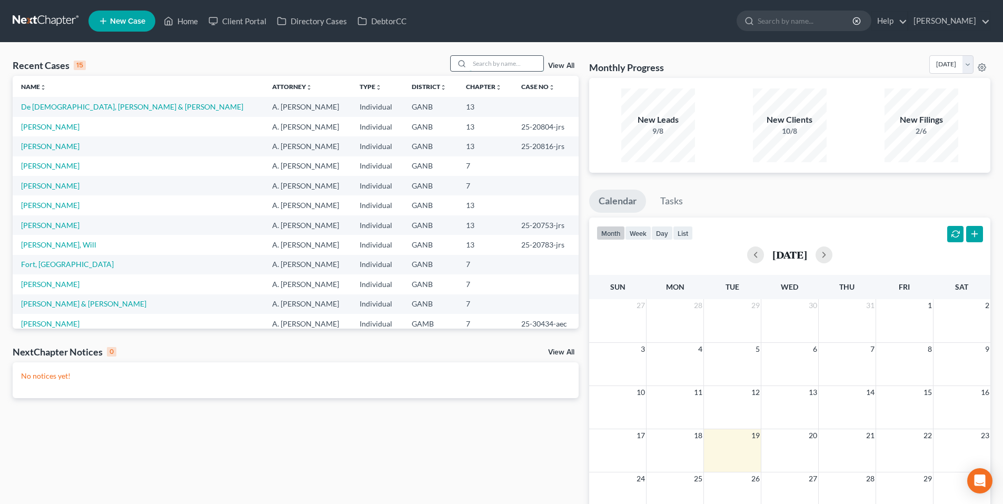
click at [520, 62] on input "search" at bounding box center [506, 63] width 74 height 15
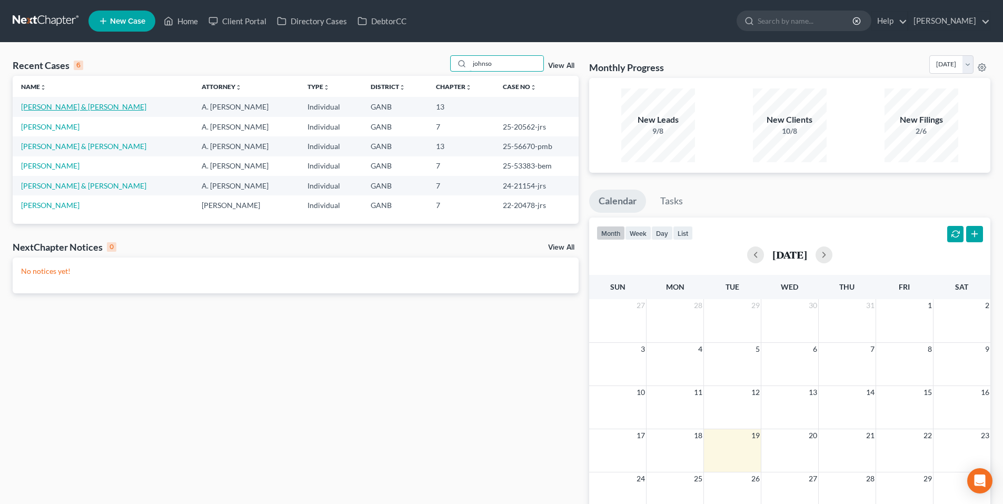
type input "johnso"
click at [67, 109] on link "[PERSON_NAME] & [PERSON_NAME]" at bounding box center [83, 106] width 125 height 9
select select "9"
